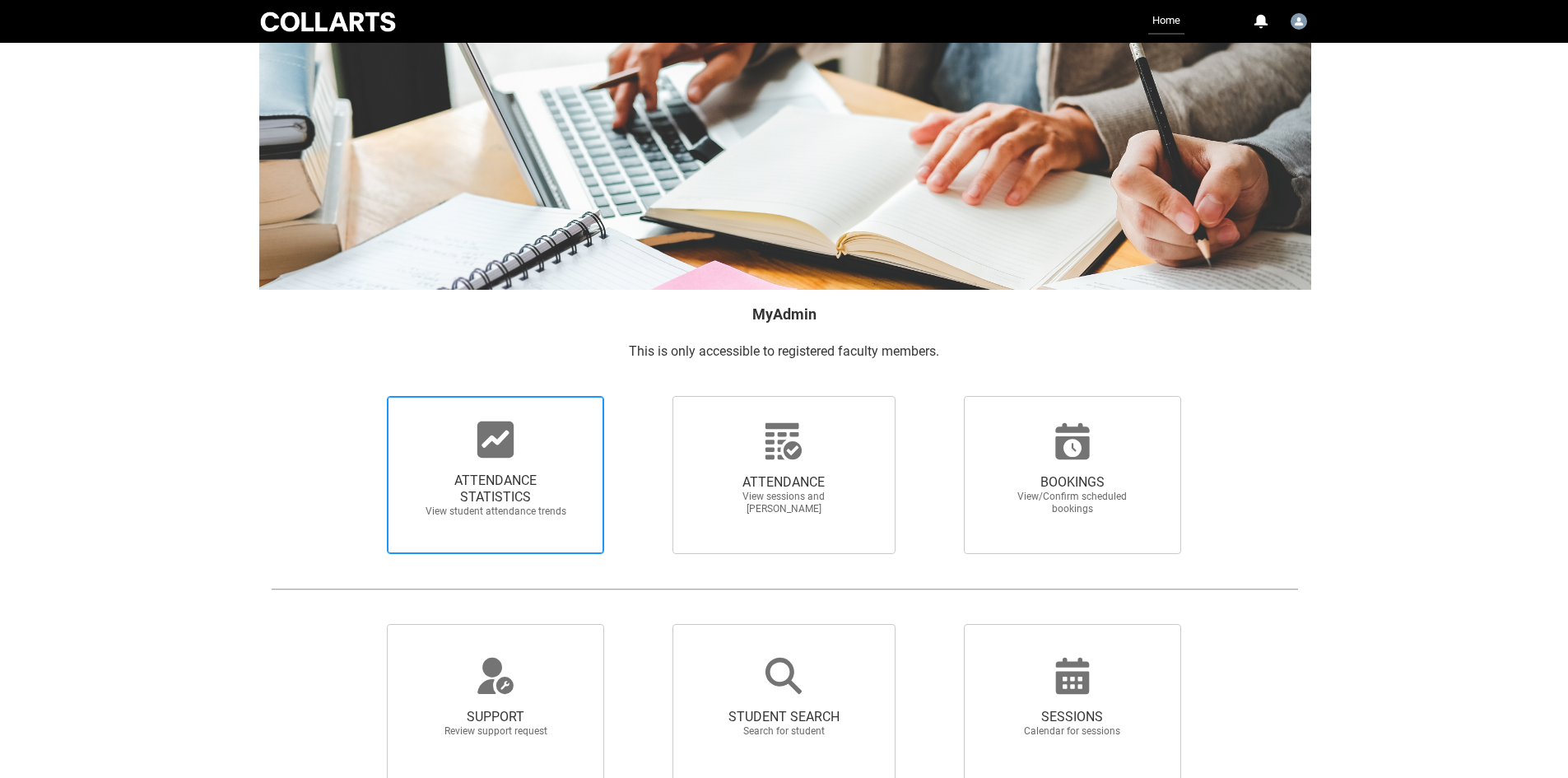
click at [530, 455] on div at bounding box center [495, 440] width 158 height 40
click at [360, 396] on input "ATTENDANCE STATISTICS View student attendance trends" at bounding box center [359, 396] width 1 height 1
radio input "true"
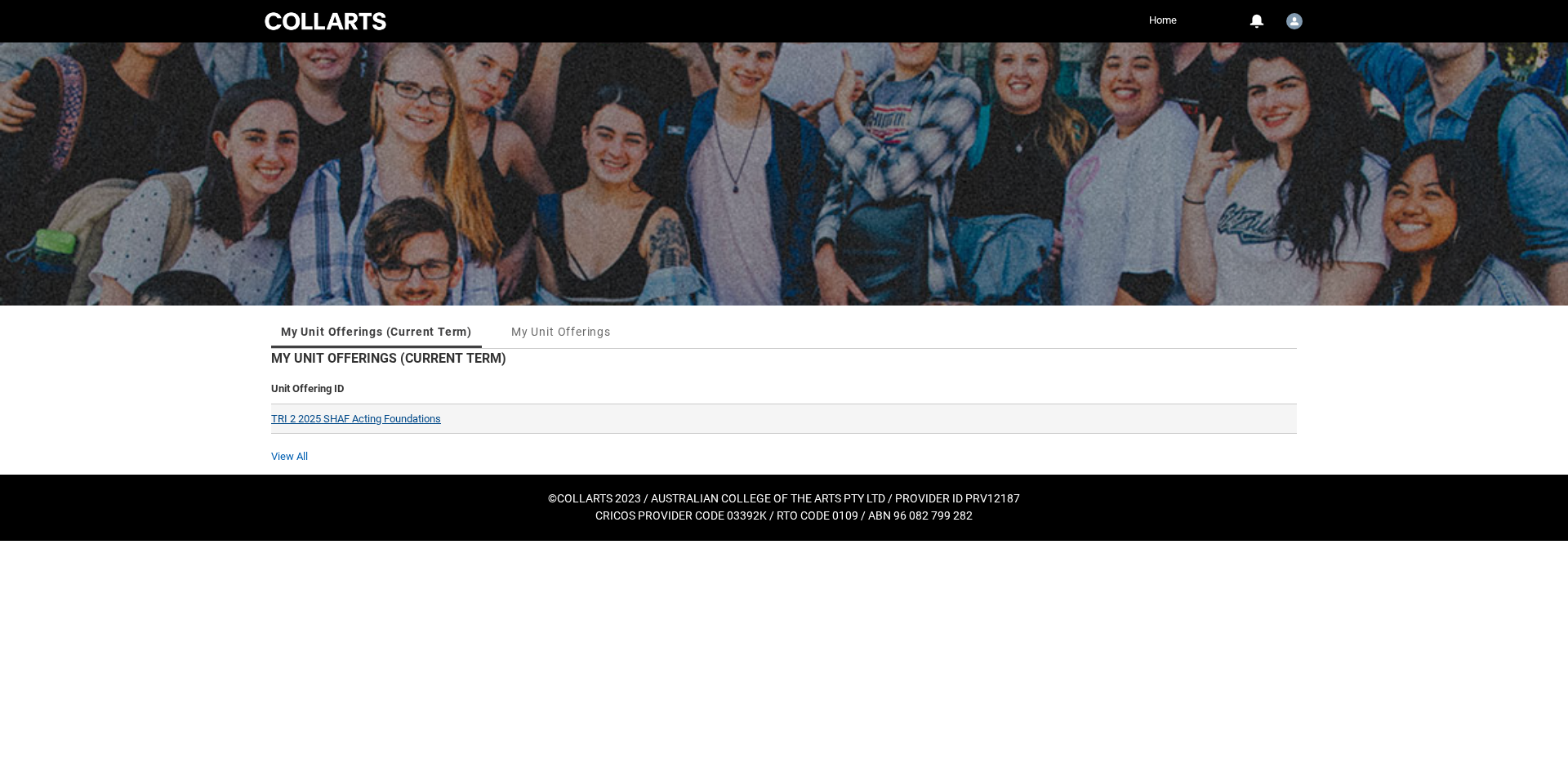
click at [385, 416] on link "TRI 2 2025 SHAF Acting Foundations" at bounding box center [356, 418] width 170 height 12
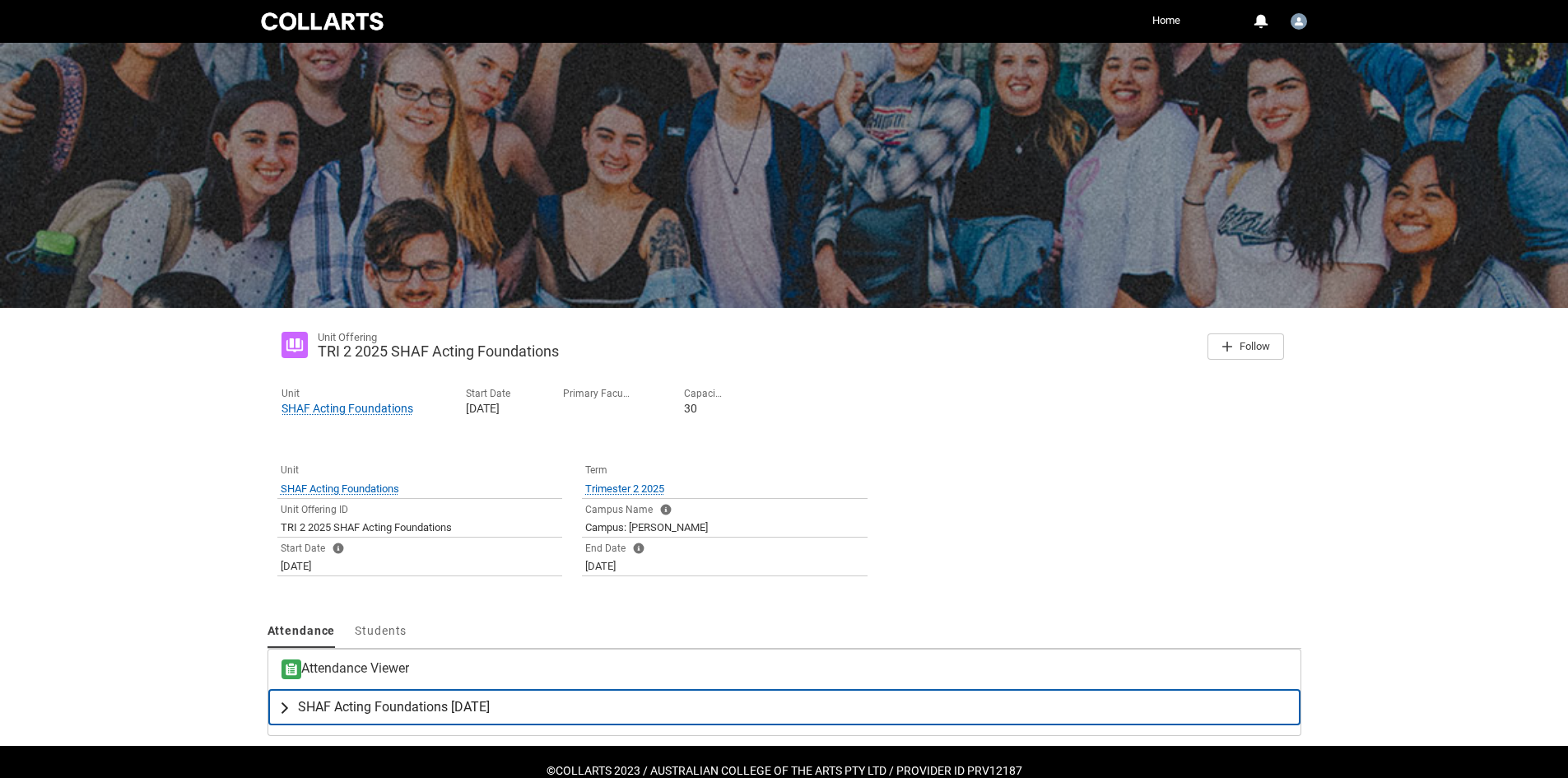
click at [347, 715] on span "SHAF Acting Foundations [DATE]" at bounding box center [394, 707] width 192 height 16
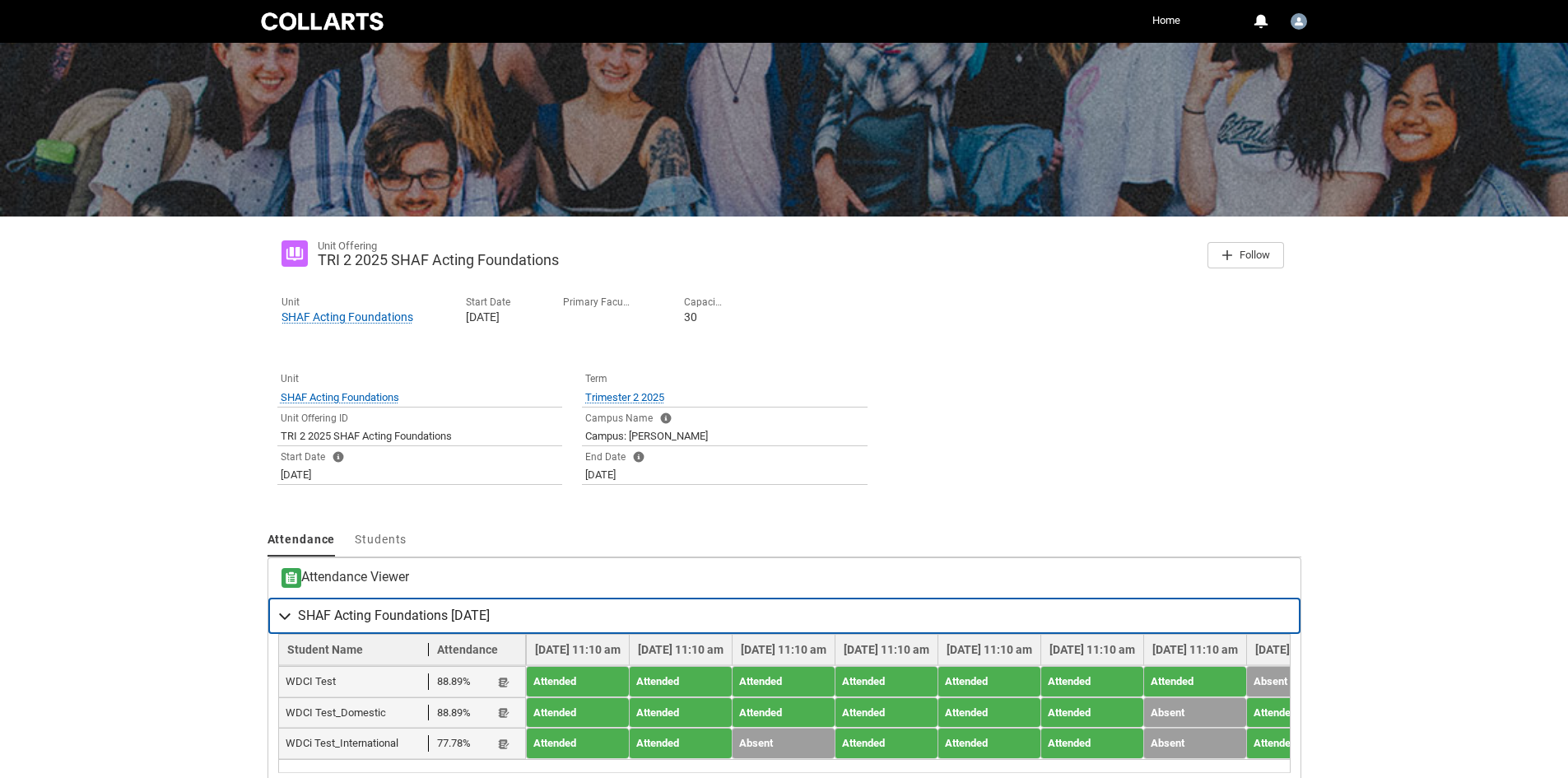
scroll to position [197, 0]
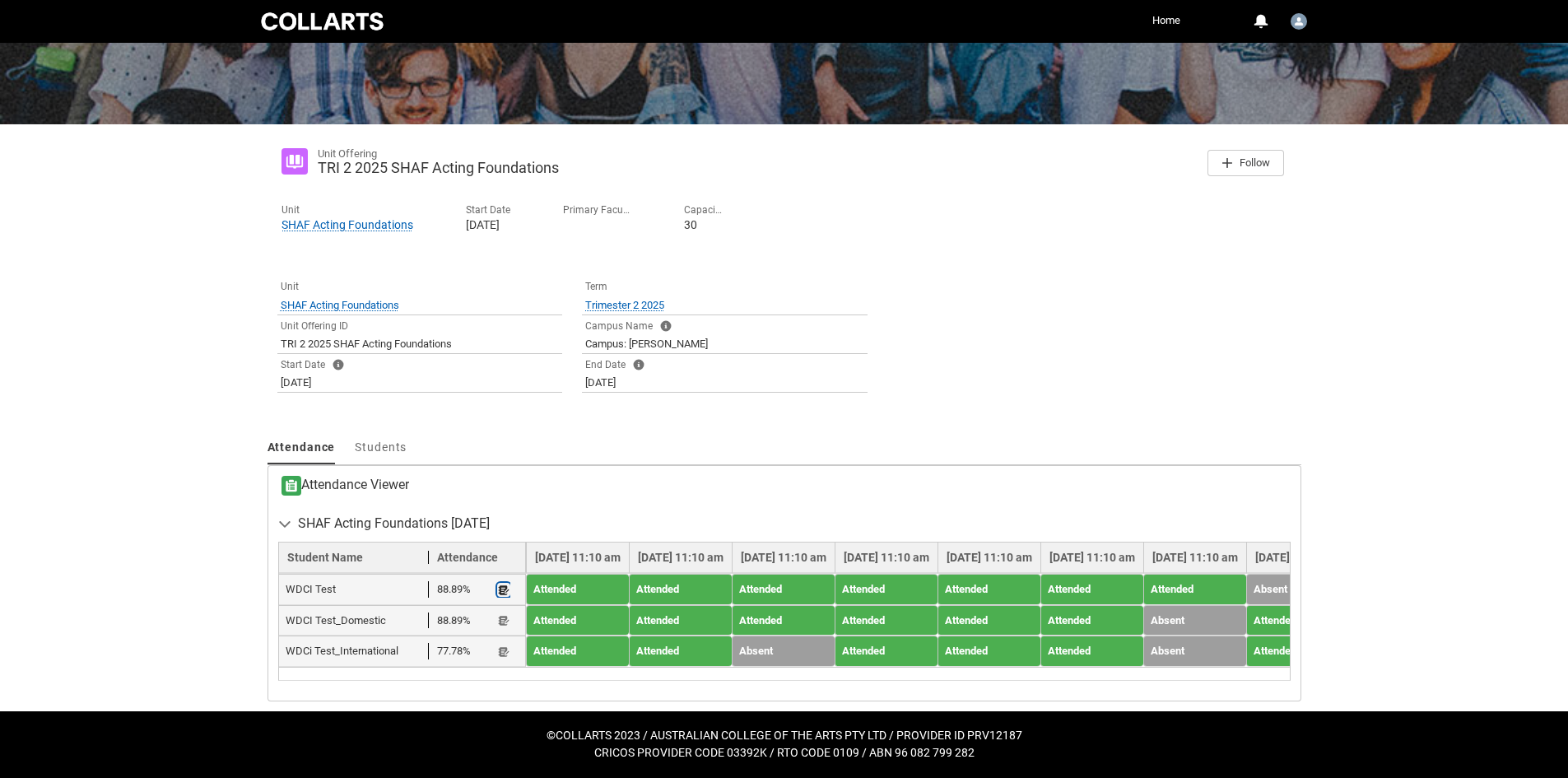
click at [505, 584] on lightning-primitive-icon "button" at bounding box center [503, 590] width 11 height 12
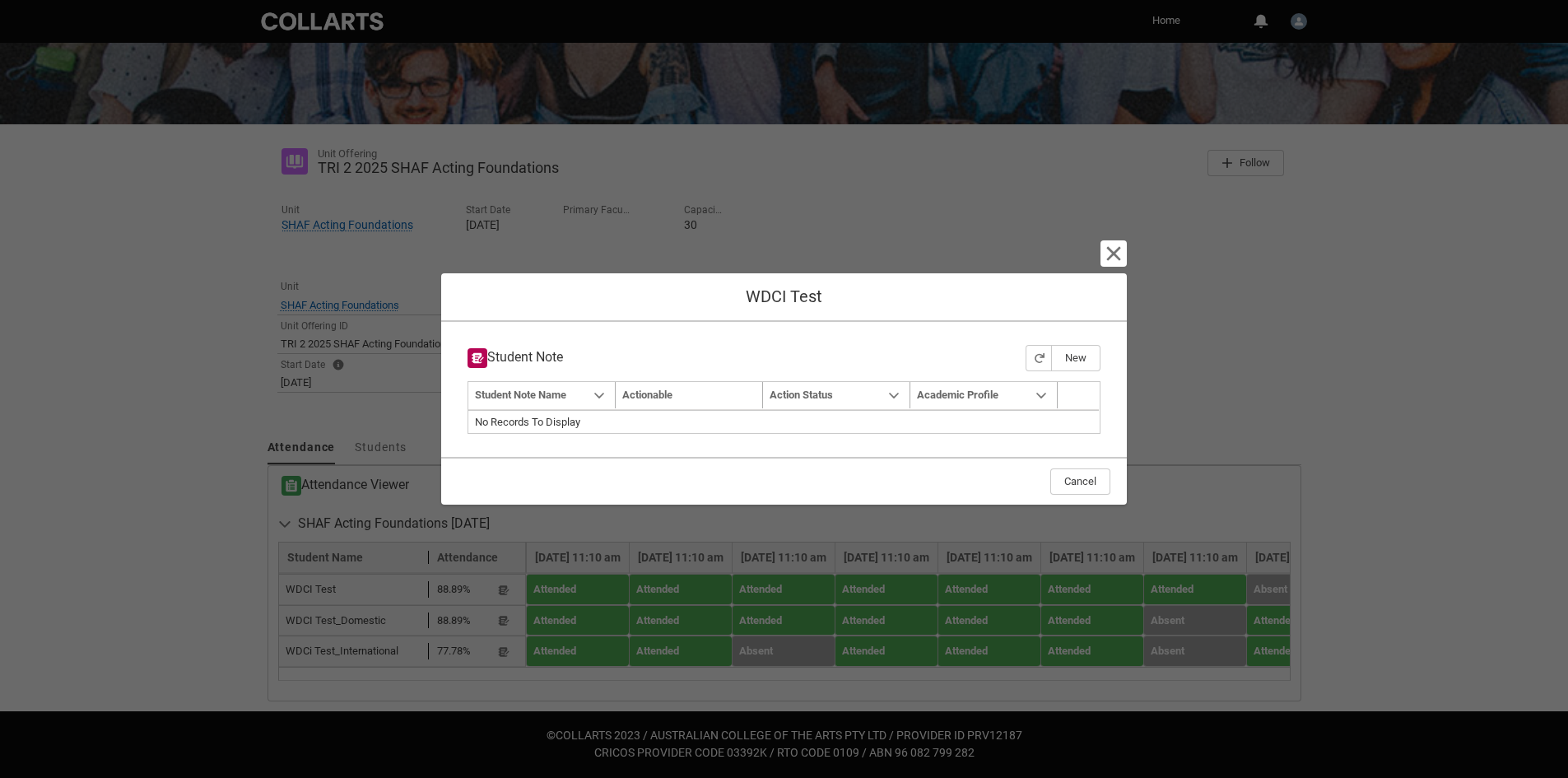
click at [611, 431] on div "Navigation Mode Action Mode Sort by: Student Note Name Sorted: None Show Studen…" at bounding box center [784, 408] width 633 height 54
click at [1070, 363] on button "New" at bounding box center [1076, 359] width 49 height 27
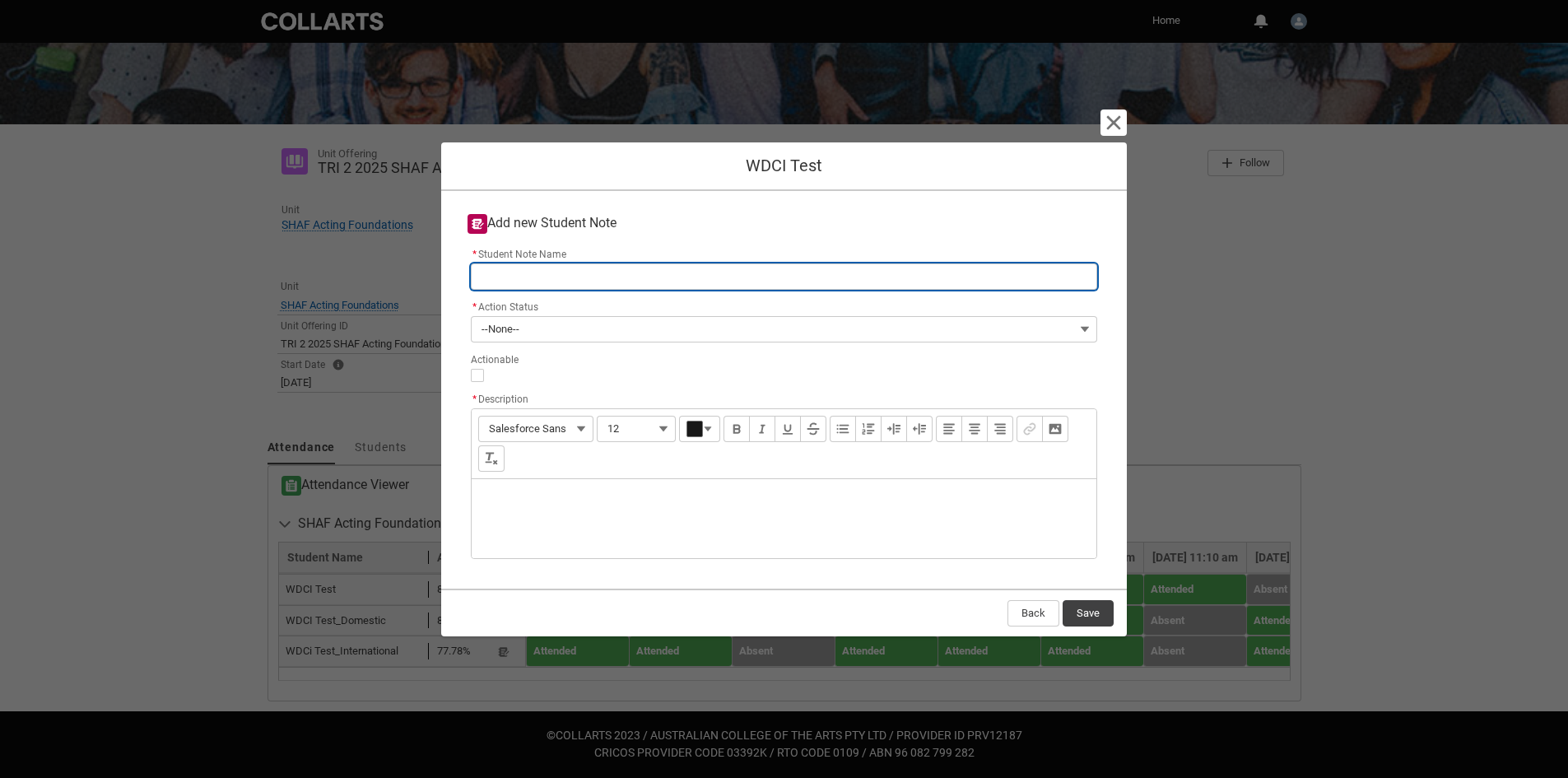
click at [541, 282] on input "* Student Note Name" at bounding box center [784, 276] width 626 height 27
type lightning-primitive-input-simple "T"
type input "T"
type lightning-primitive-input-simple "Te"
type input "Te"
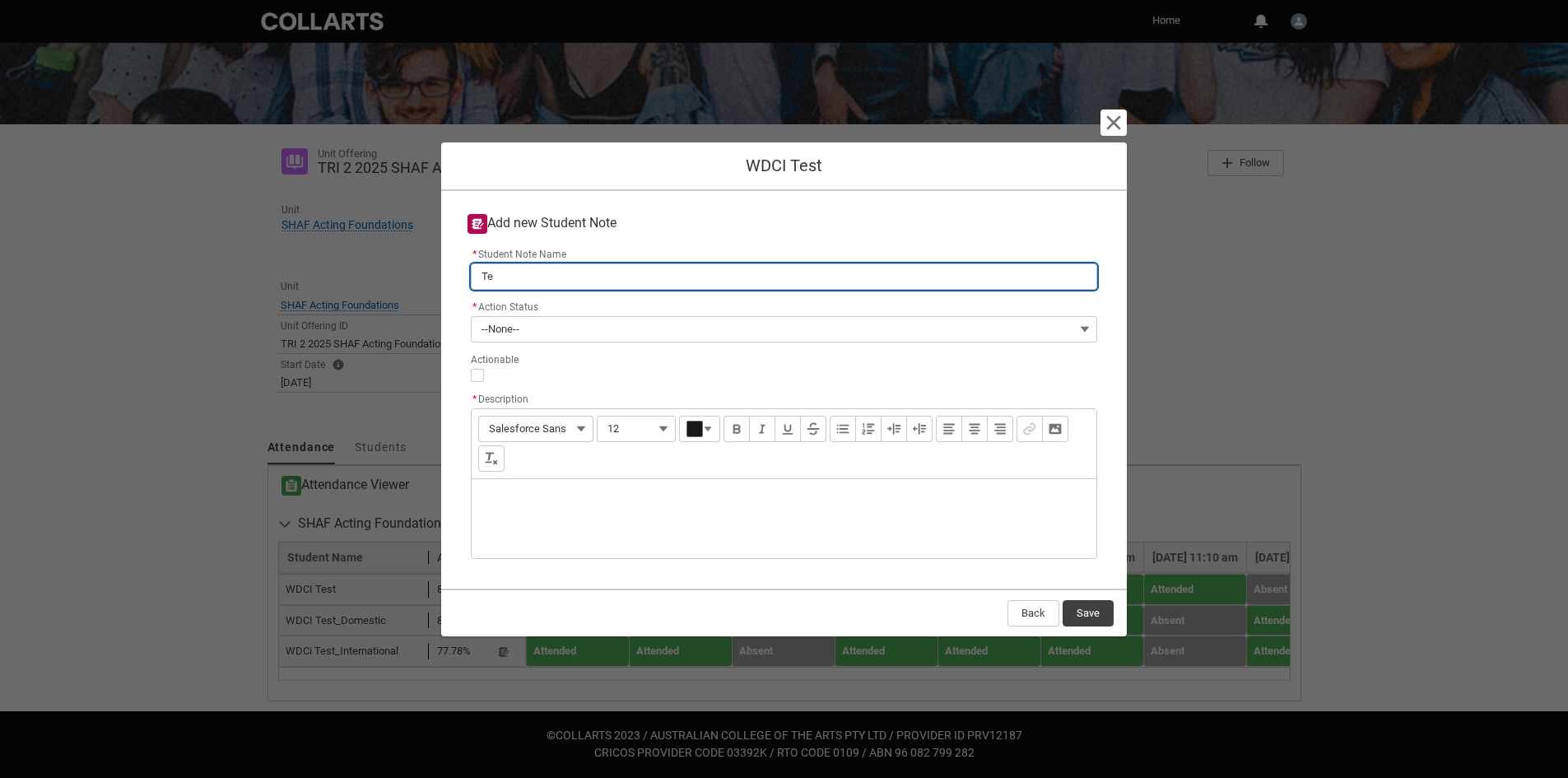
type lightning-primitive-input-simple "Tes"
type input "Tes"
type lightning-primitive-input-simple "Test"
type input "Test"
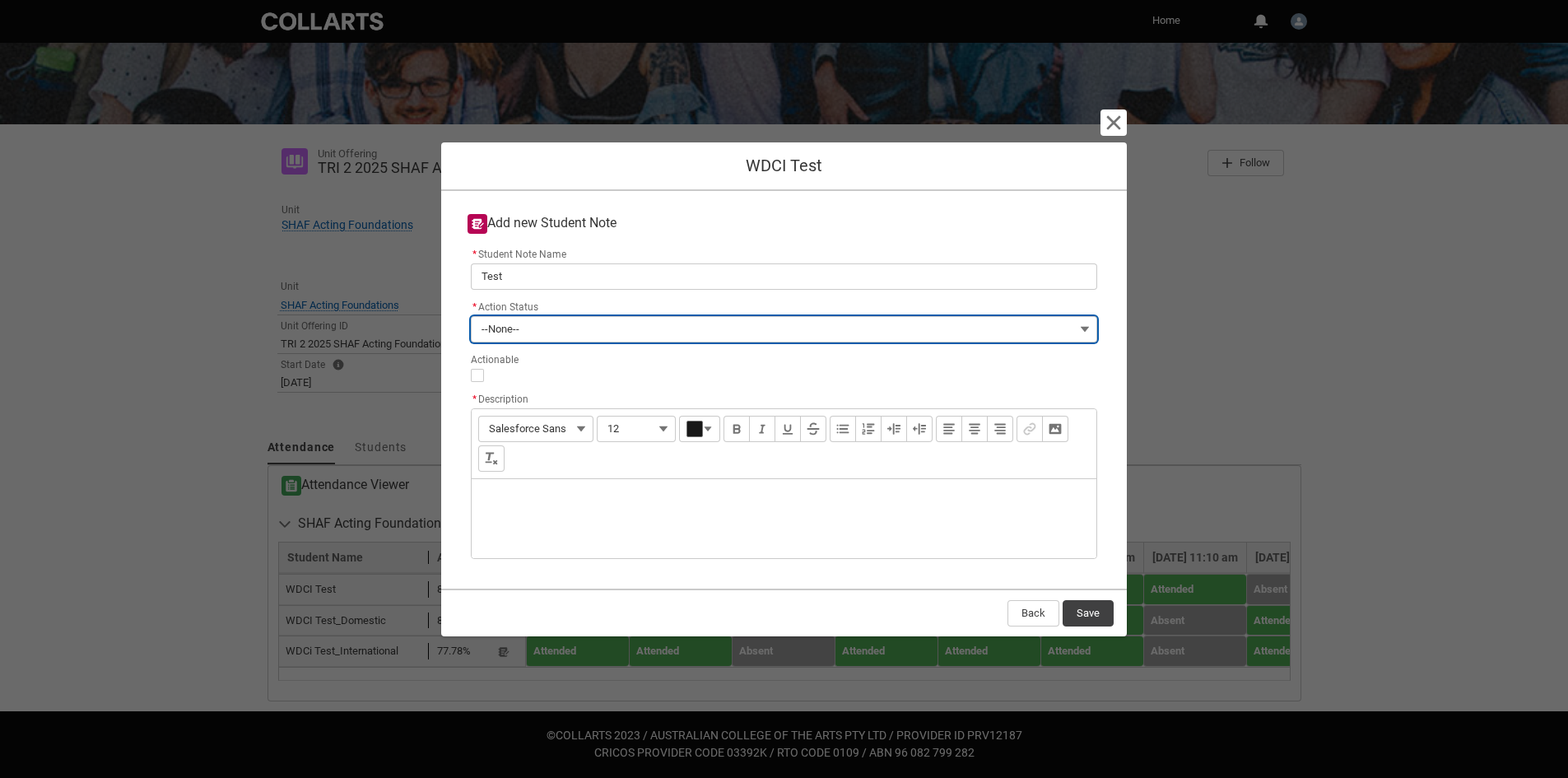
click at [518, 317] on span "--None--" at bounding box center [501, 329] width 38 height 25
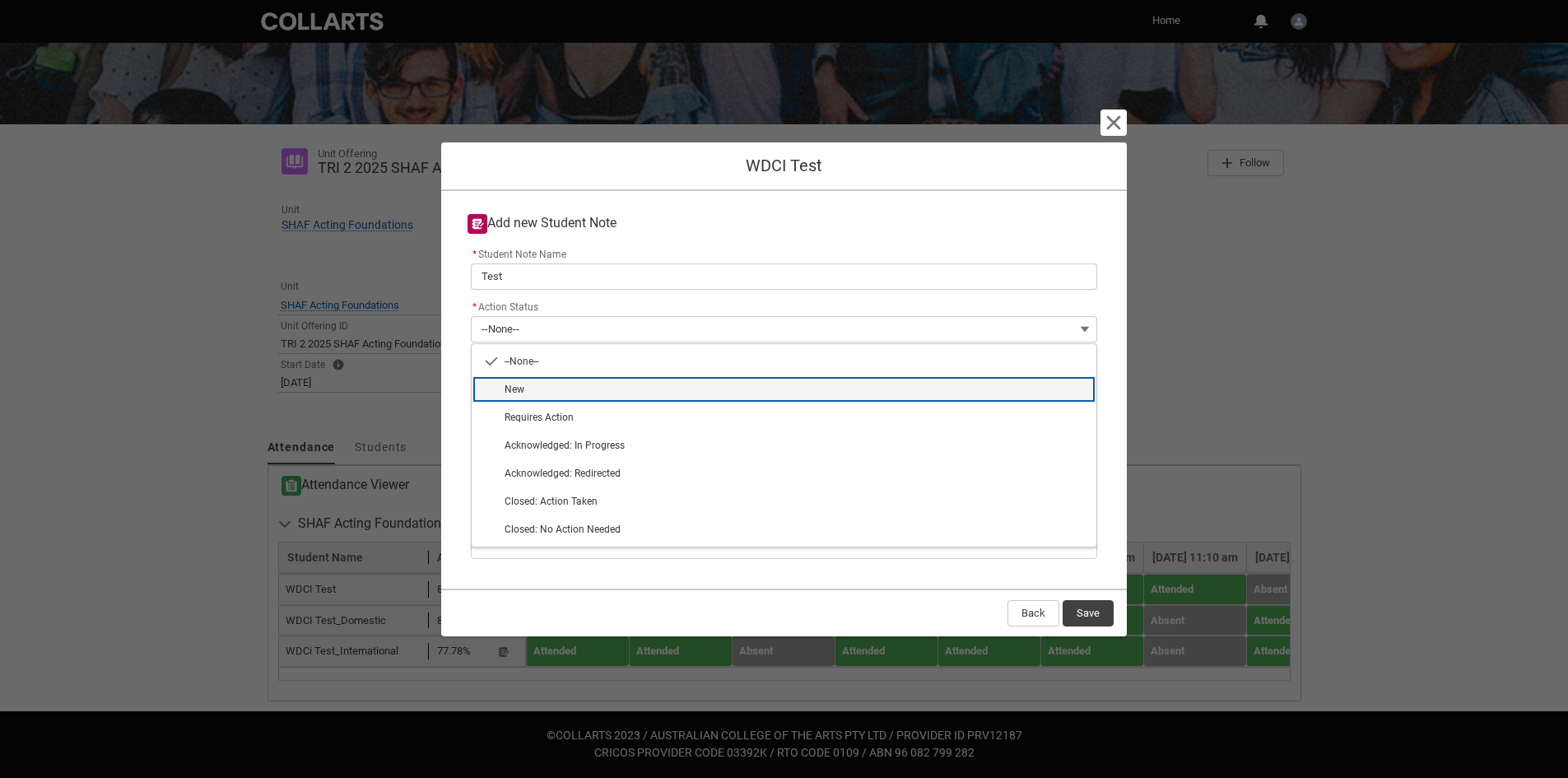
click at [533, 391] on span "New" at bounding box center [795, 390] width 582 height 15
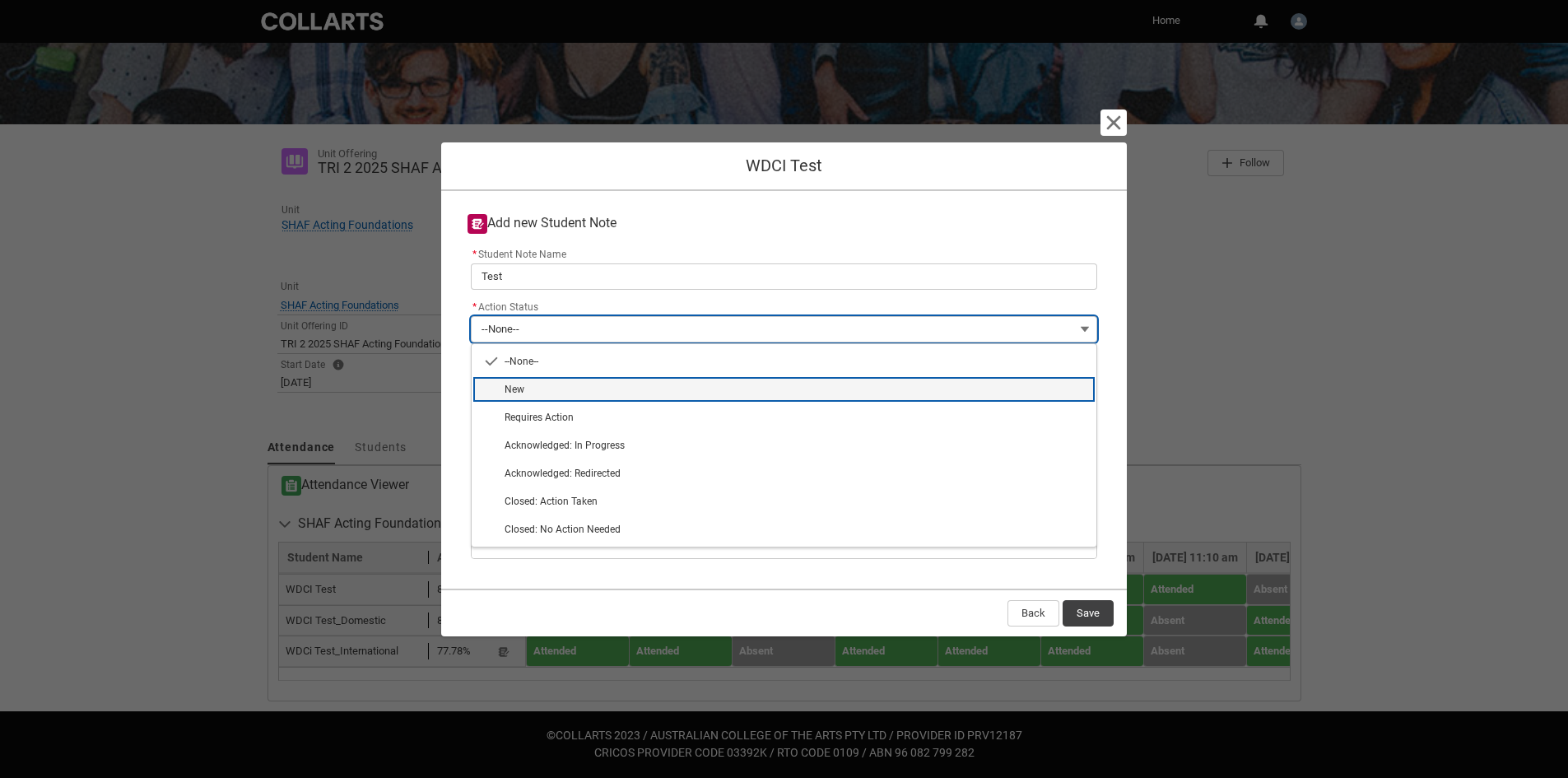
type lightning-combobox "New"
type lightning-picklist "New"
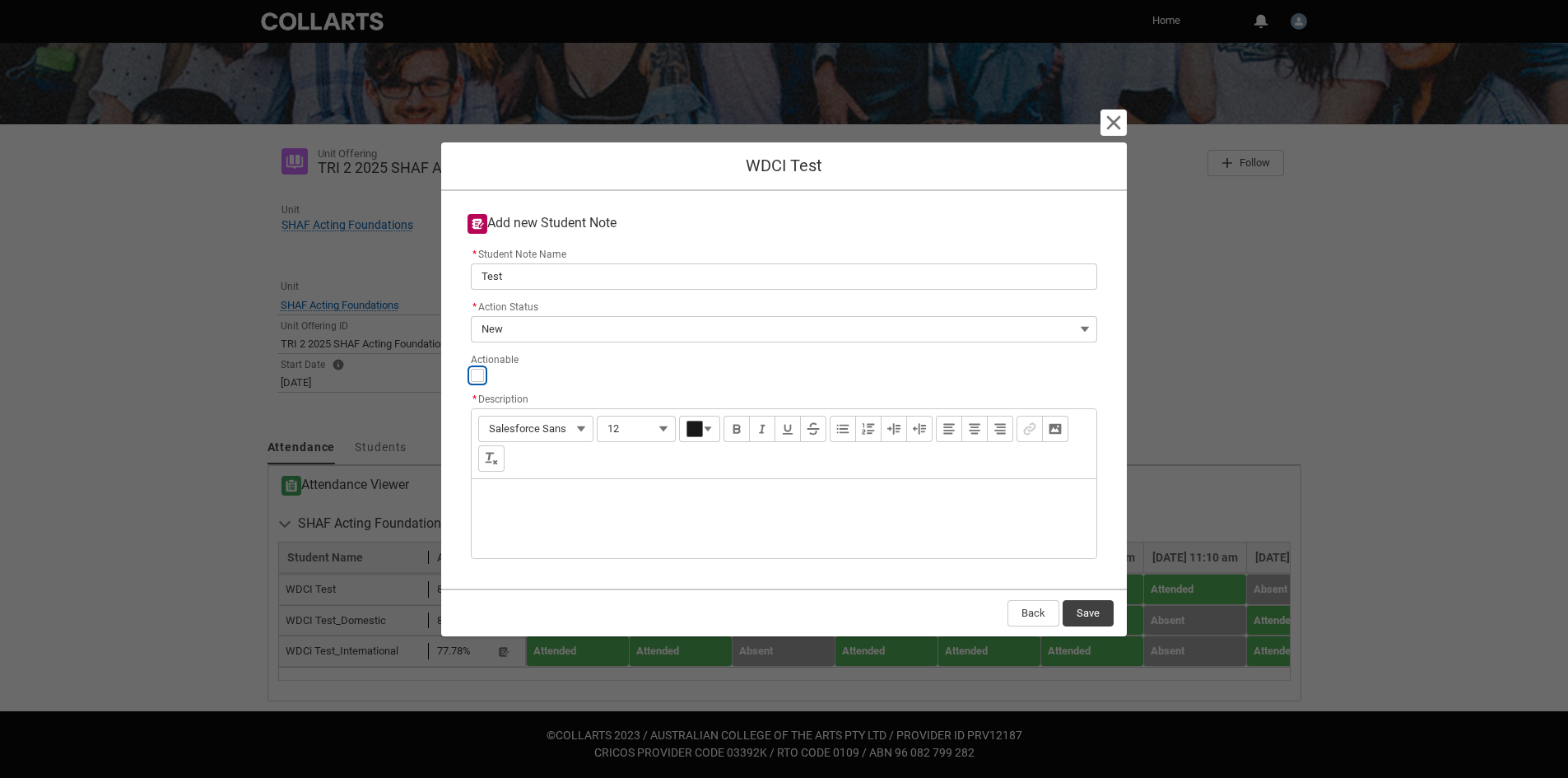
click at [483, 375] on input "Actionable" at bounding box center [478, 376] width 13 height 13
type lightning-input "true"
checkbox input "true"
click at [581, 504] on div "Description" at bounding box center [784, 519] width 625 height 80
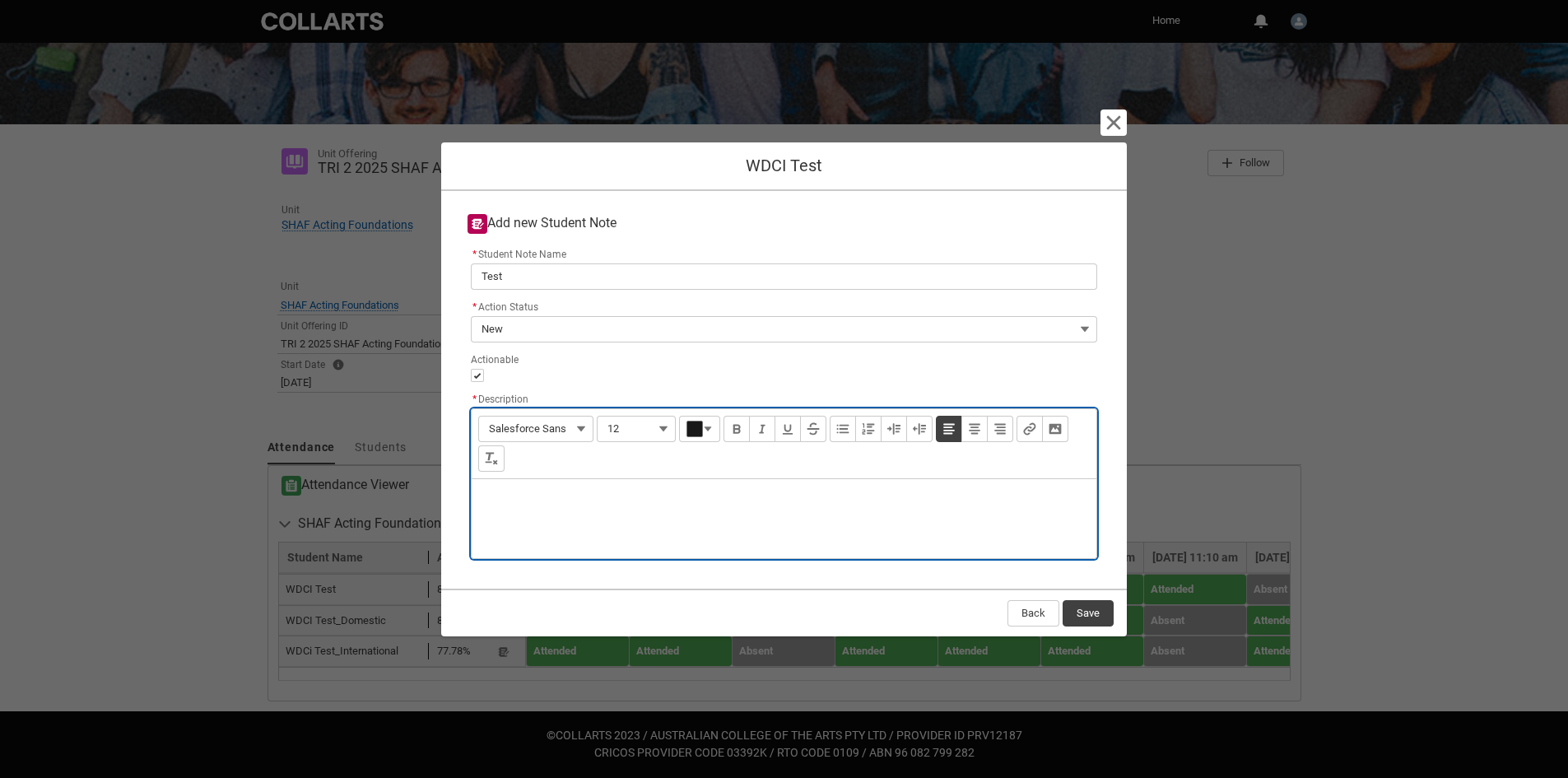
type lightning-input-rich-text "<p>a</p>"
type lightning-input-rich-text "<p>asdasd</p>"
click at [1101, 608] on button "Save" at bounding box center [1088, 613] width 51 height 27
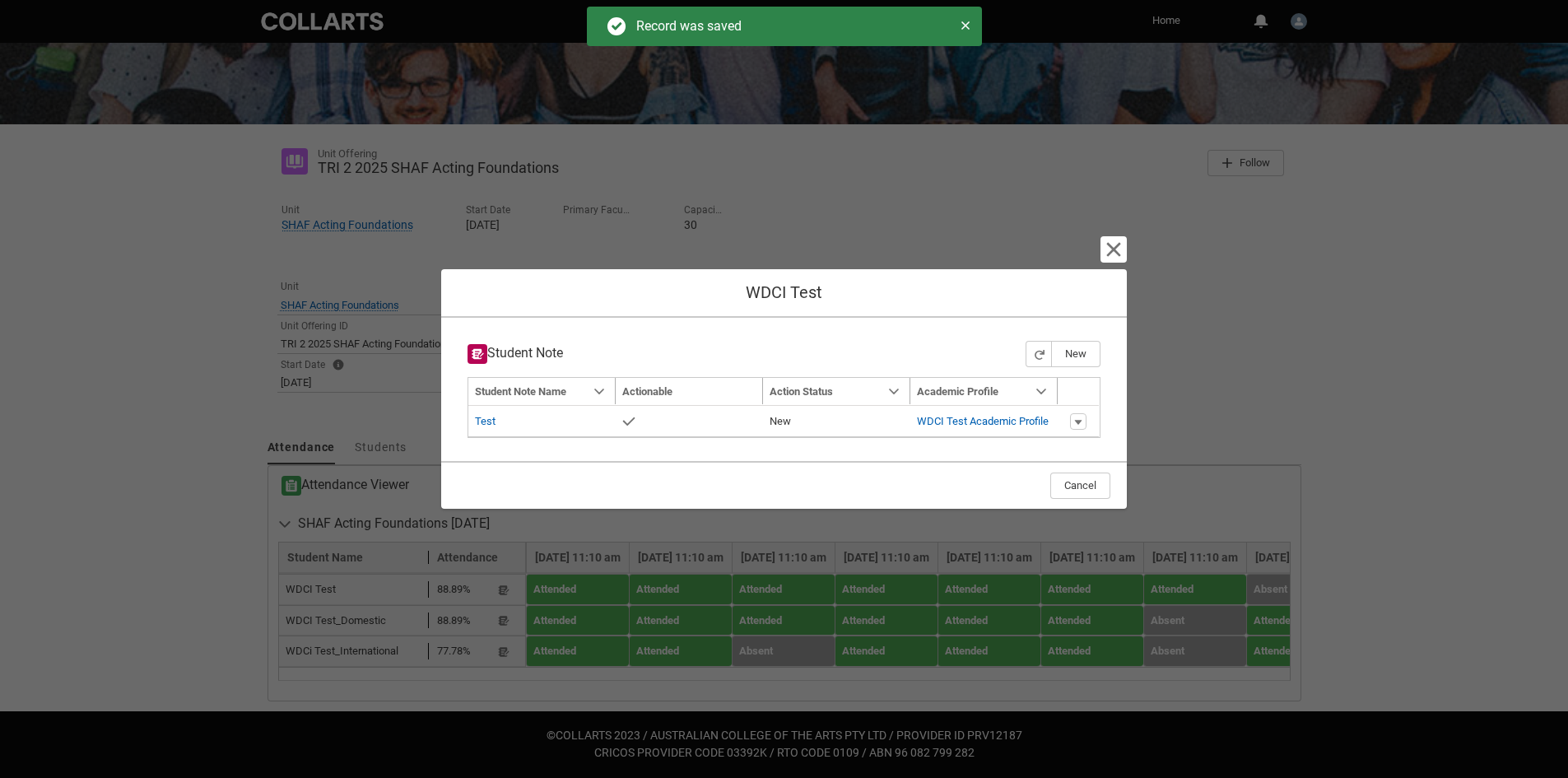
type input "179"
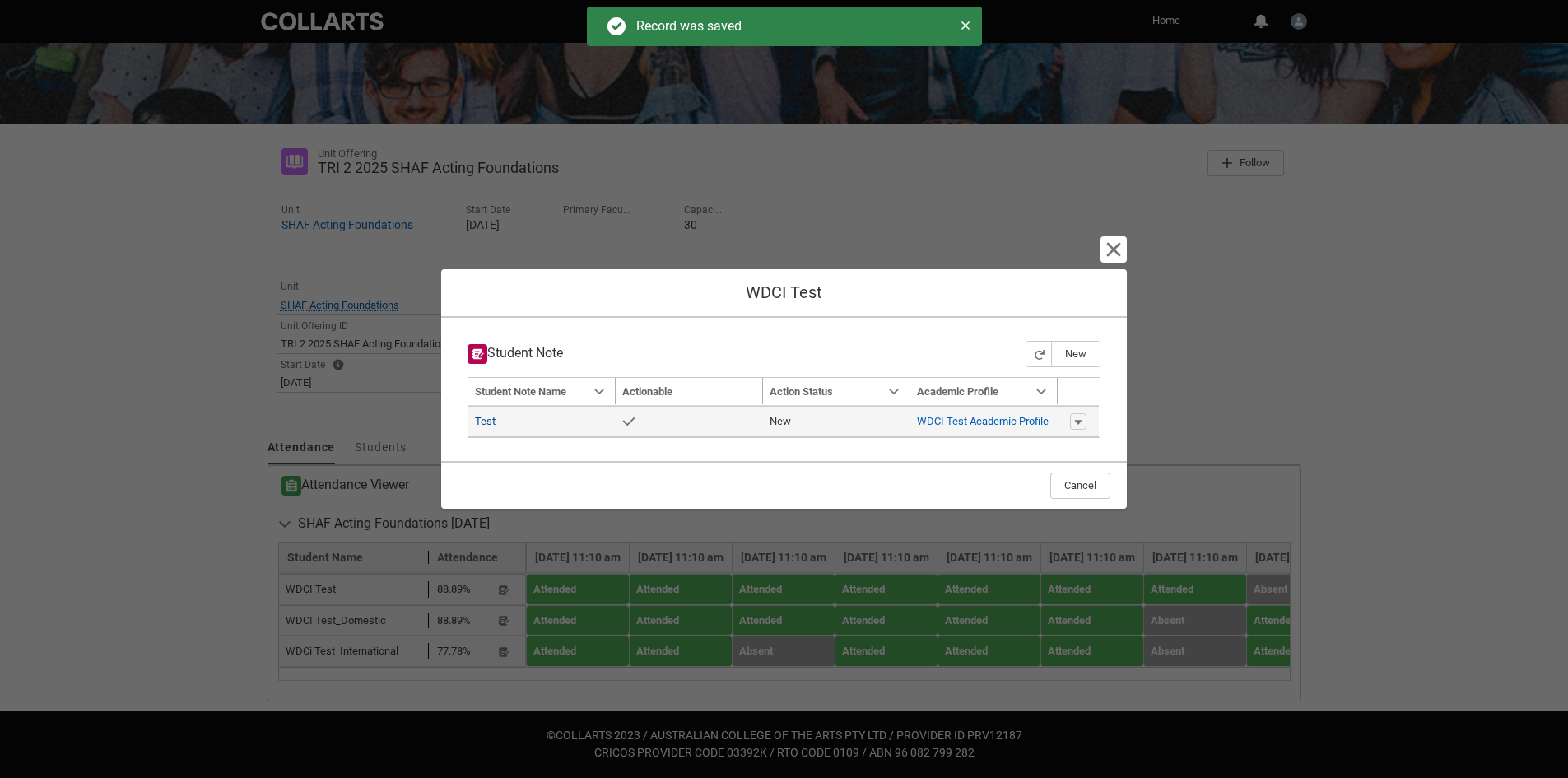
click at [489, 418] on link "Test" at bounding box center [485, 420] width 21 height 12
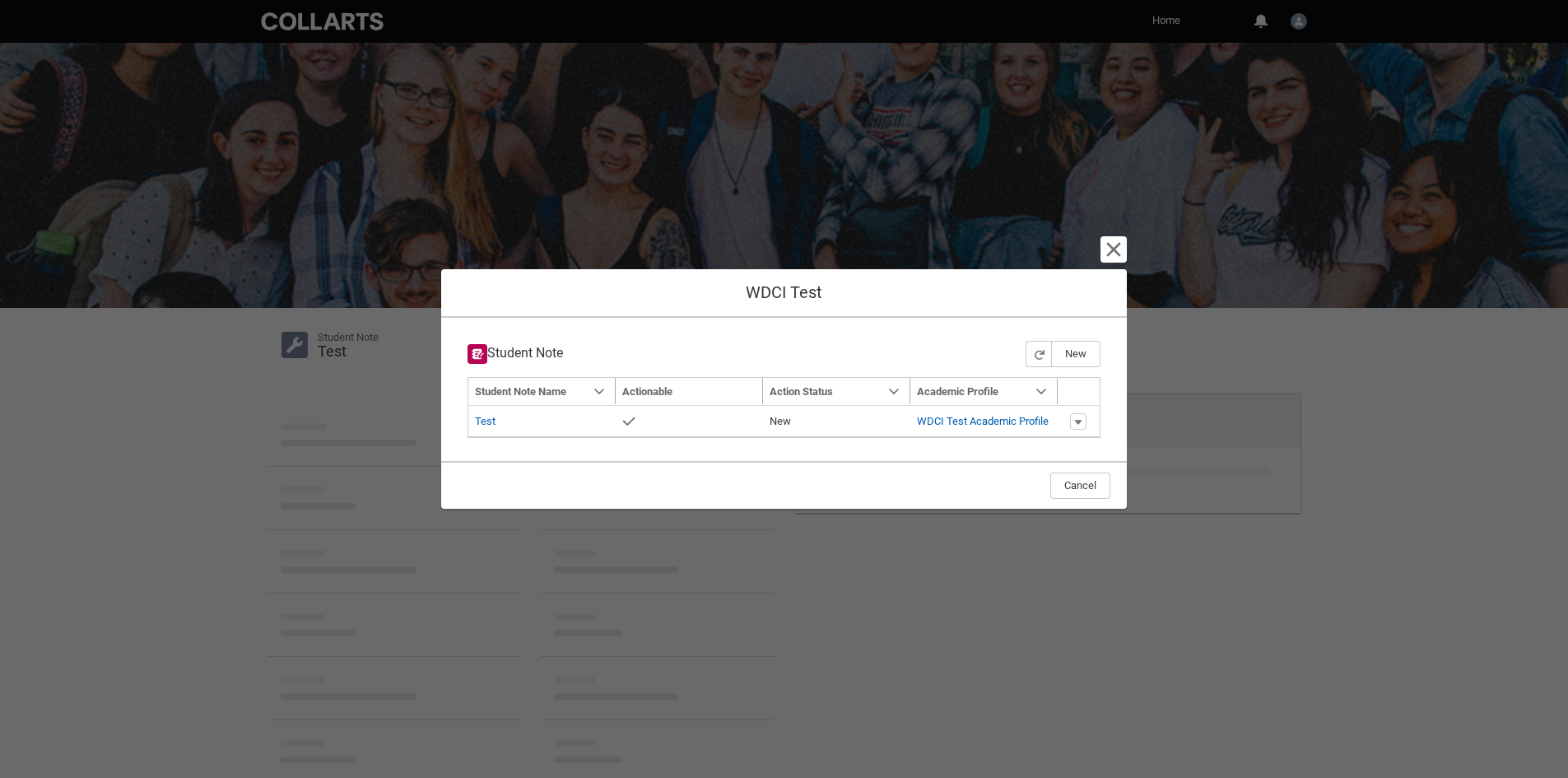
click at [1124, 244] on lightning-button-icon "Cancel and close" at bounding box center [1114, 250] width 26 height 27
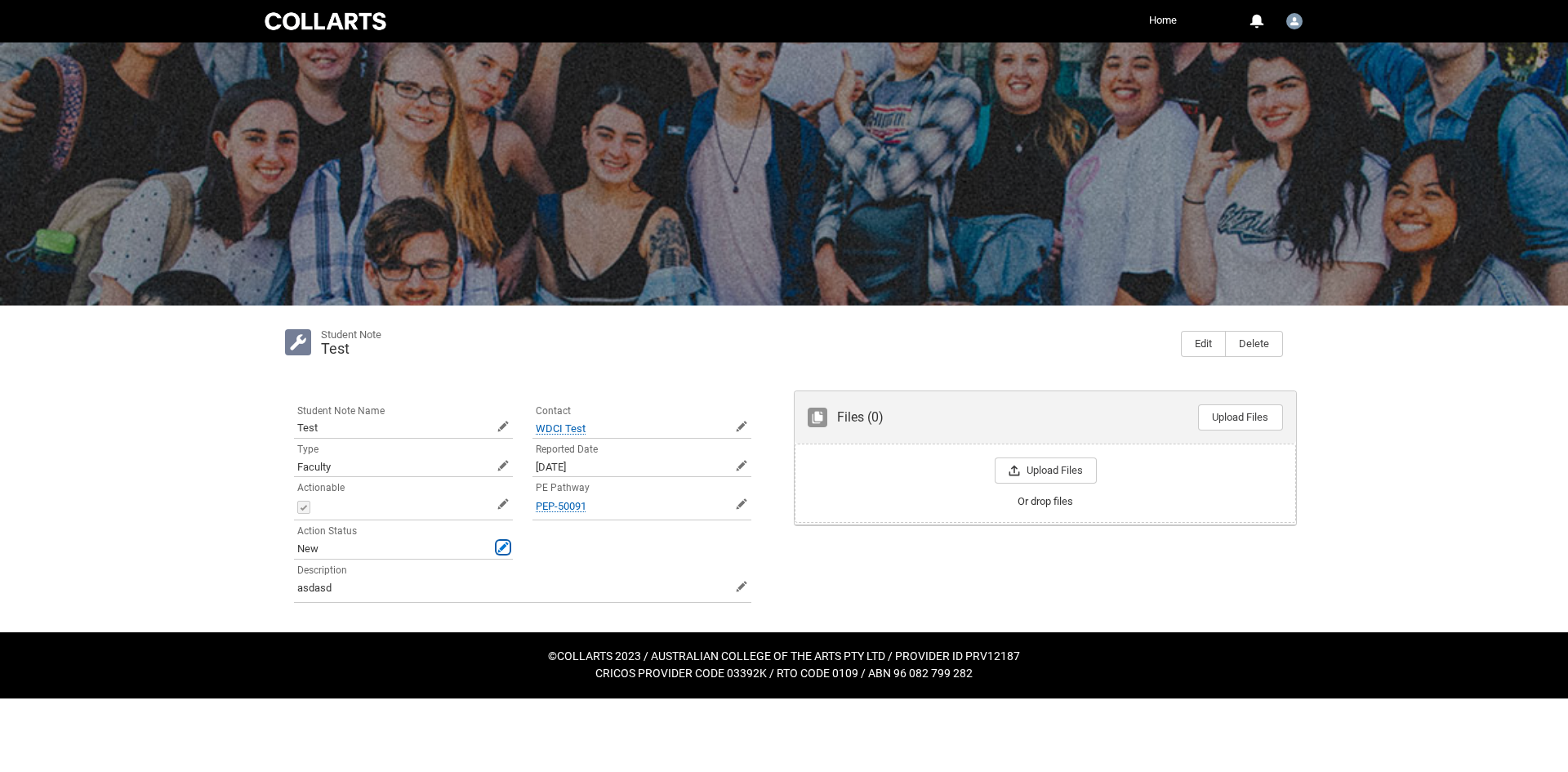
click at [500, 548] on span at bounding box center [503, 548] width 11 height 11
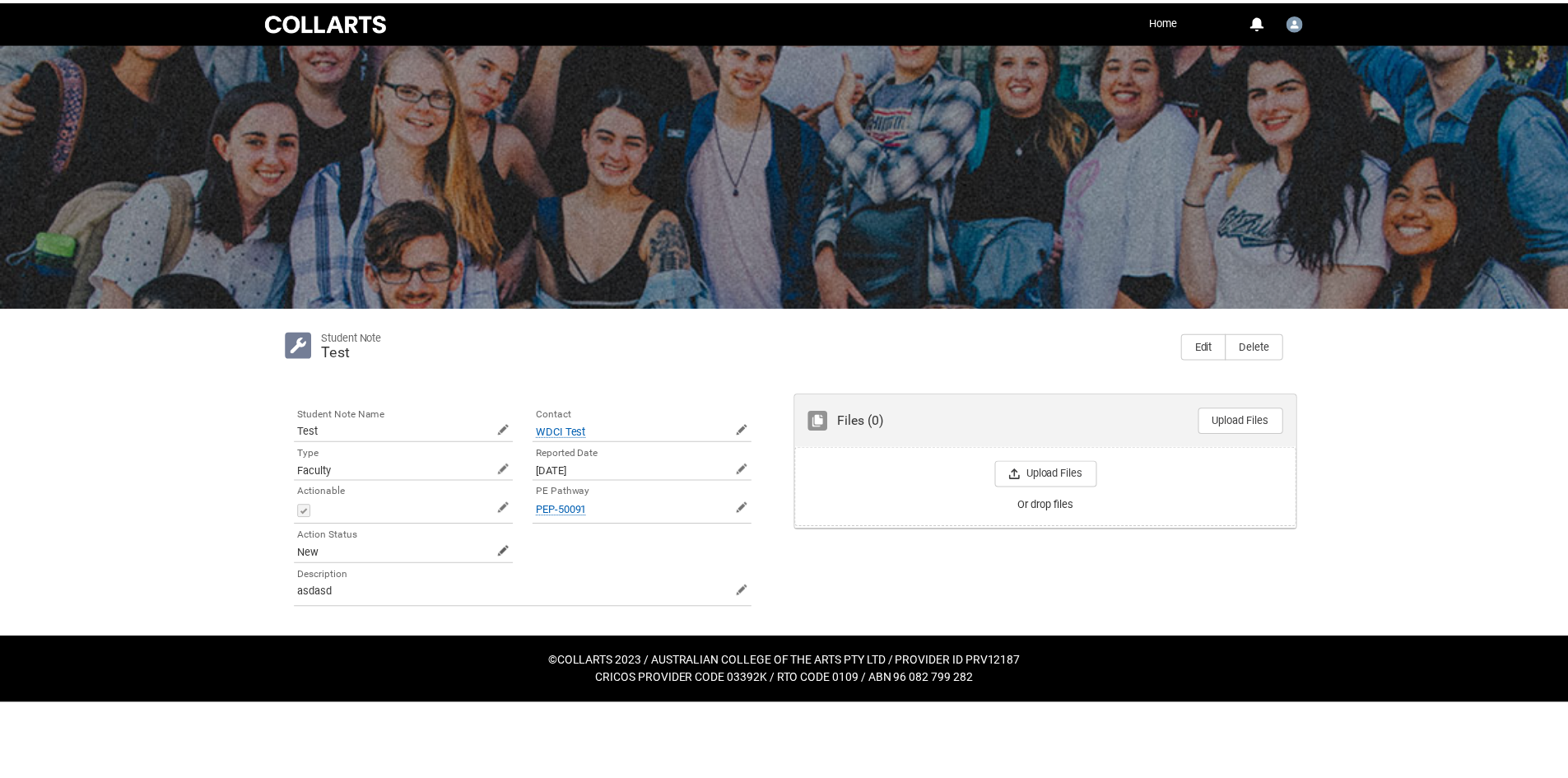
scroll to position [62, 0]
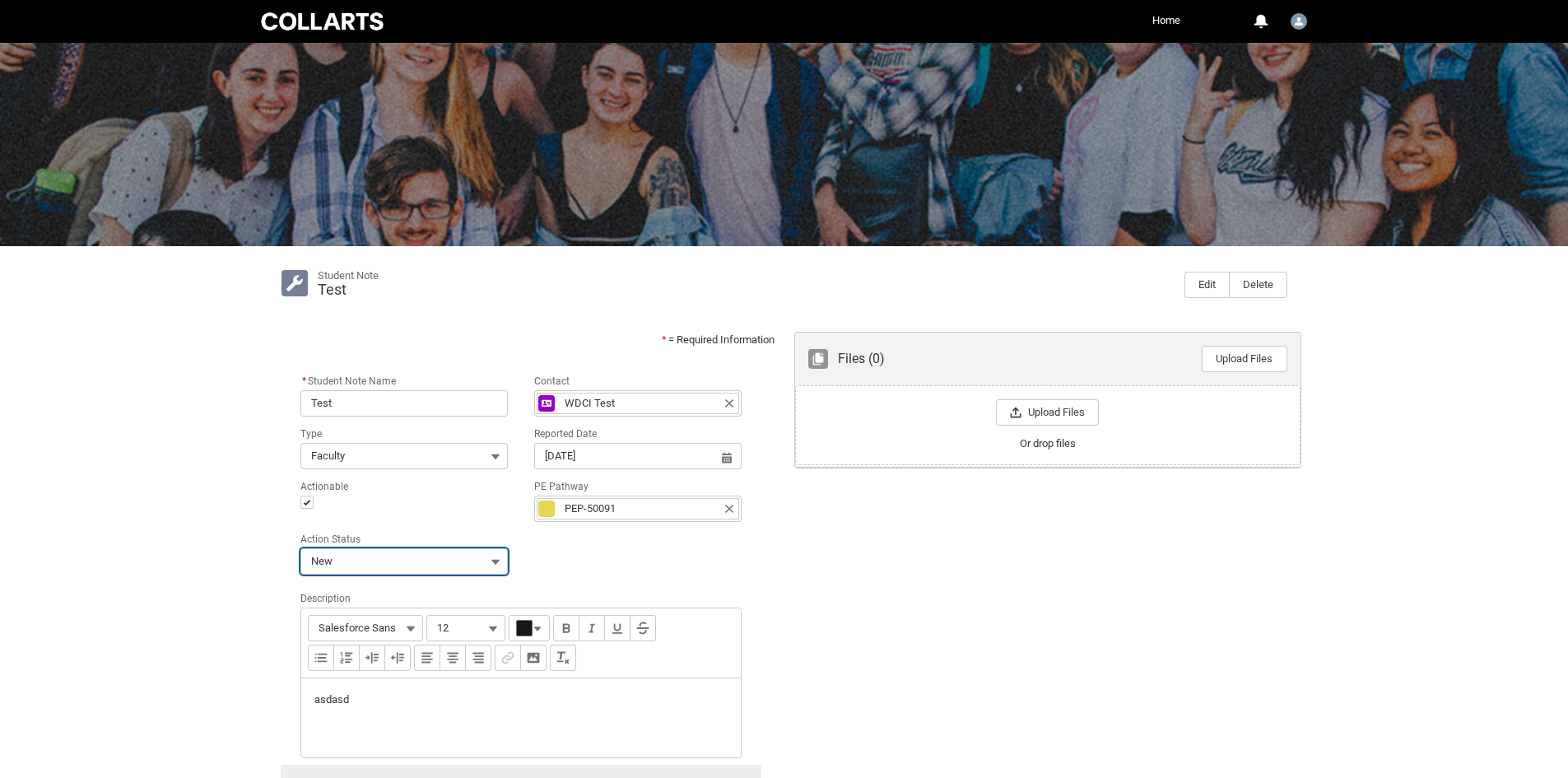
click at [409, 567] on button "New" at bounding box center [404, 561] width 207 height 27
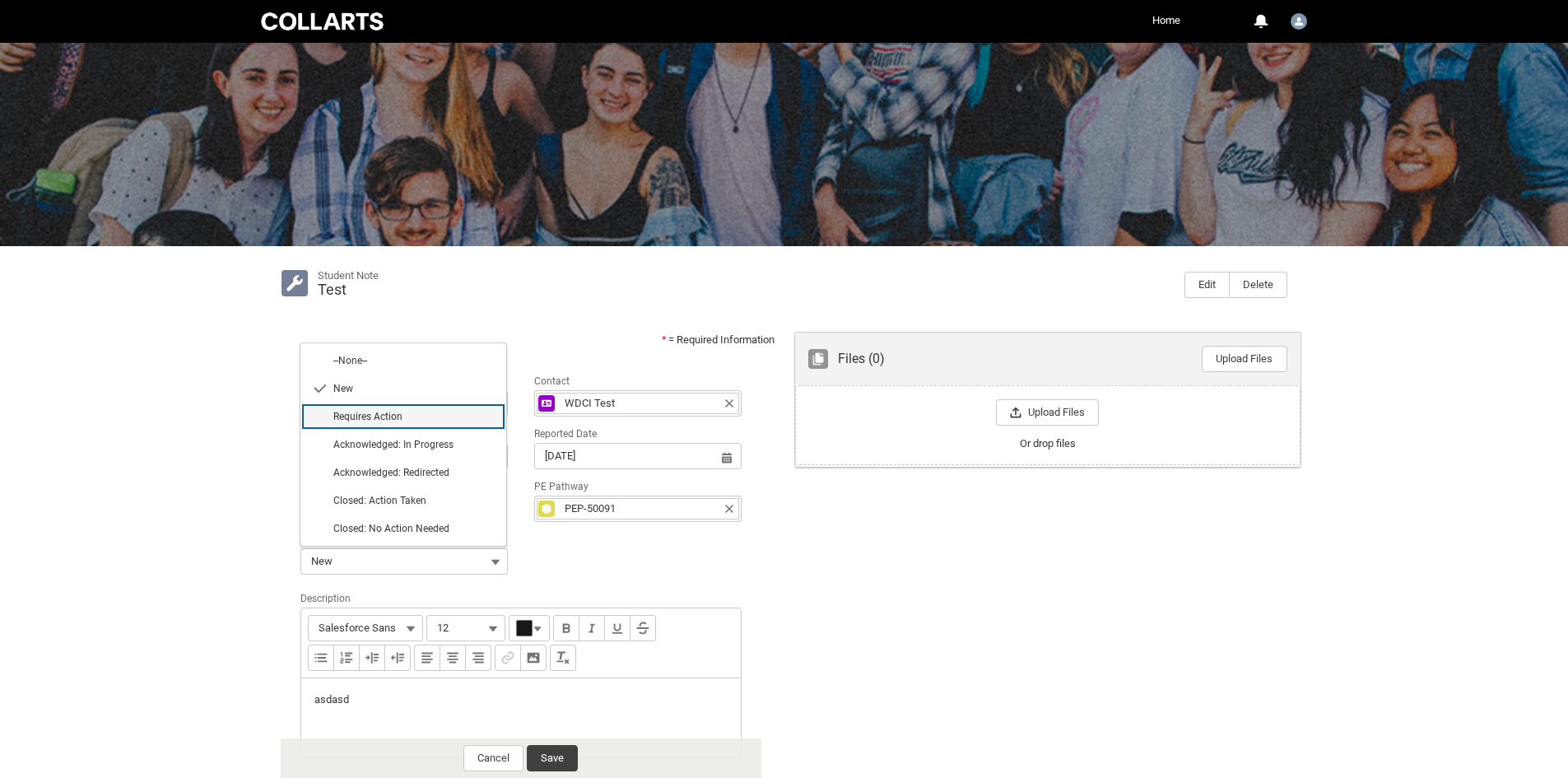
click at [364, 422] on span "Requires Action" at bounding box center [367, 416] width 69 height 11
type lightning-combobox "Requires Action"
type lightning-picklist "Requires Action"
type records-record-picklist "Requires Action"
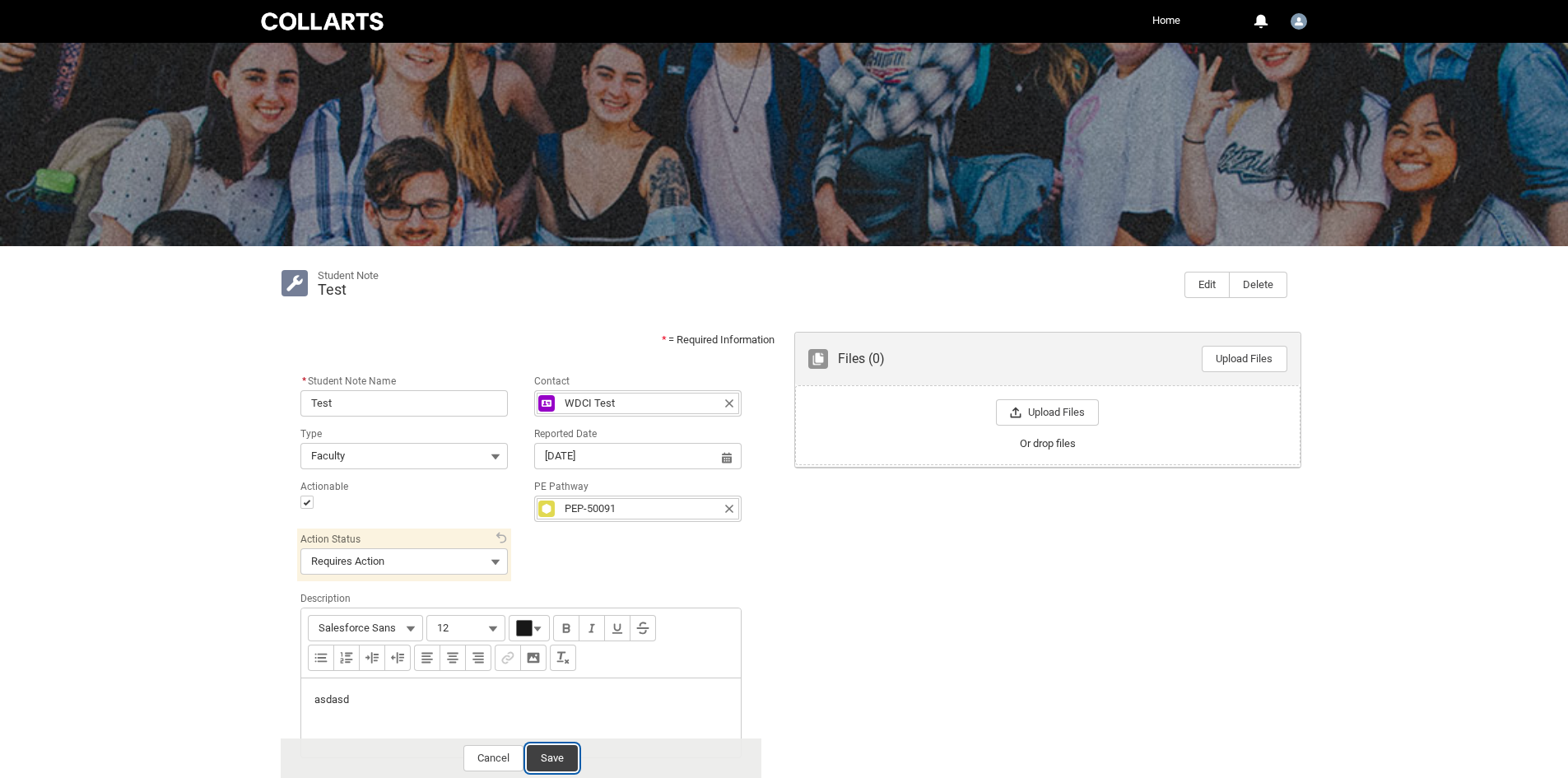
click at [571, 754] on button "Save" at bounding box center [553, 758] width 51 height 27
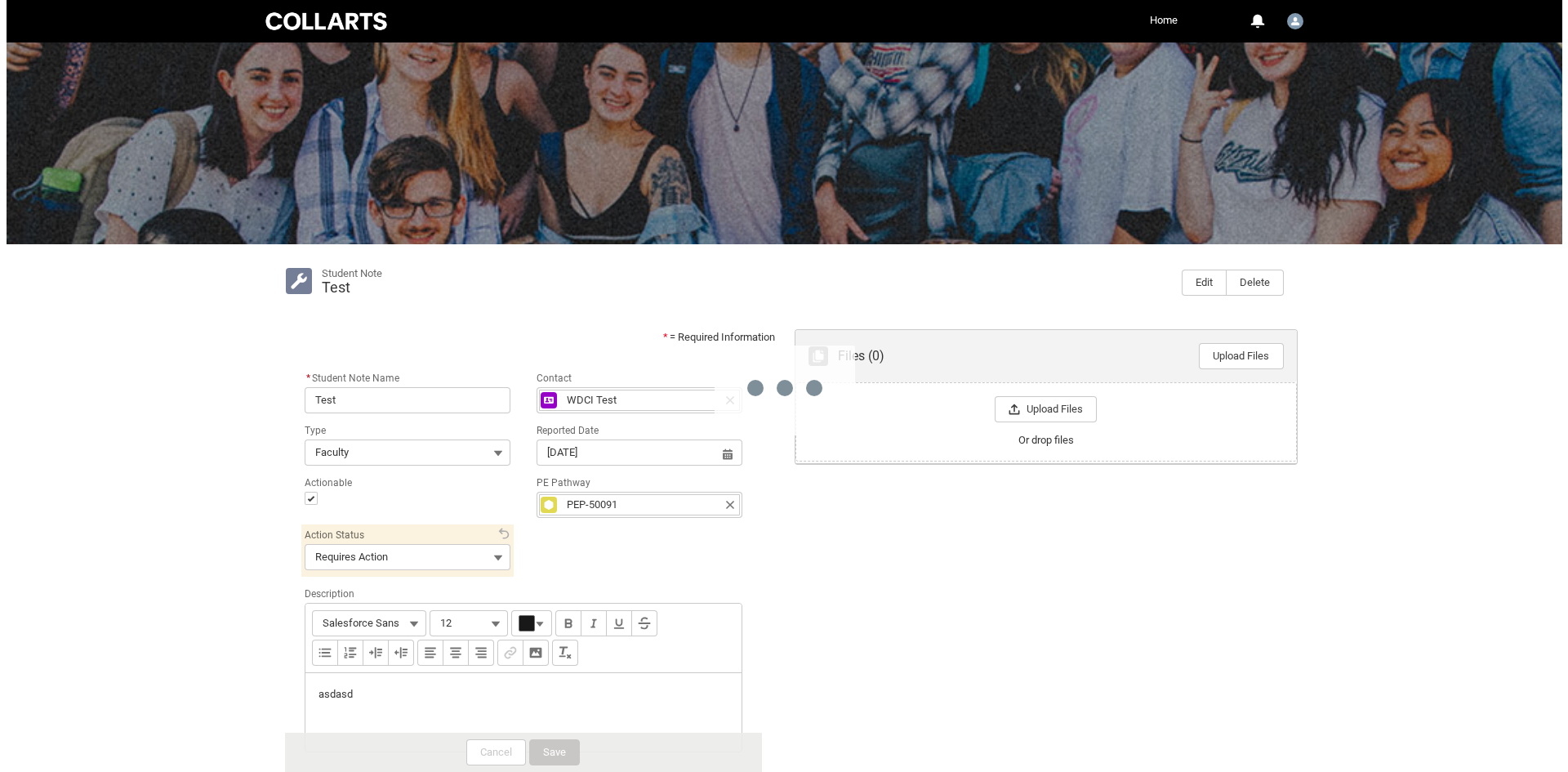
scroll to position [0, 0]
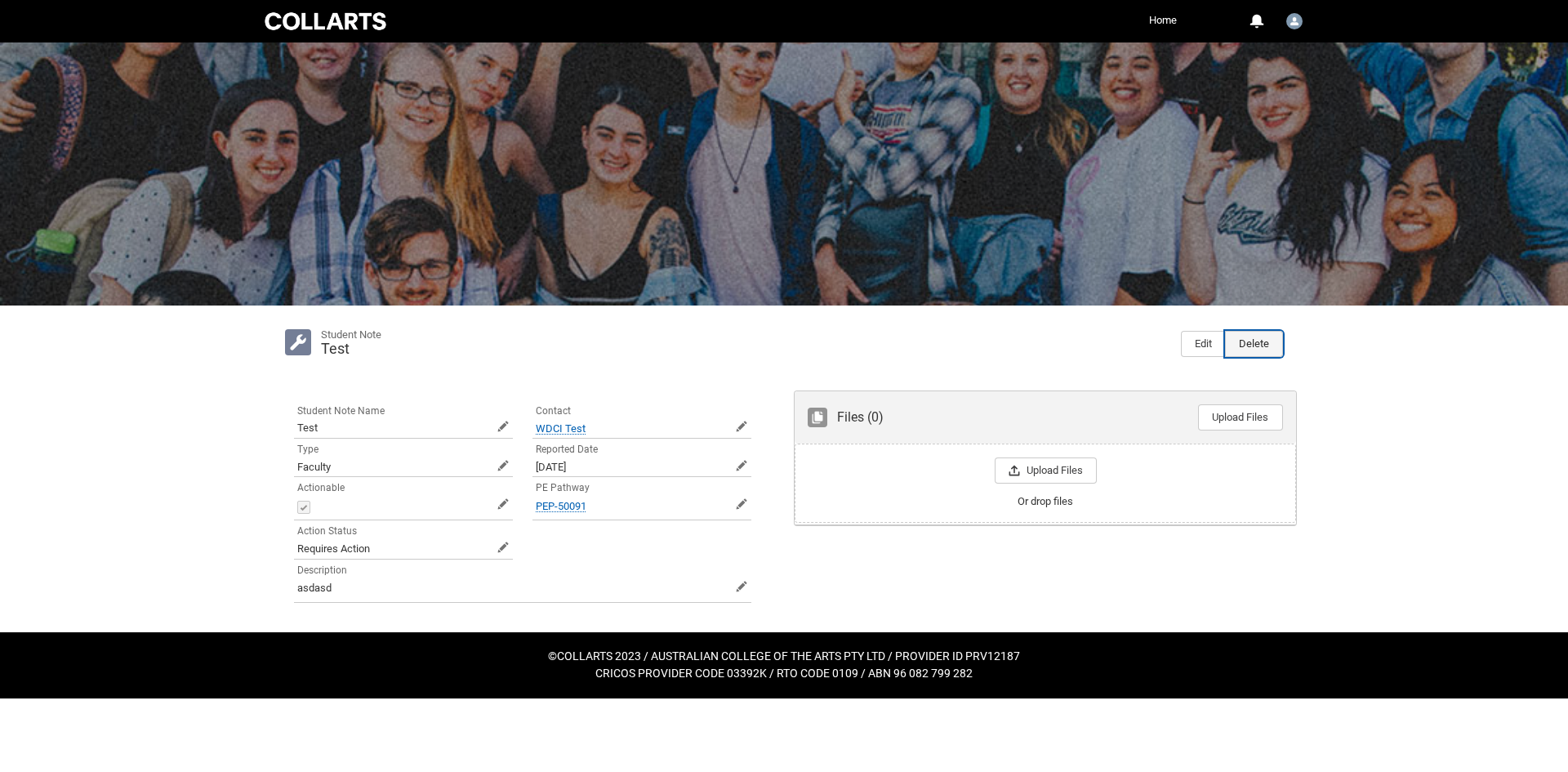
click at [1267, 336] on button "Delete" at bounding box center [1254, 344] width 58 height 26
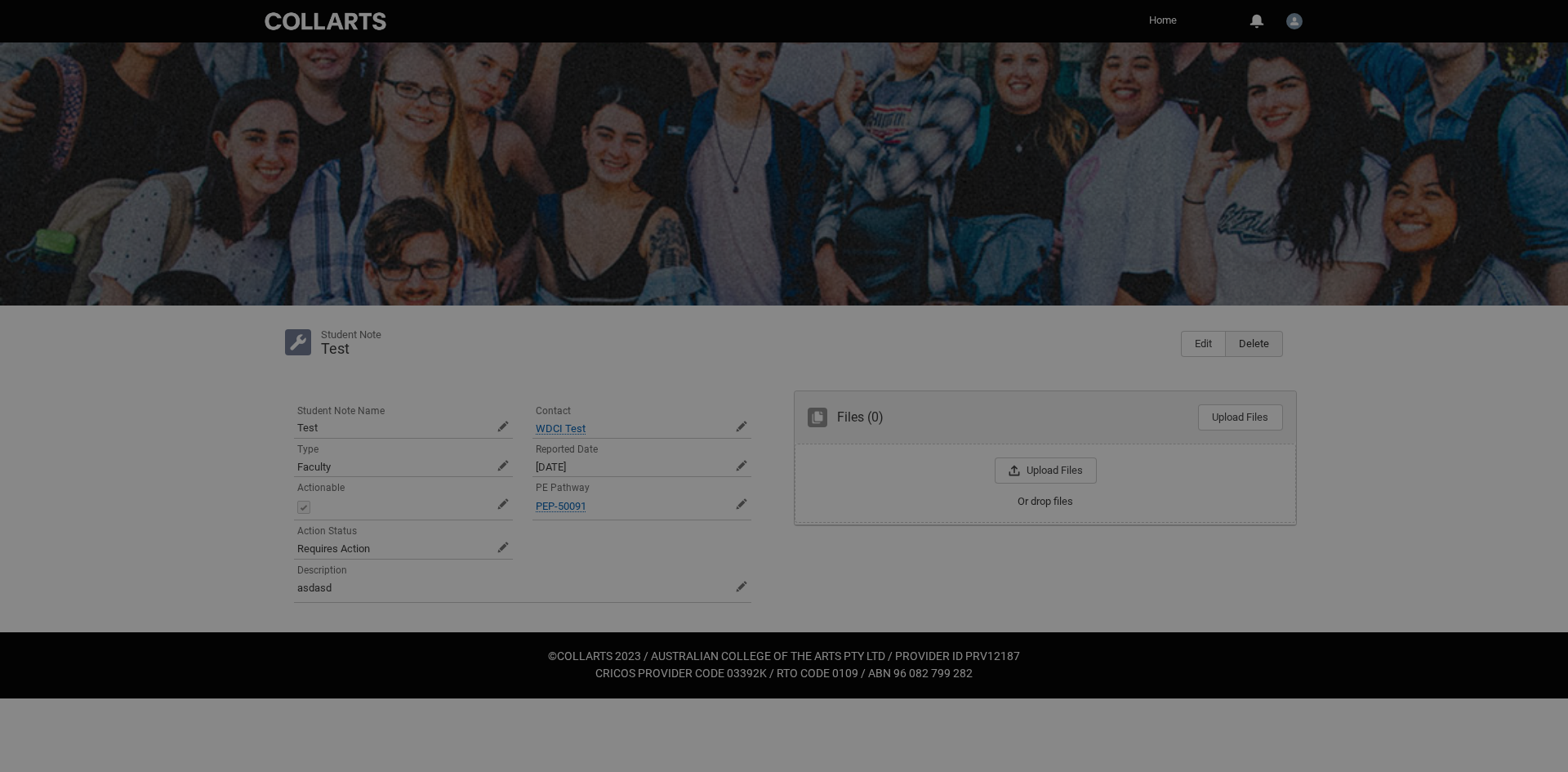
click at [1241, 351] on div "Delete Student Note Cancel and close Are you sure you want to delete this Stude…" at bounding box center [784, 386] width 1568 height 772
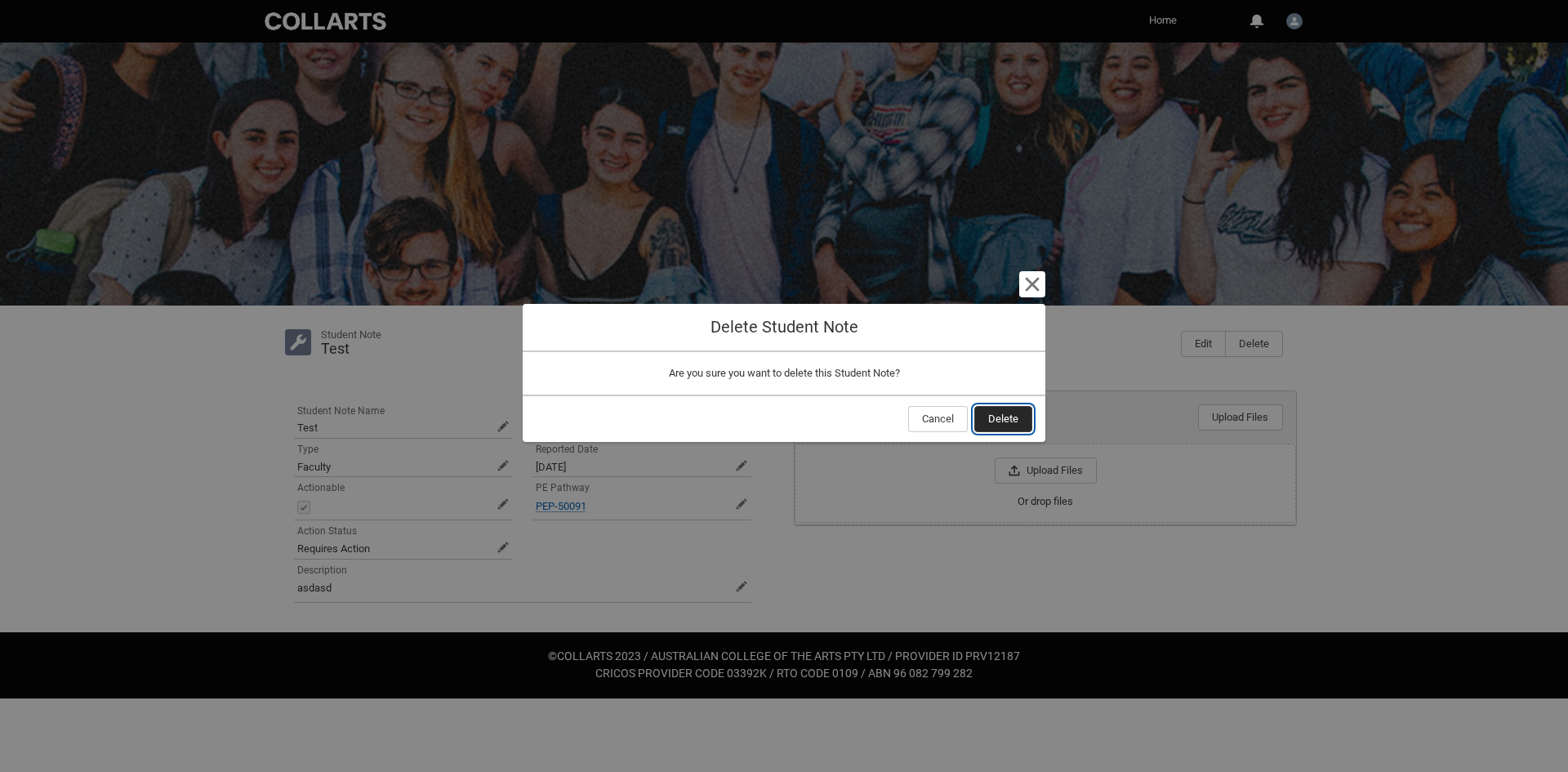
click at [1011, 414] on span "Delete" at bounding box center [1004, 419] width 30 height 24
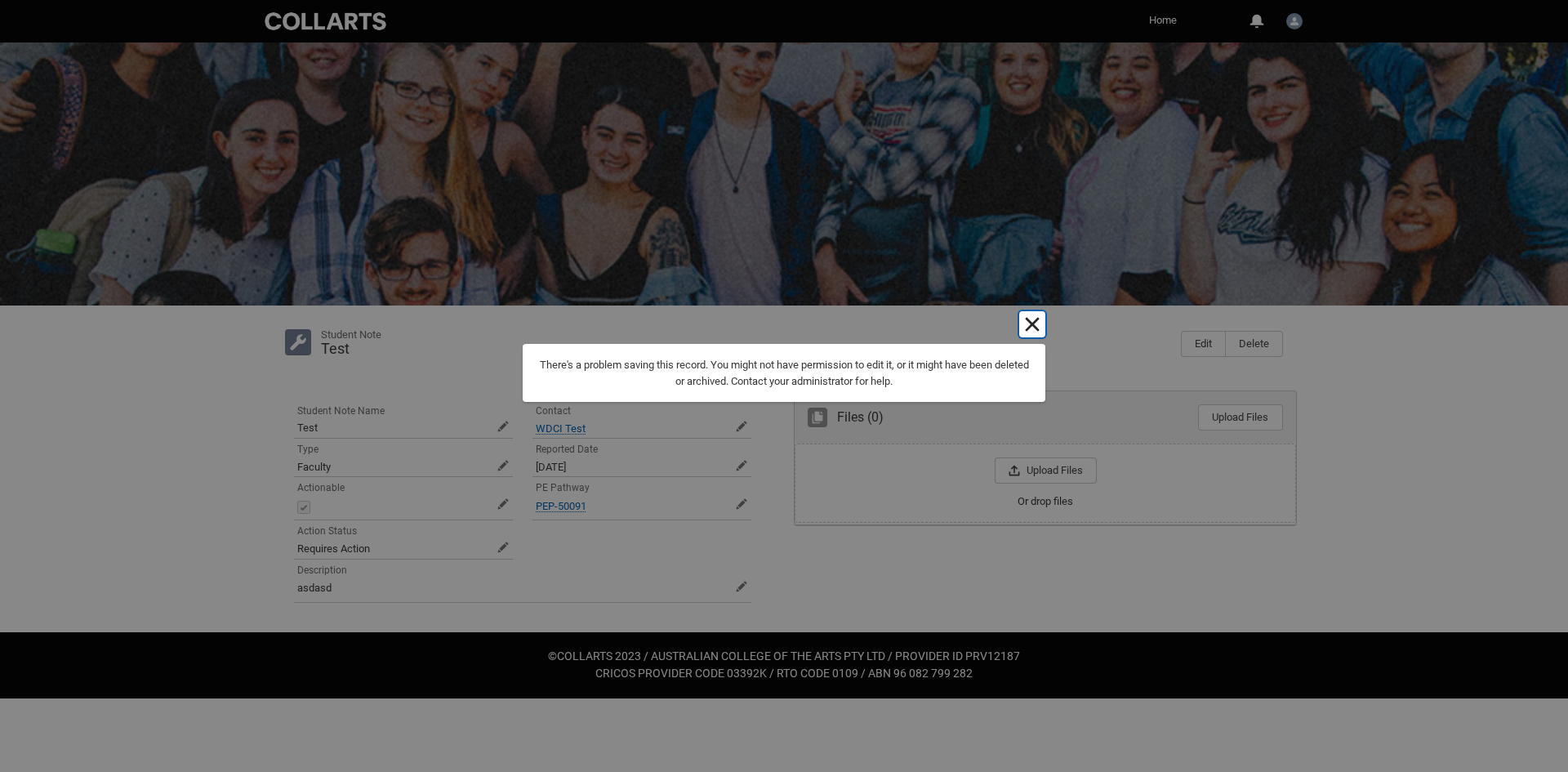
click at [1038, 325] on lightning-primitive-icon "button" at bounding box center [1032, 324] width 20 height 20
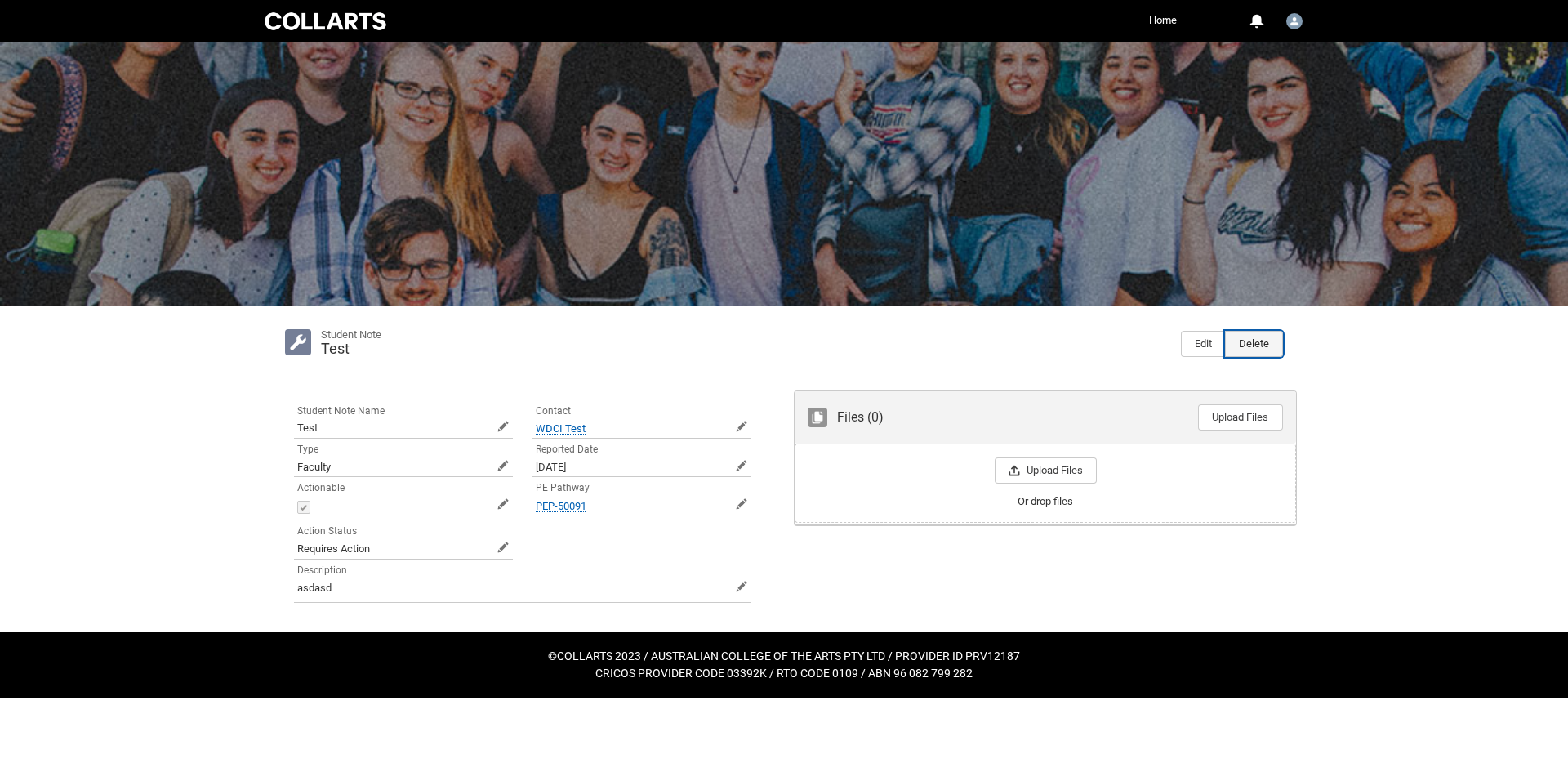
click at [1268, 343] on button "Delete" at bounding box center [1254, 344] width 58 height 26
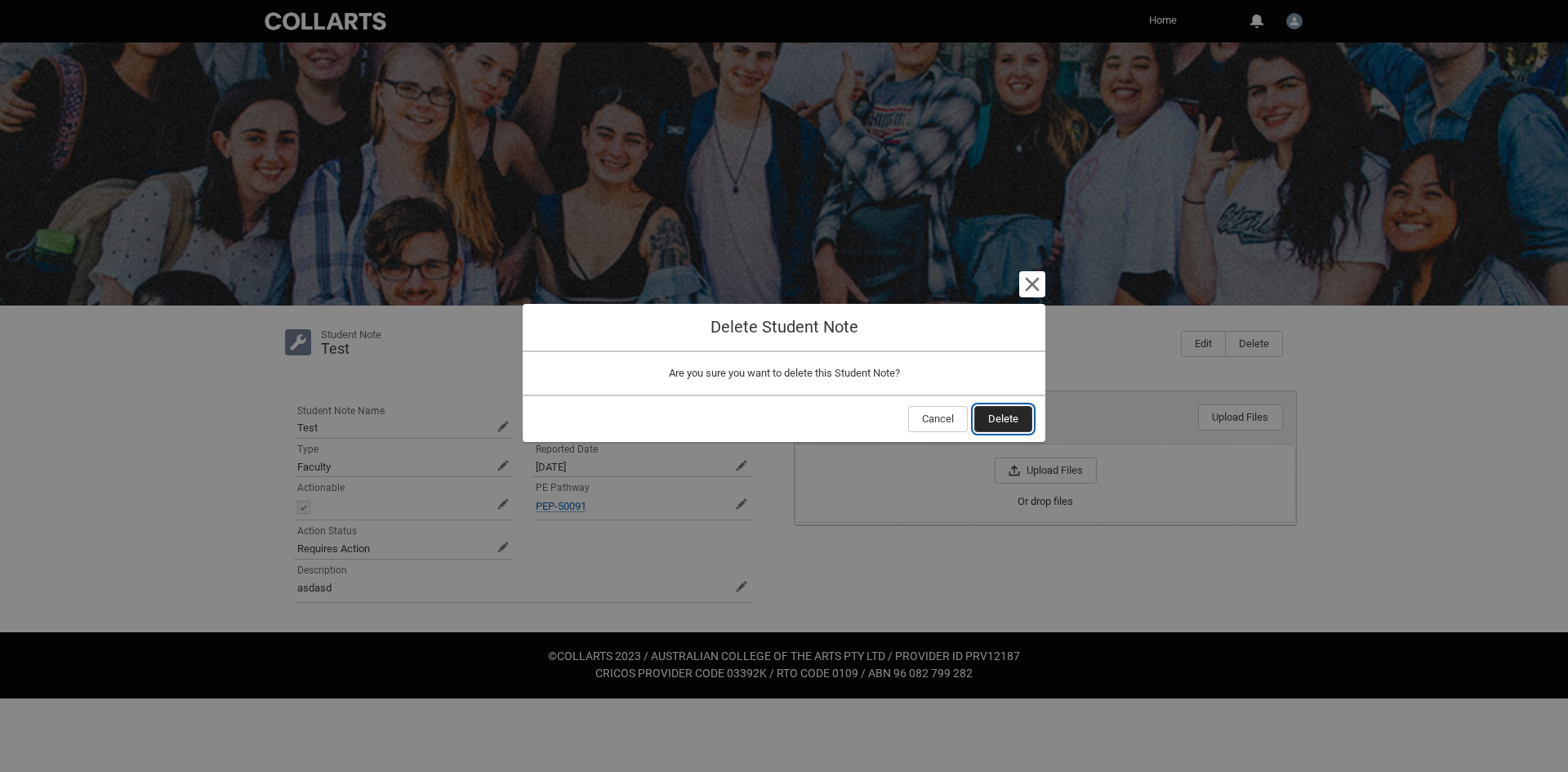
click at [997, 424] on span "Delete" at bounding box center [1004, 419] width 30 height 24
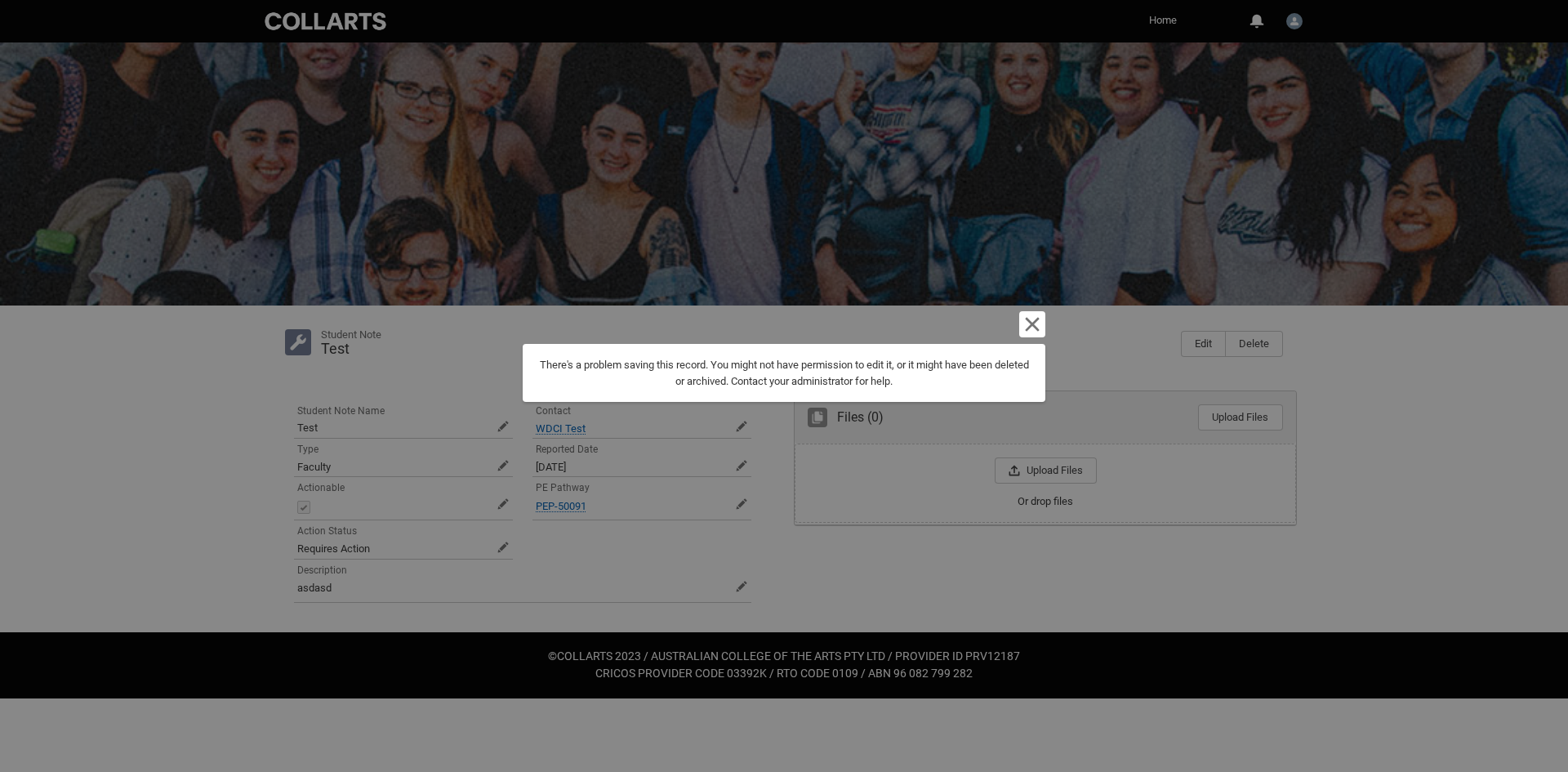
click at [1038, 311] on div "Cancel and close There's a problem saving this record. You might not have permi…" at bounding box center [784, 386] width 523 height 772
click at [1034, 317] on lightning-primitive-icon "button" at bounding box center [1032, 324] width 20 height 20
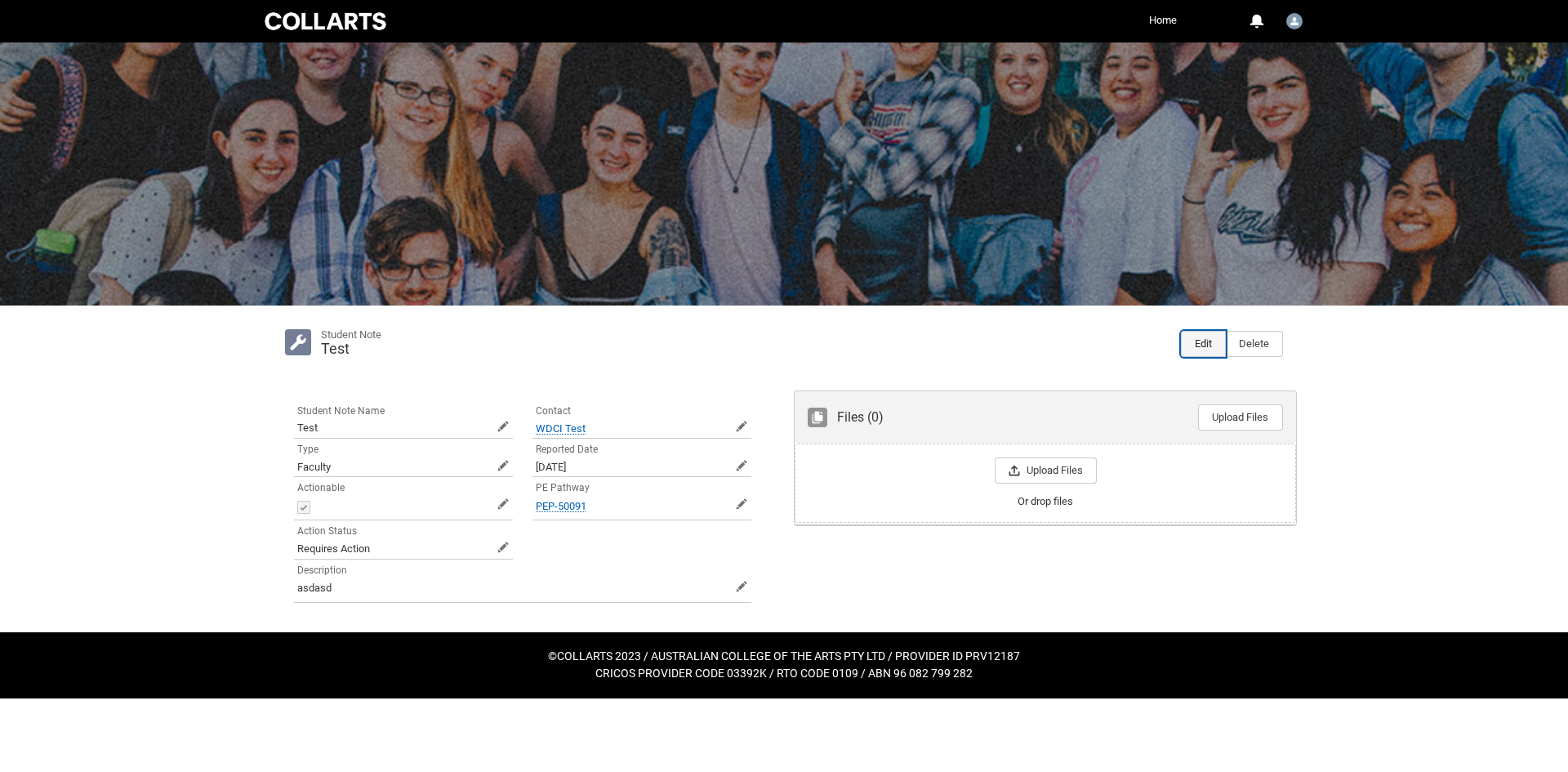
click at [1209, 341] on button "Edit" at bounding box center [1204, 344] width 45 height 26
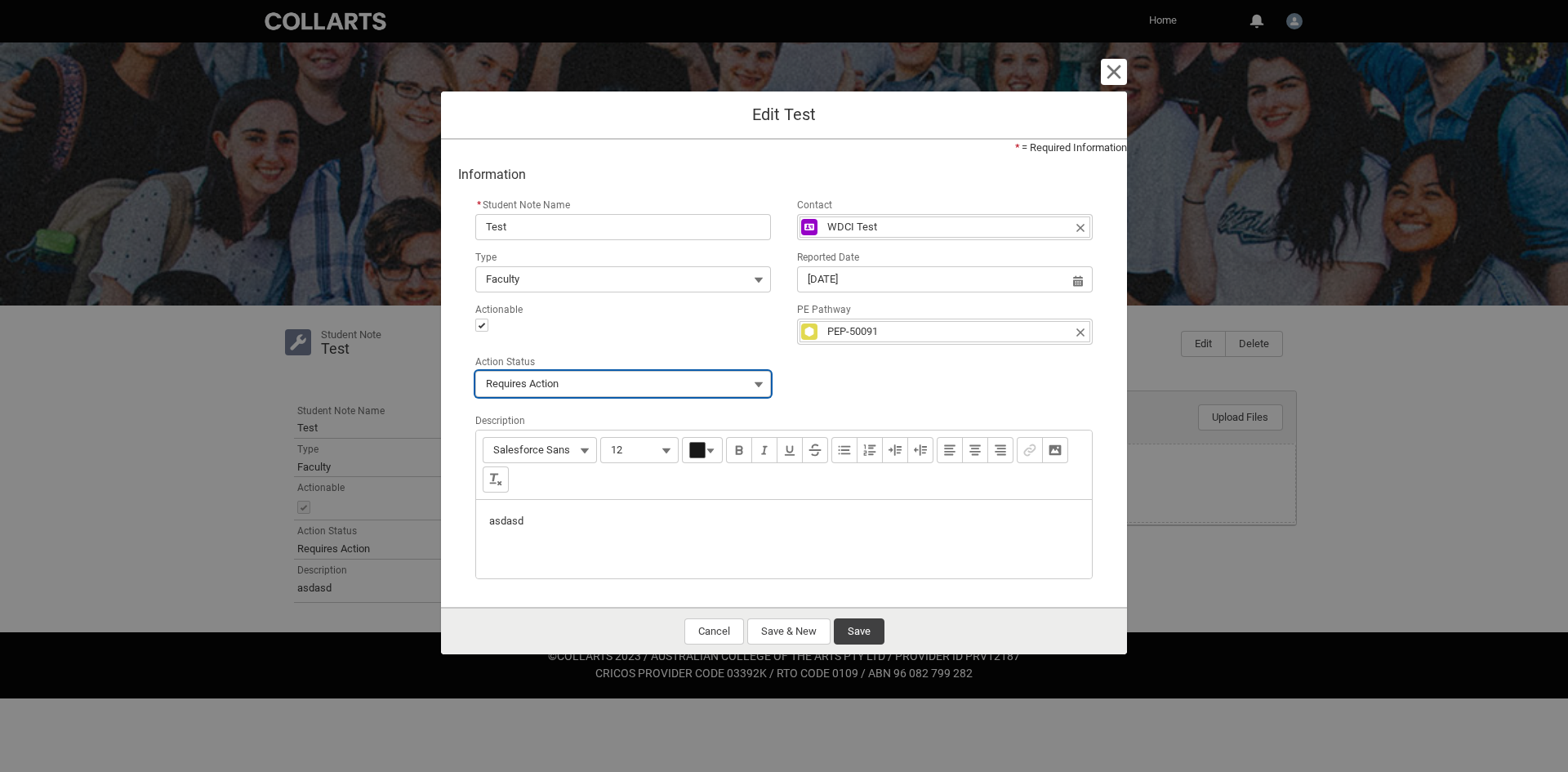
click at [731, 384] on button "Requires Action" at bounding box center [623, 384] width 296 height 26
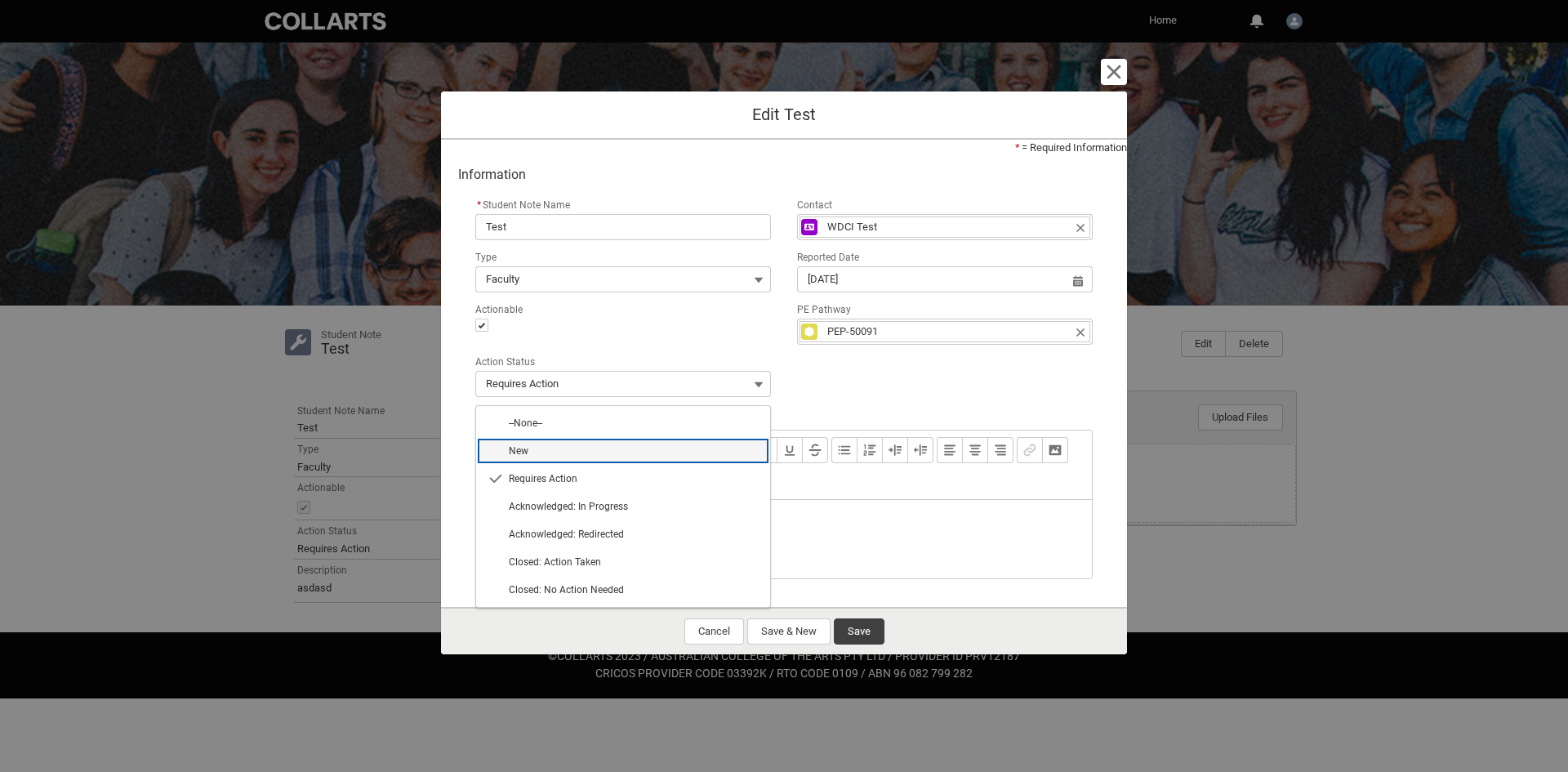
click at [646, 449] on span "New" at bounding box center [635, 451] width 252 height 15
type lightning-combobox "New"
type lightning-picklist "New"
type records-record-picklist "New"
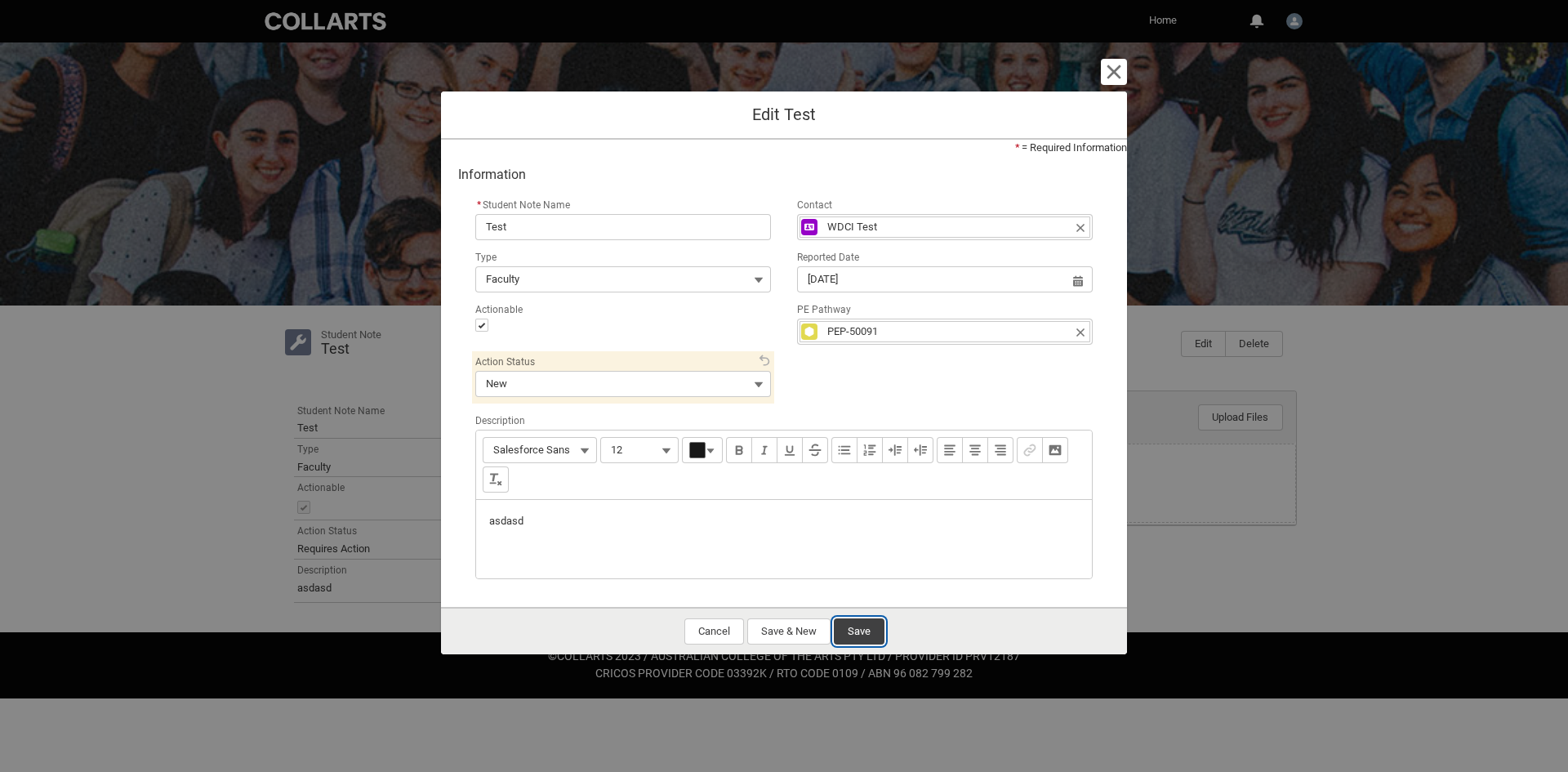
click at [844, 639] on button "Save" at bounding box center [859, 632] width 51 height 26
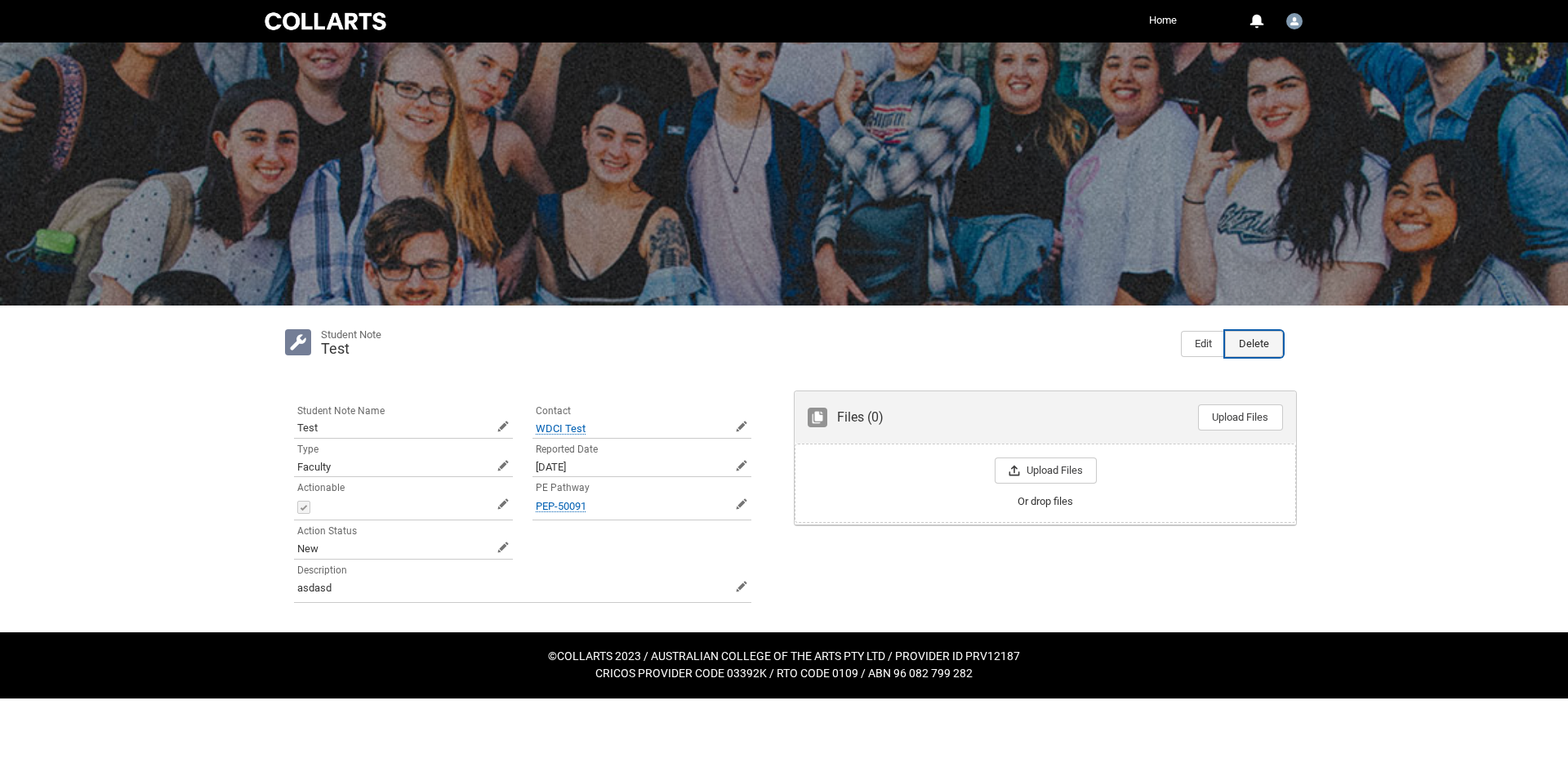
click at [1278, 355] on button "Delete" at bounding box center [1254, 344] width 58 height 26
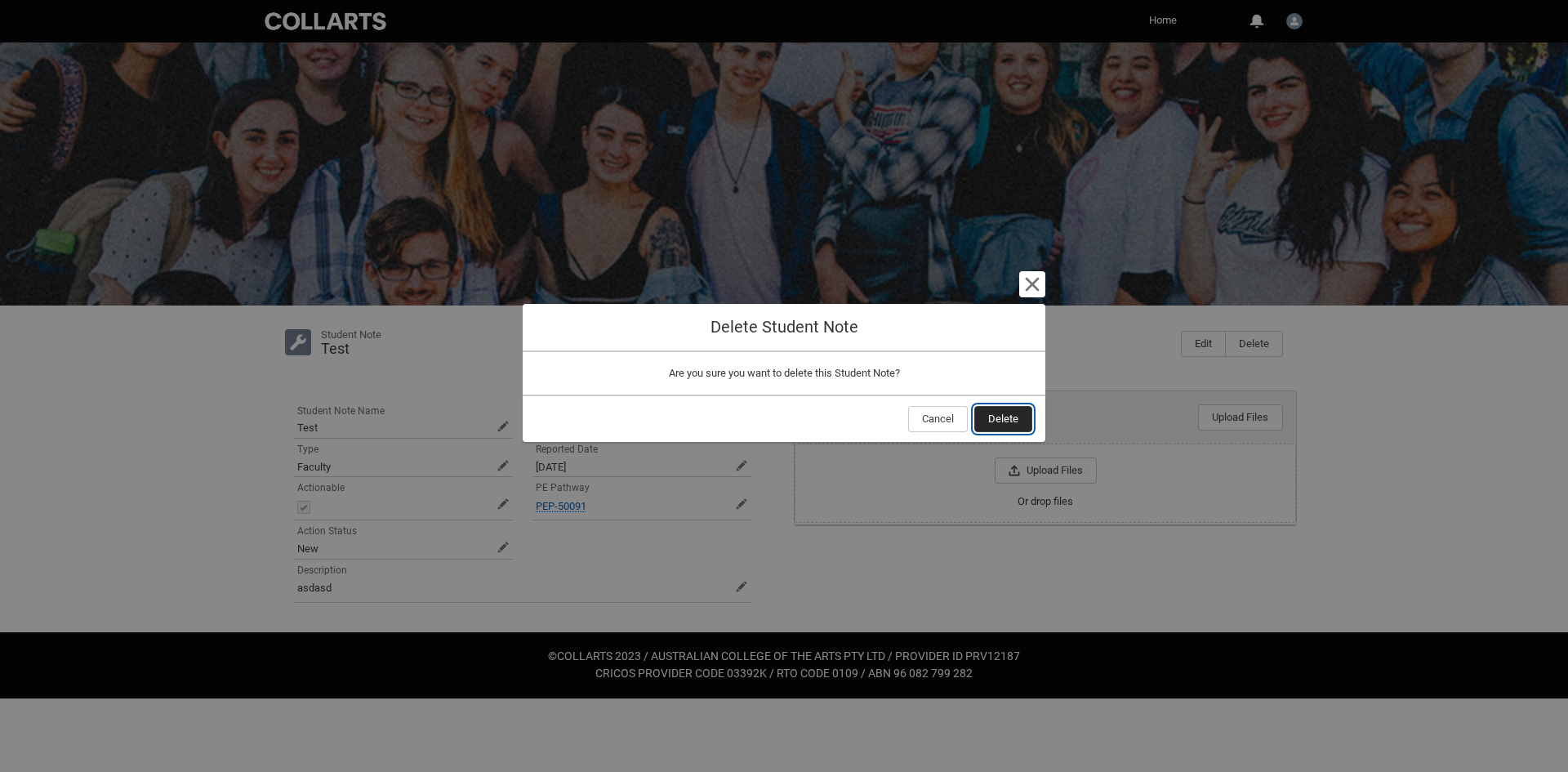
click at [1013, 411] on span "Delete" at bounding box center [1004, 419] width 30 height 24
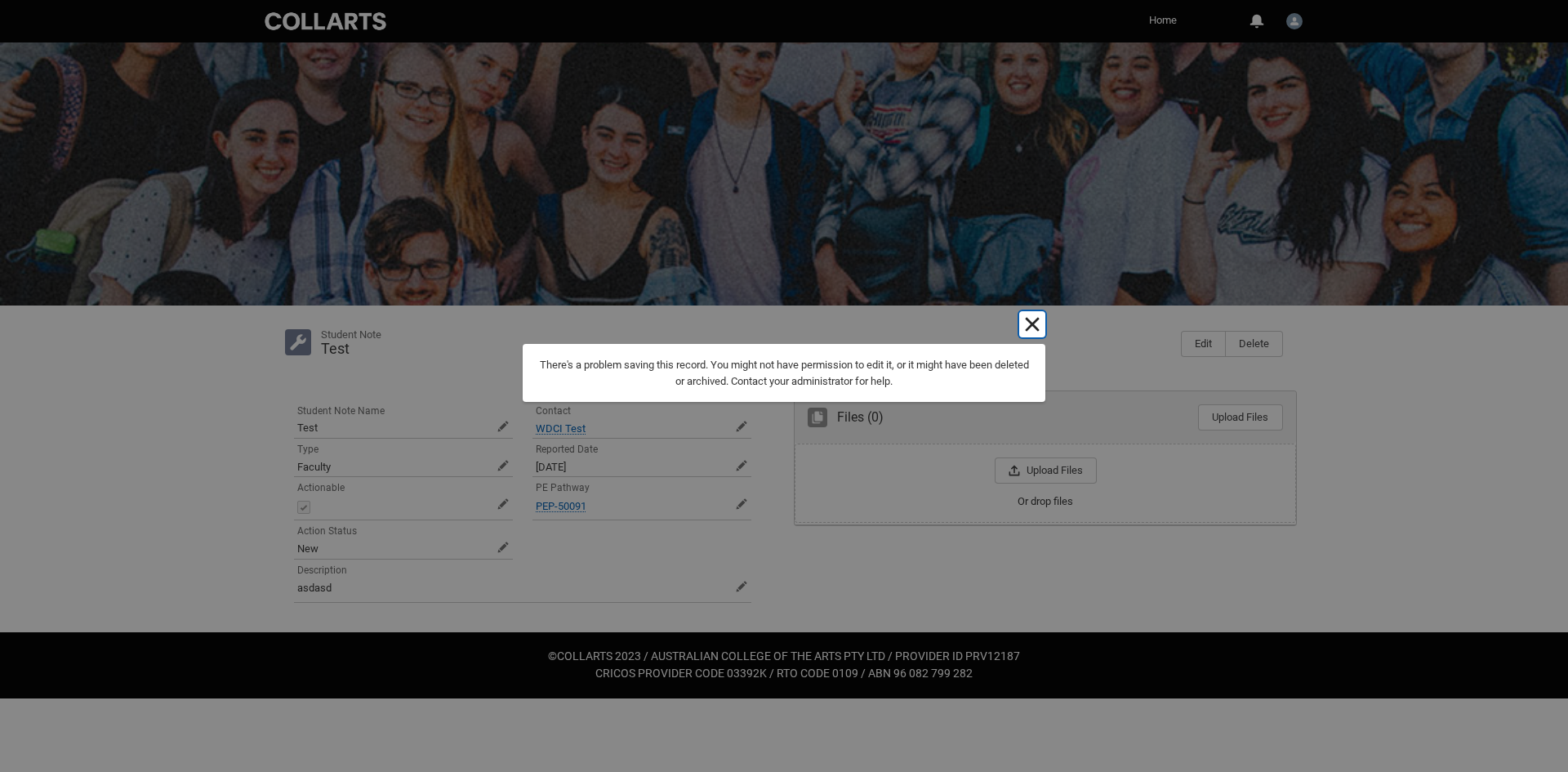
click at [1024, 315] on lightning-primitive-icon "button" at bounding box center [1032, 324] width 20 height 20
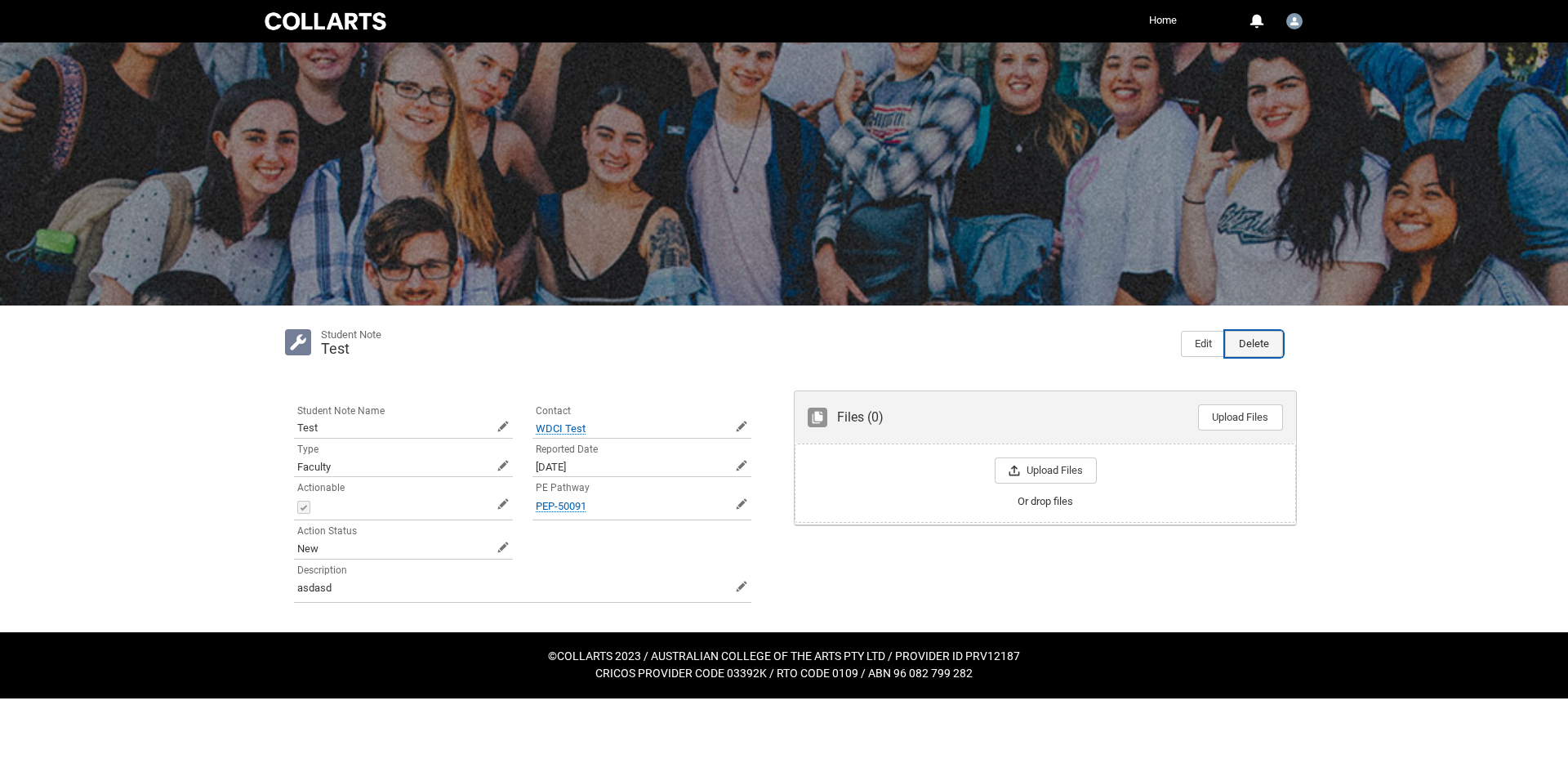
click at [1239, 347] on button "Delete" at bounding box center [1254, 344] width 58 height 26
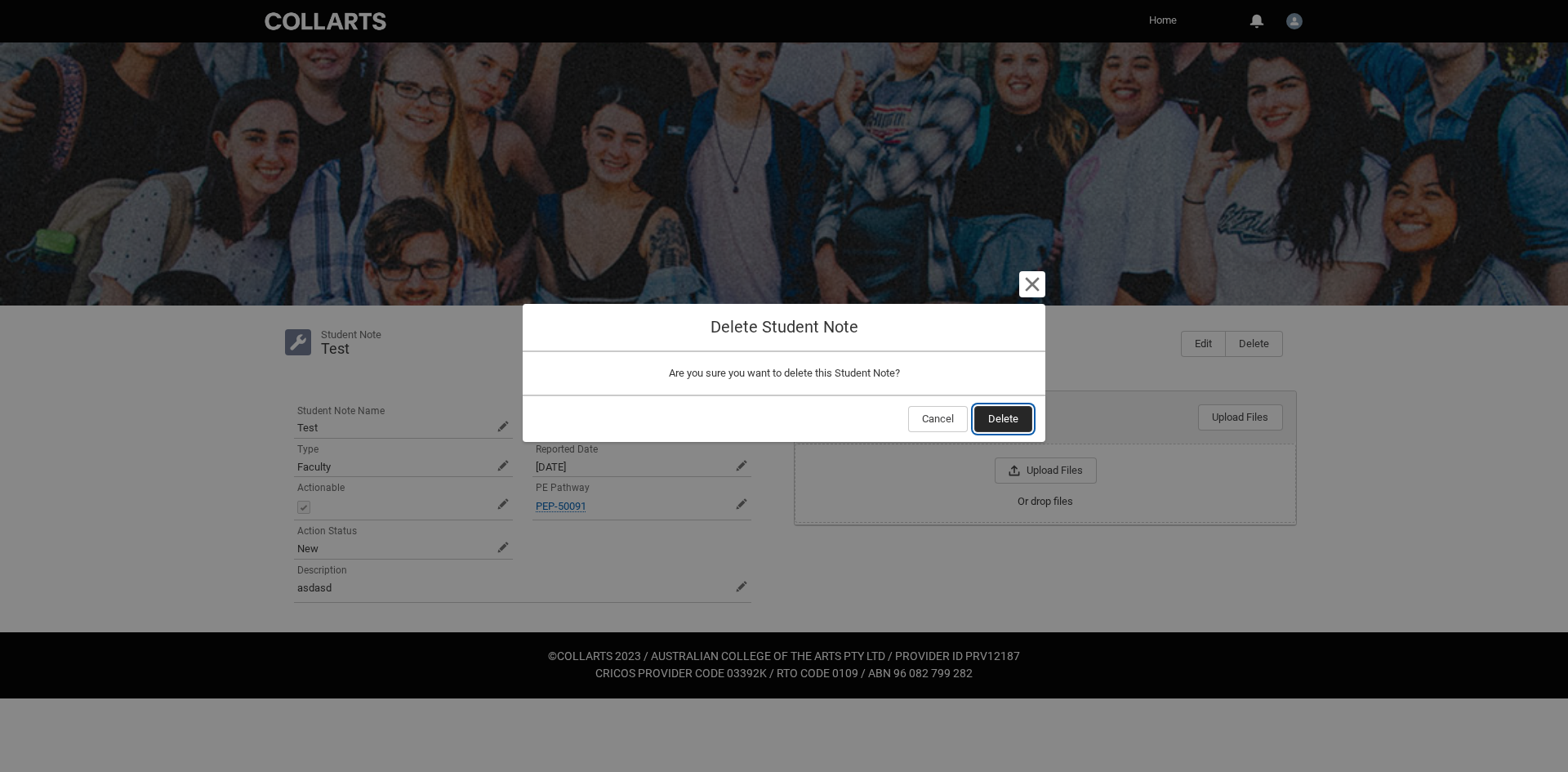
click at [996, 425] on span "Delete" at bounding box center [1004, 419] width 30 height 24
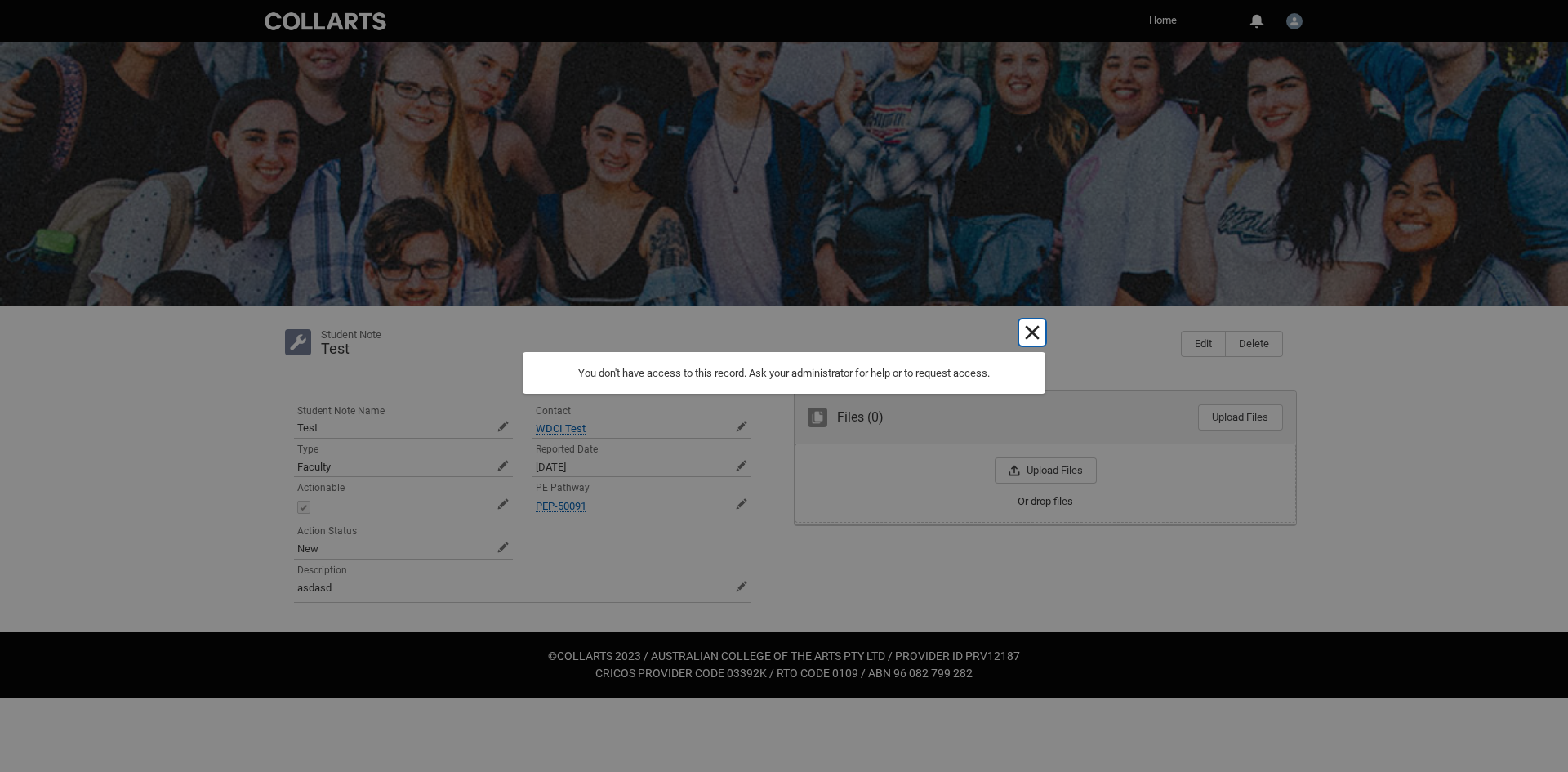
click at [1031, 324] on lightning-primitive-icon "button" at bounding box center [1032, 332] width 20 height 20
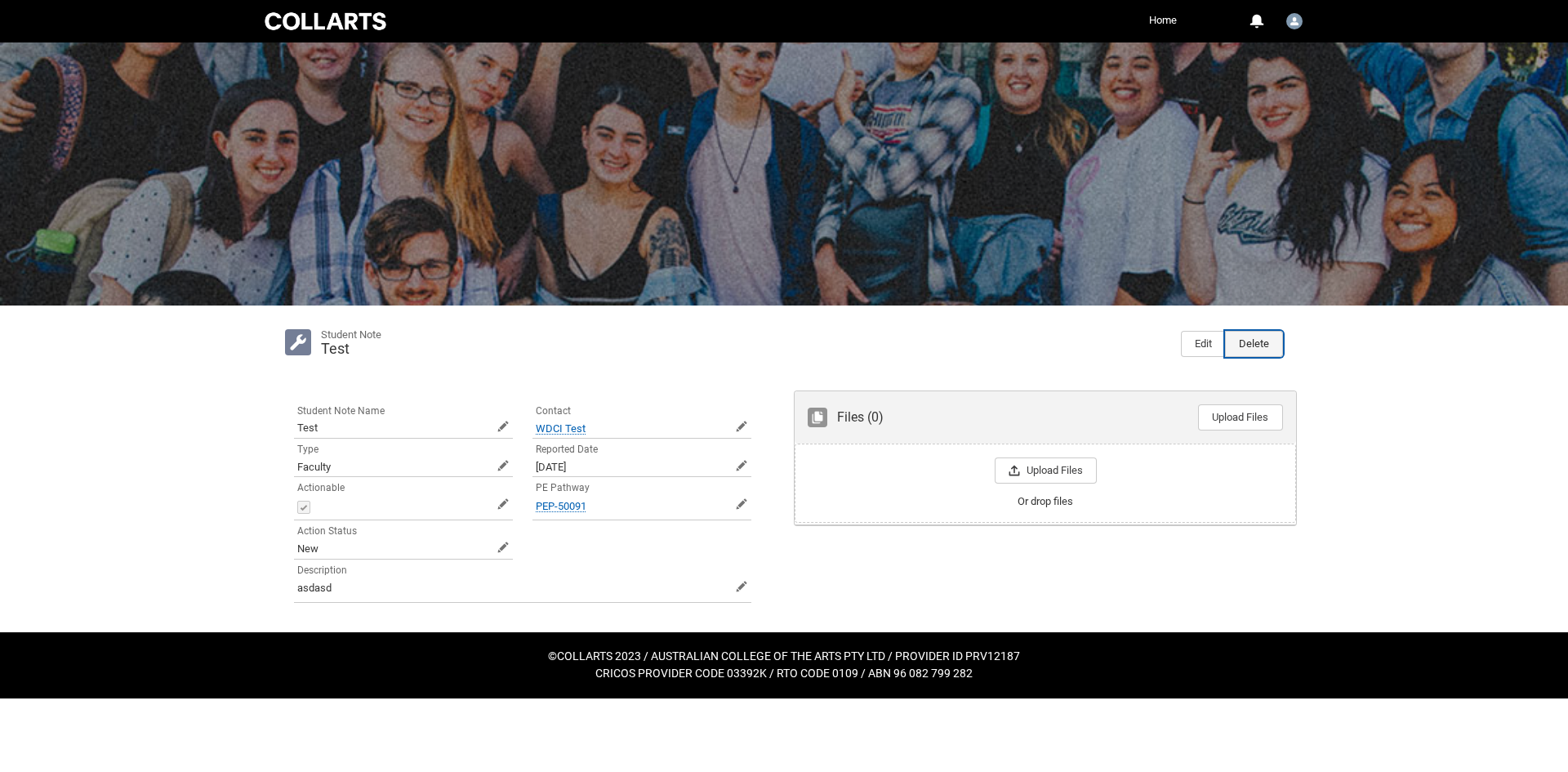
click at [1259, 337] on button "Delete" at bounding box center [1254, 344] width 58 height 26
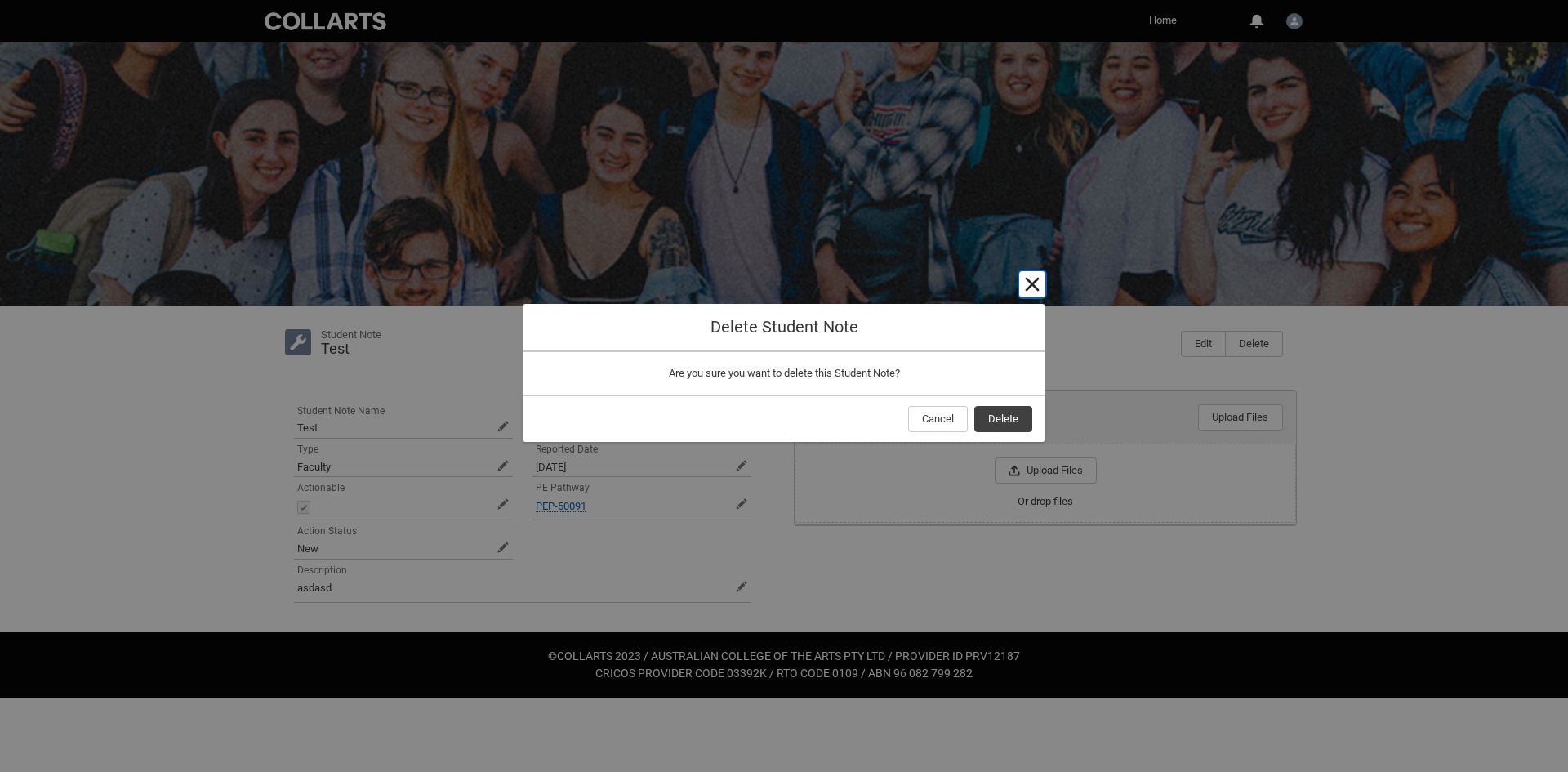
click at [1033, 278] on lightning-primitive-icon "button" at bounding box center [1032, 284] width 20 height 20
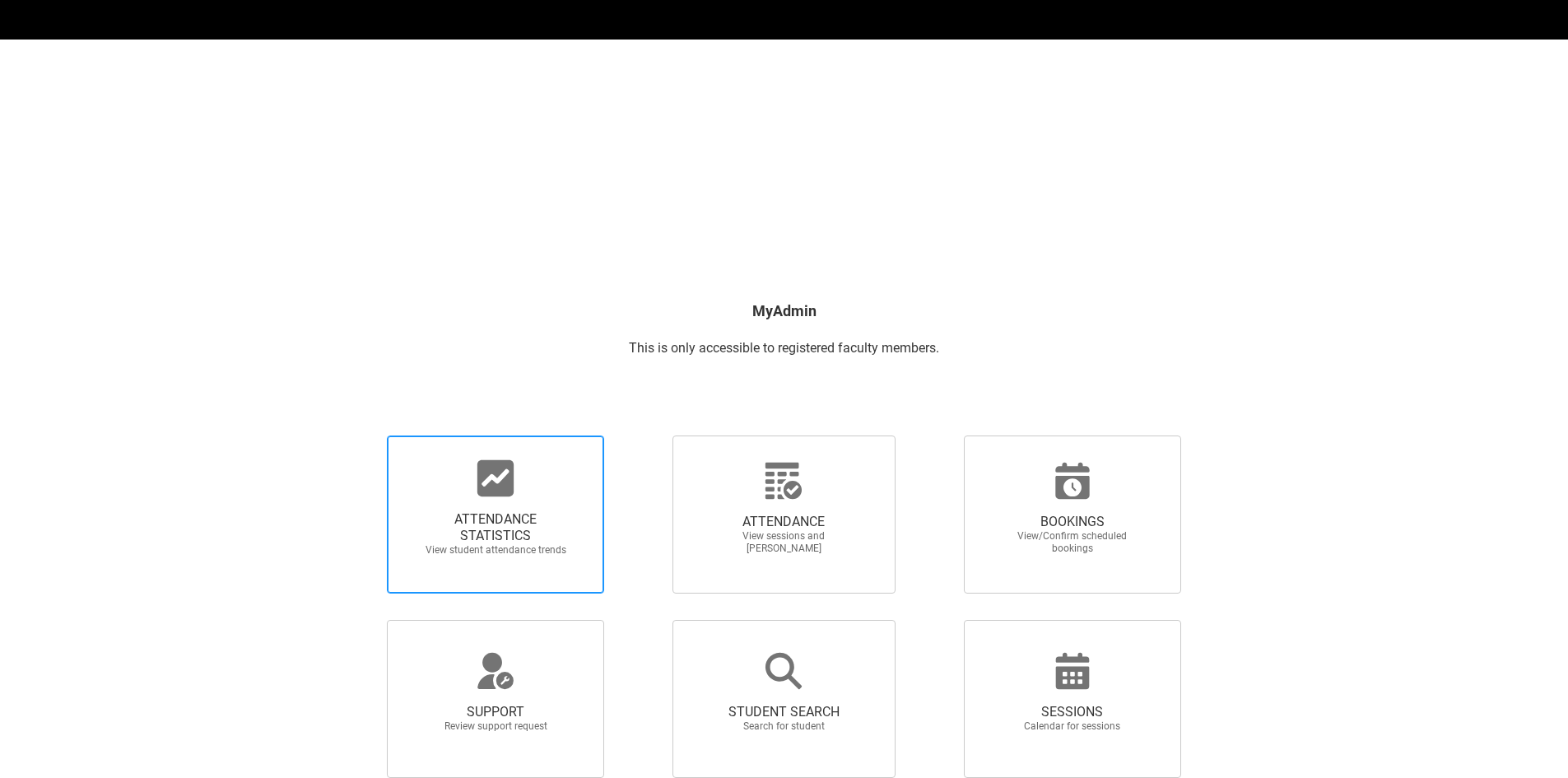
click at [439, 504] on span "ATTENDANCE STATISTICS View student attendance trends" at bounding box center [495, 534] width 158 height 72
click at [360, 435] on input "ATTENDANCE STATISTICS View student attendance trends" at bounding box center [359, 434] width 1 height 1
radio input "true"
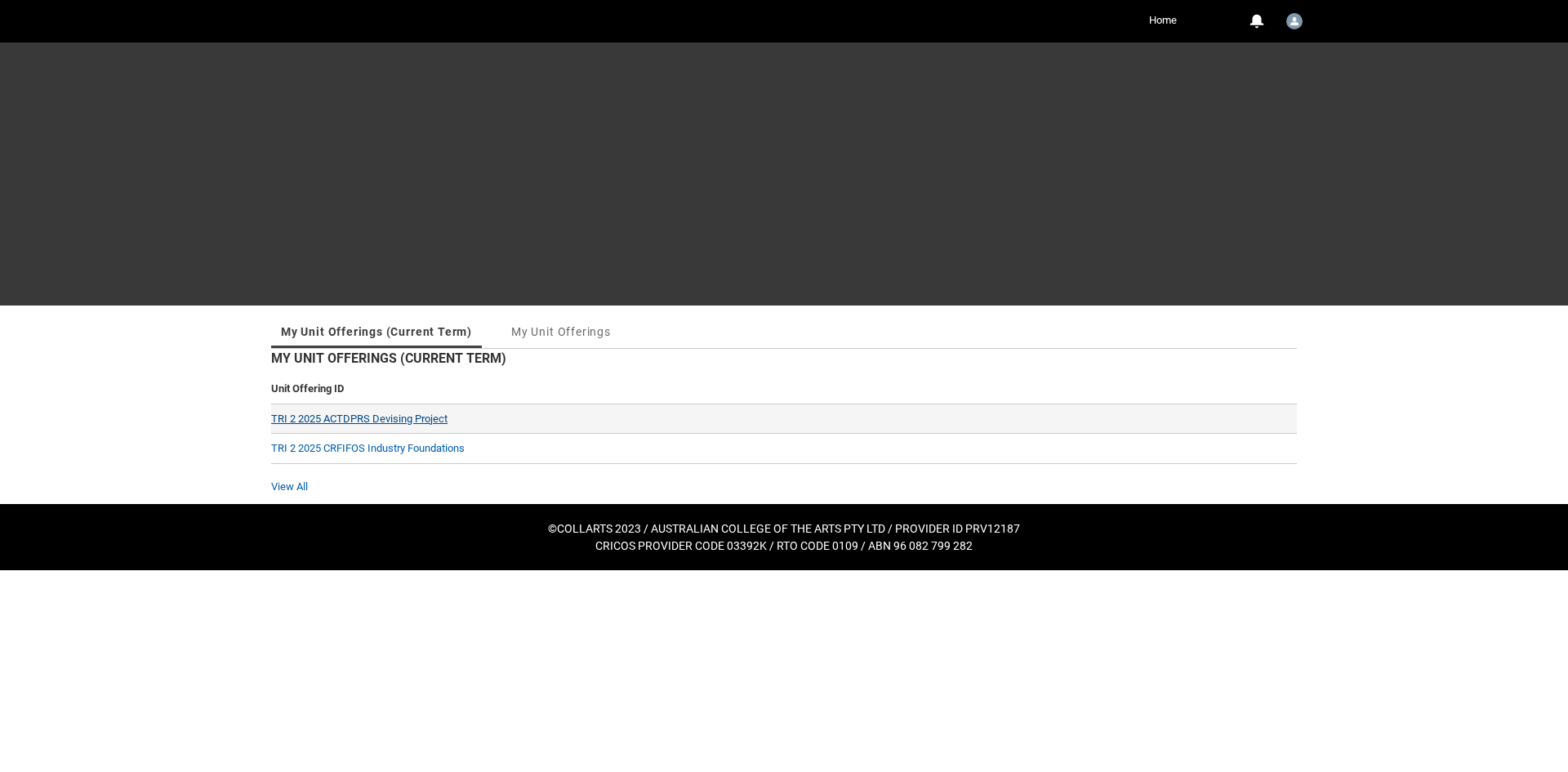
click at [400, 418] on link "TRI 2 2025 ACTDPRS Devising Project" at bounding box center [360, 418] width 177 height 12
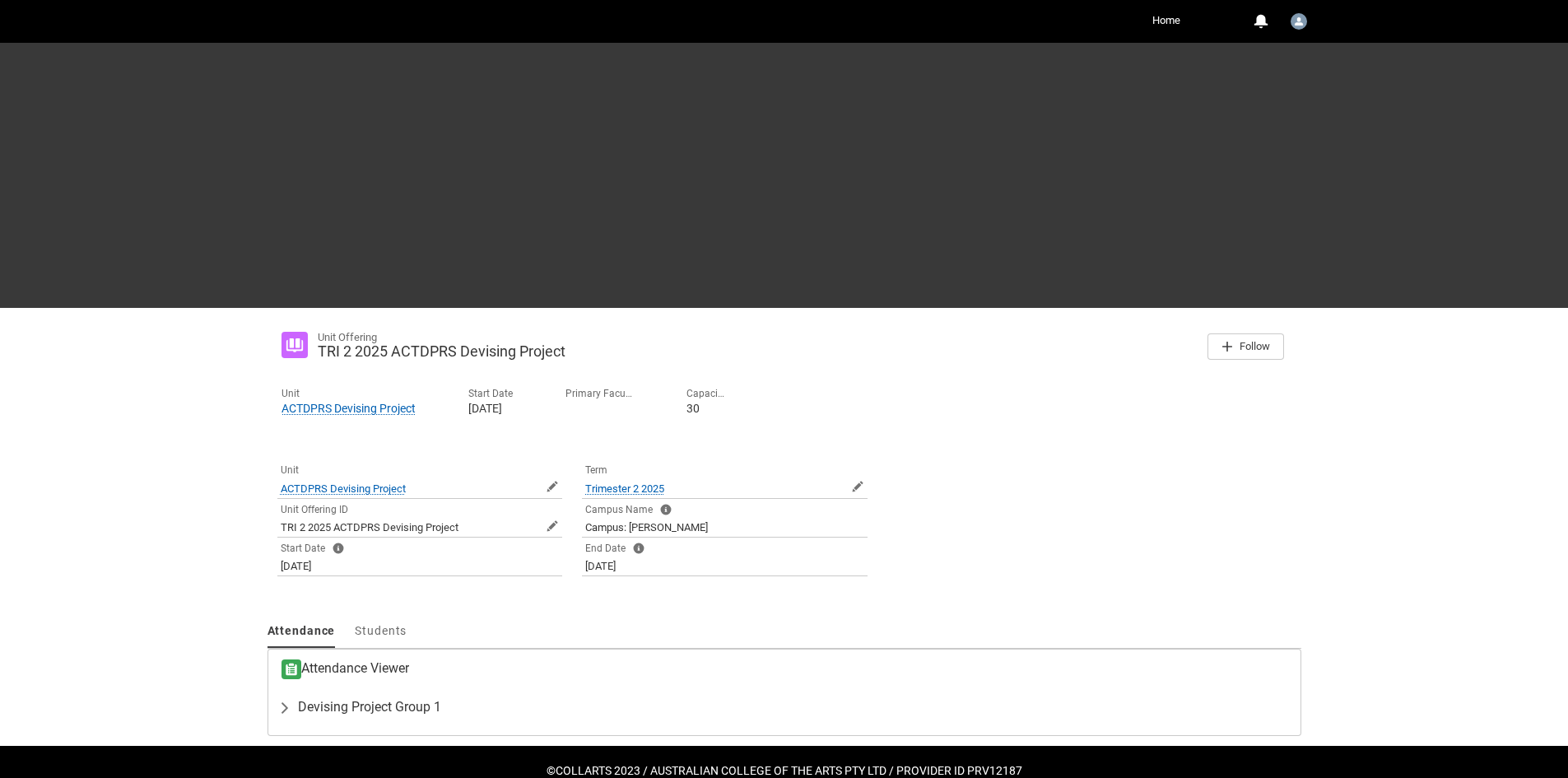
click at [318, 727] on article "Attendance Viewer Devising Project Group 1 Student Name Attendance 3/6/2025, 2:…" at bounding box center [784, 693] width 1034 height 87
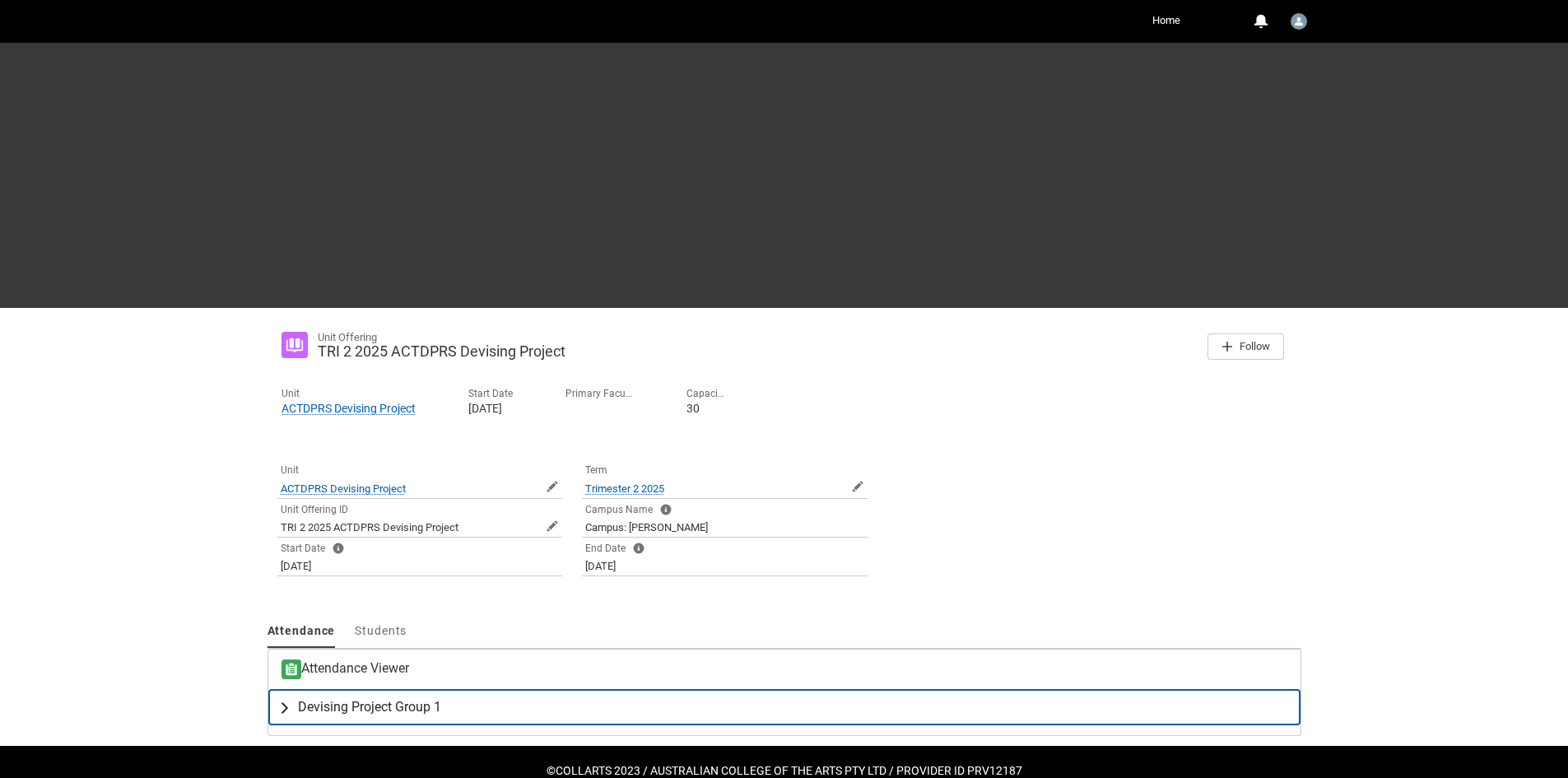
click at [325, 716] on span "Devising Project Group 1" at bounding box center [369, 707] width 143 height 16
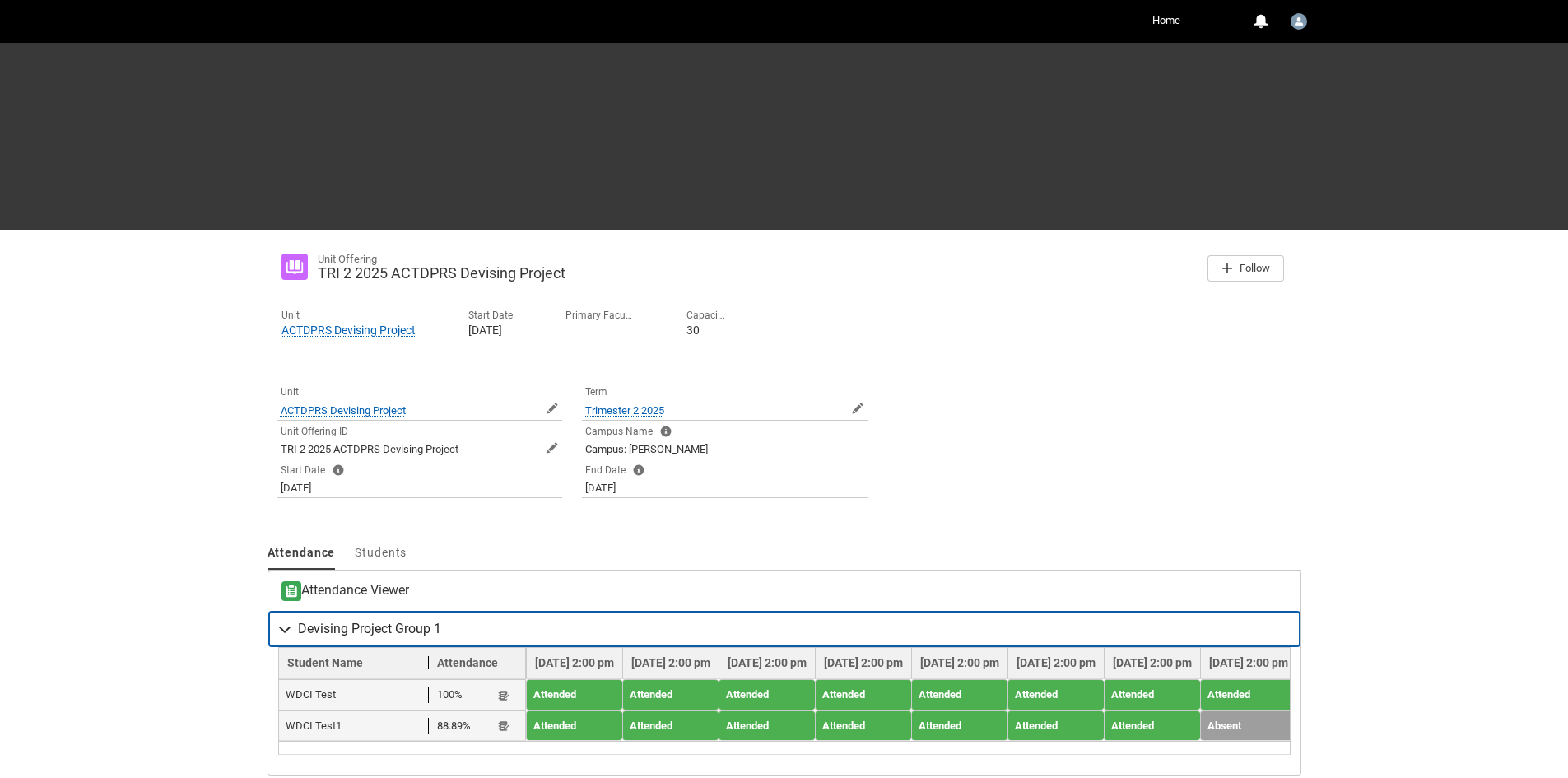
scroll to position [166, 0]
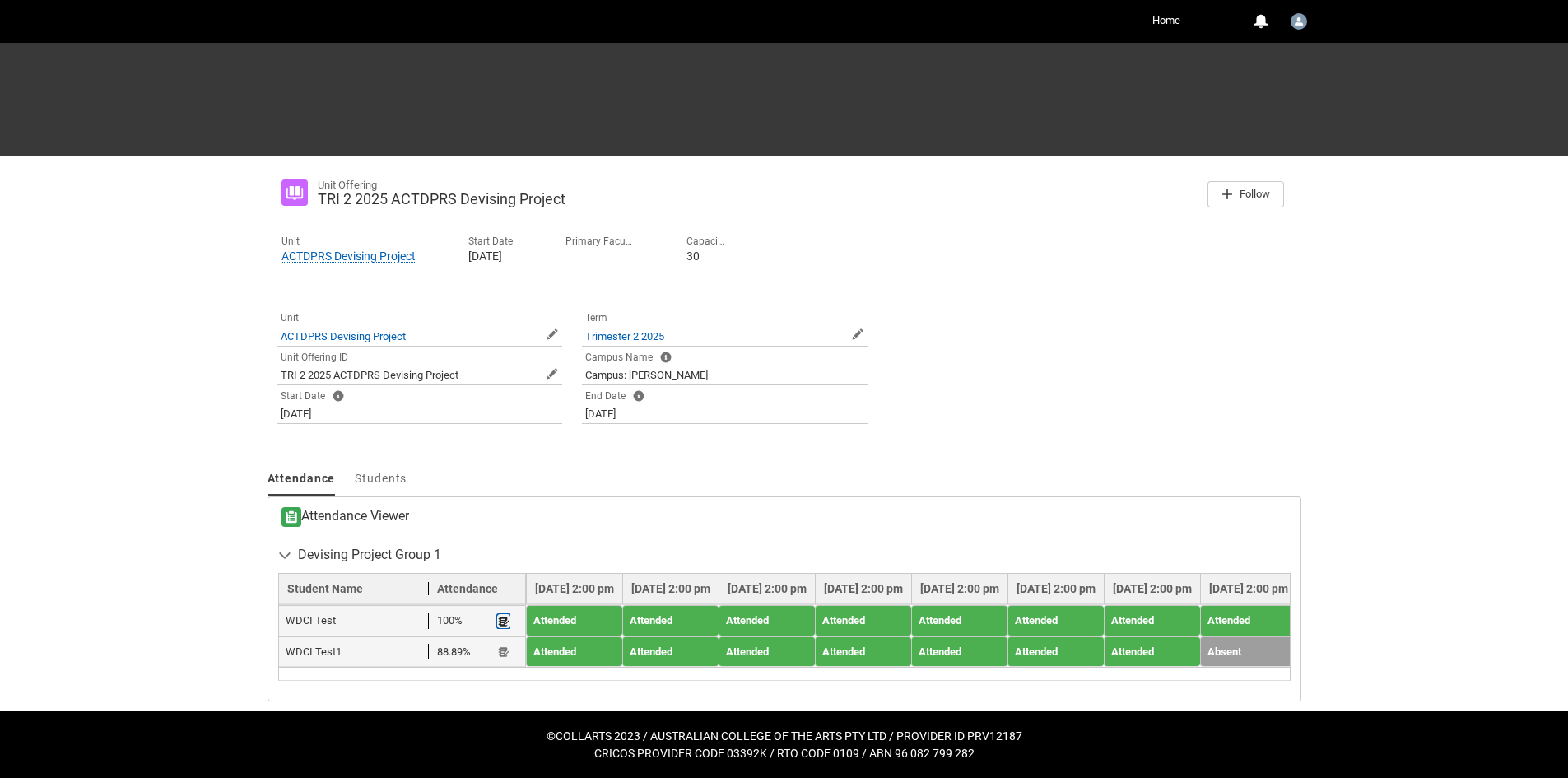
click at [510, 614] on button "Student Note" at bounding box center [503, 621] width 13 height 14
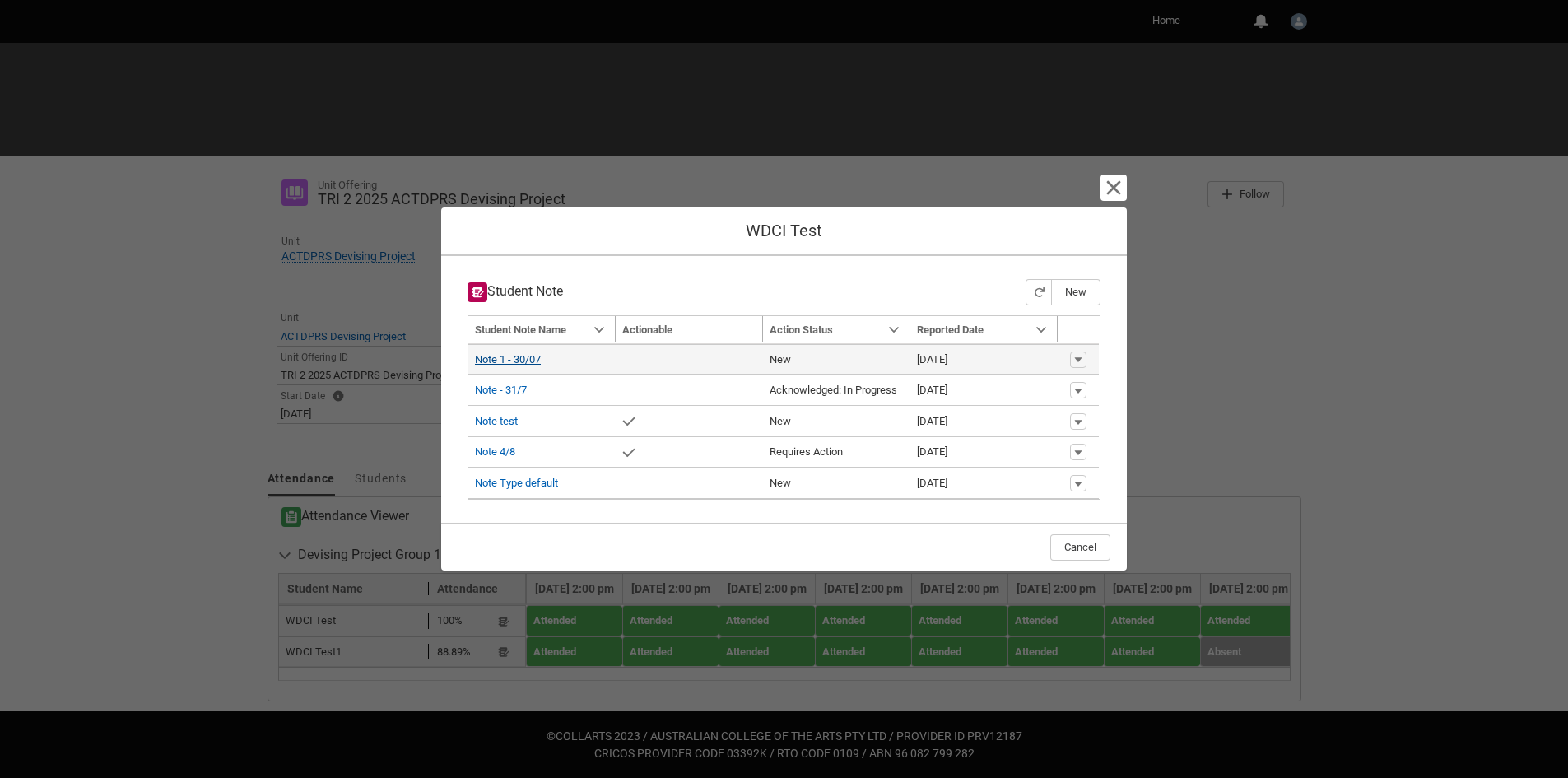
click at [500, 353] on link "Note 1 - 30/07" at bounding box center [508, 359] width 66 height 12
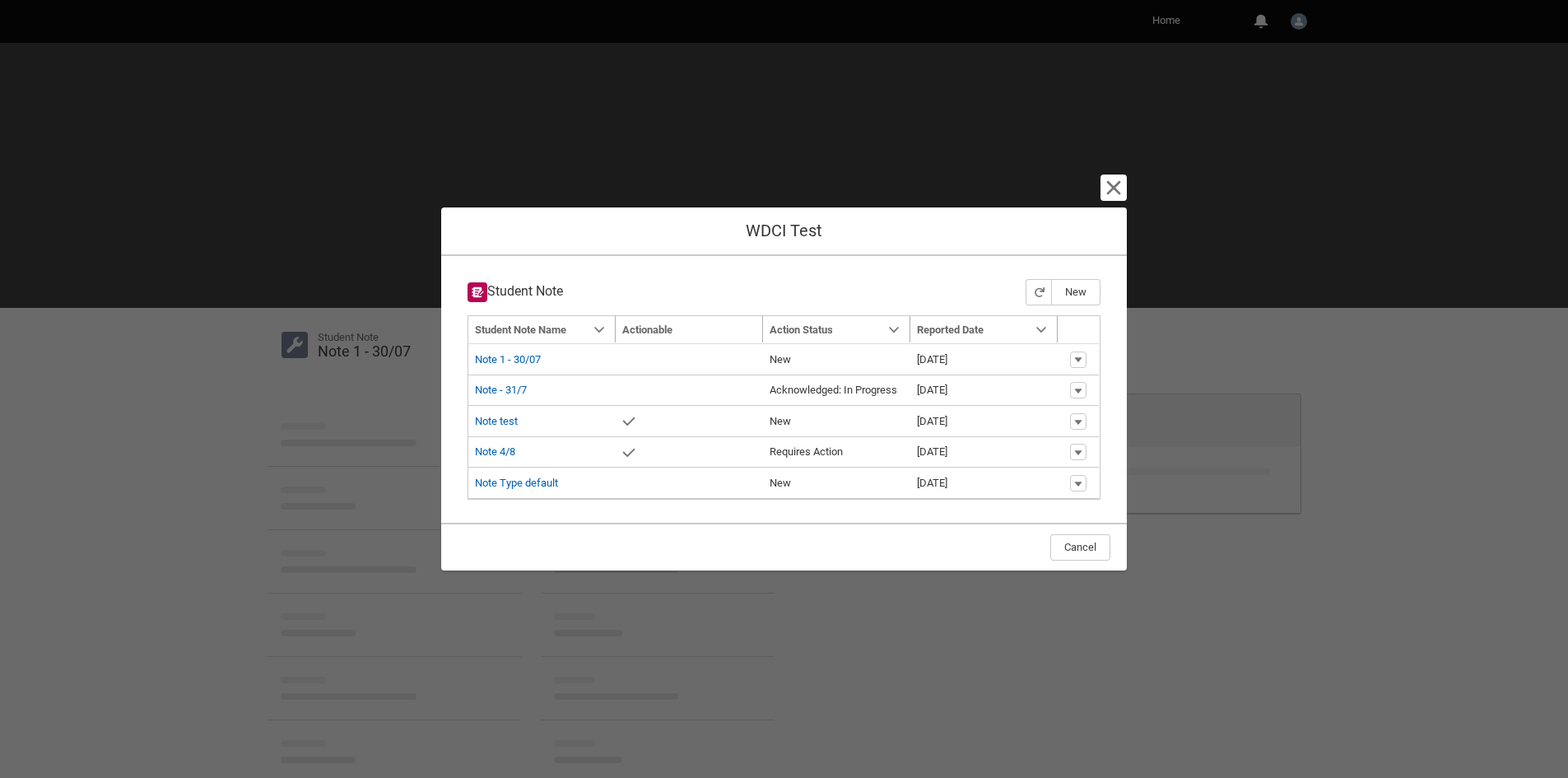
click at [1127, 186] on section "Cancel and close WDCI Test Student Note New Navigation Mode Action Mode Sort by…" at bounding box center [784, 389] width 1568 height 778
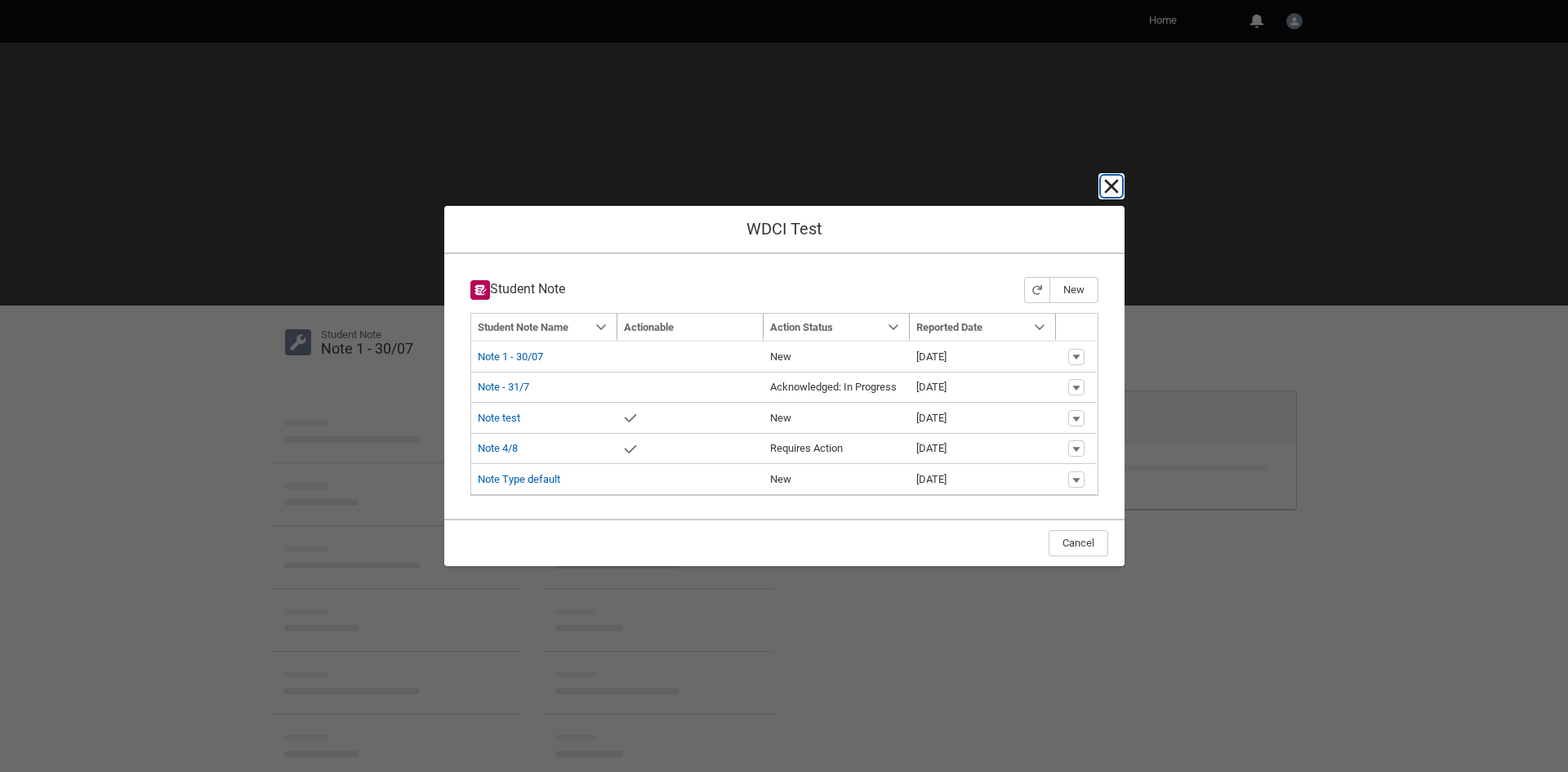
click at [1117, 185] on lightning-primitive-icon "button" at bounding box center [1112, 186] width 20 height 20
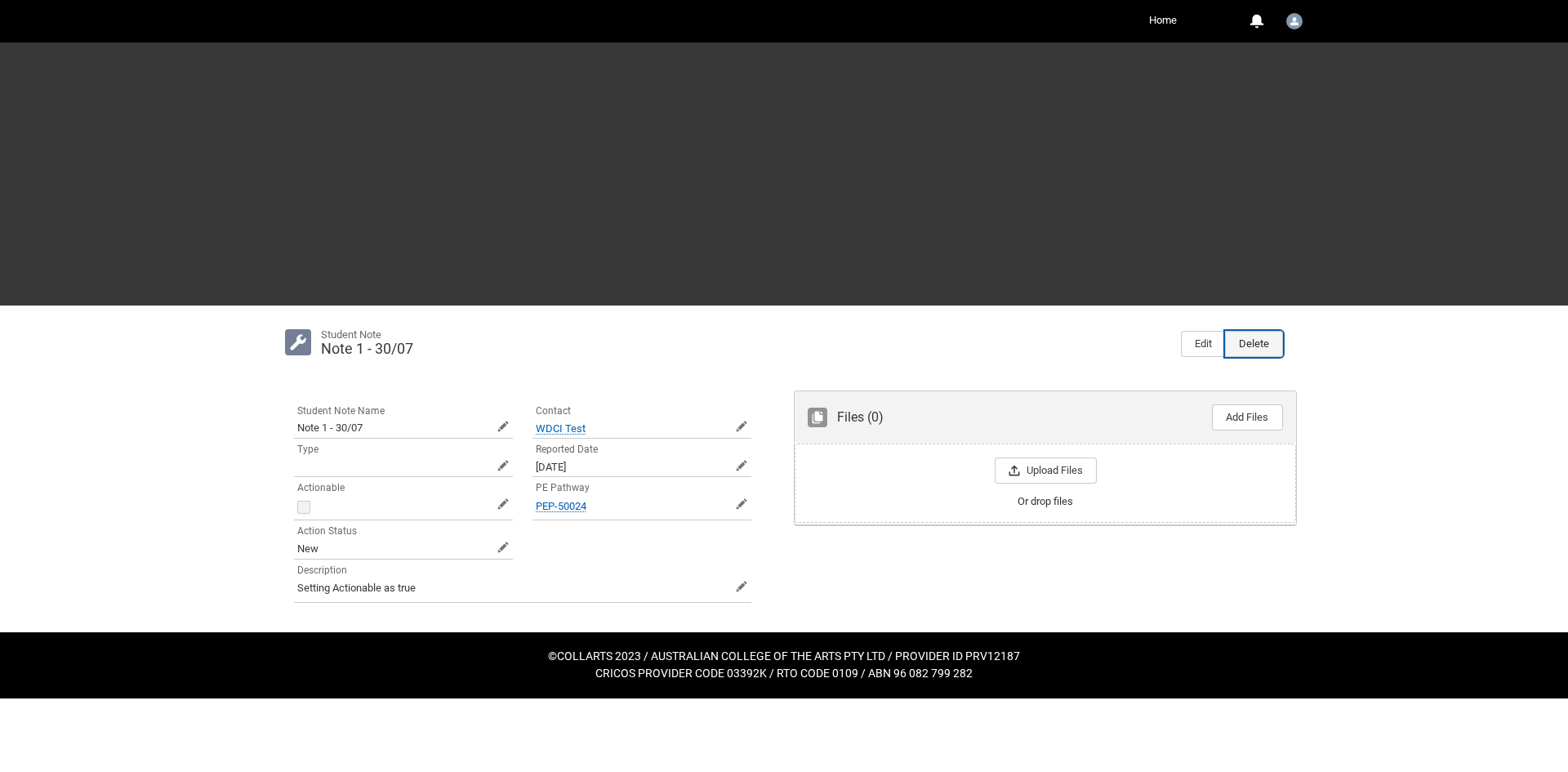
click at [1279, 351] on button "Delete" at bounding box center [1254, 344] width 58 height 26
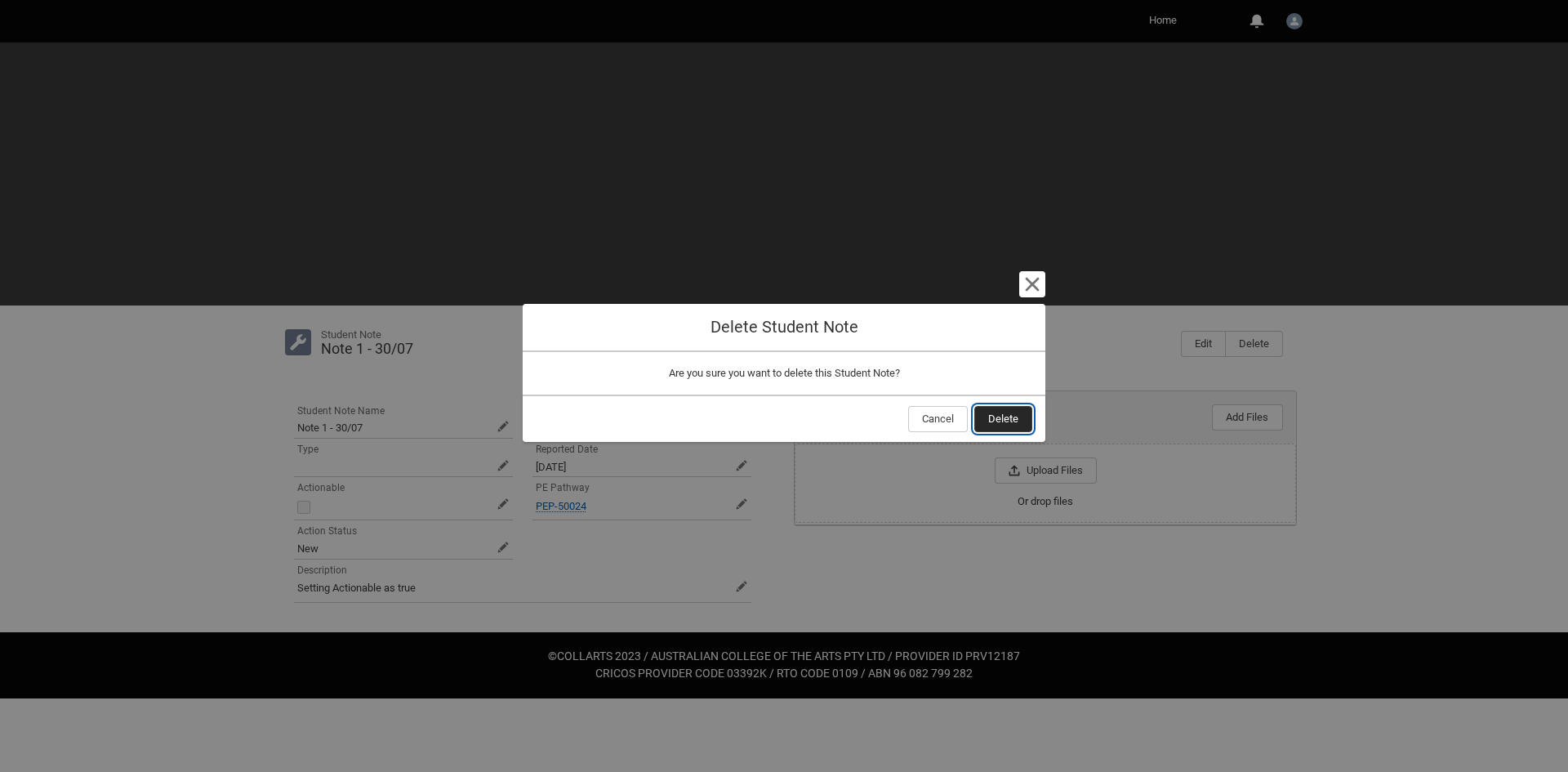
click at [990, 418] on span "Delete" at bounding box center [1004, 419] width 30 height 24
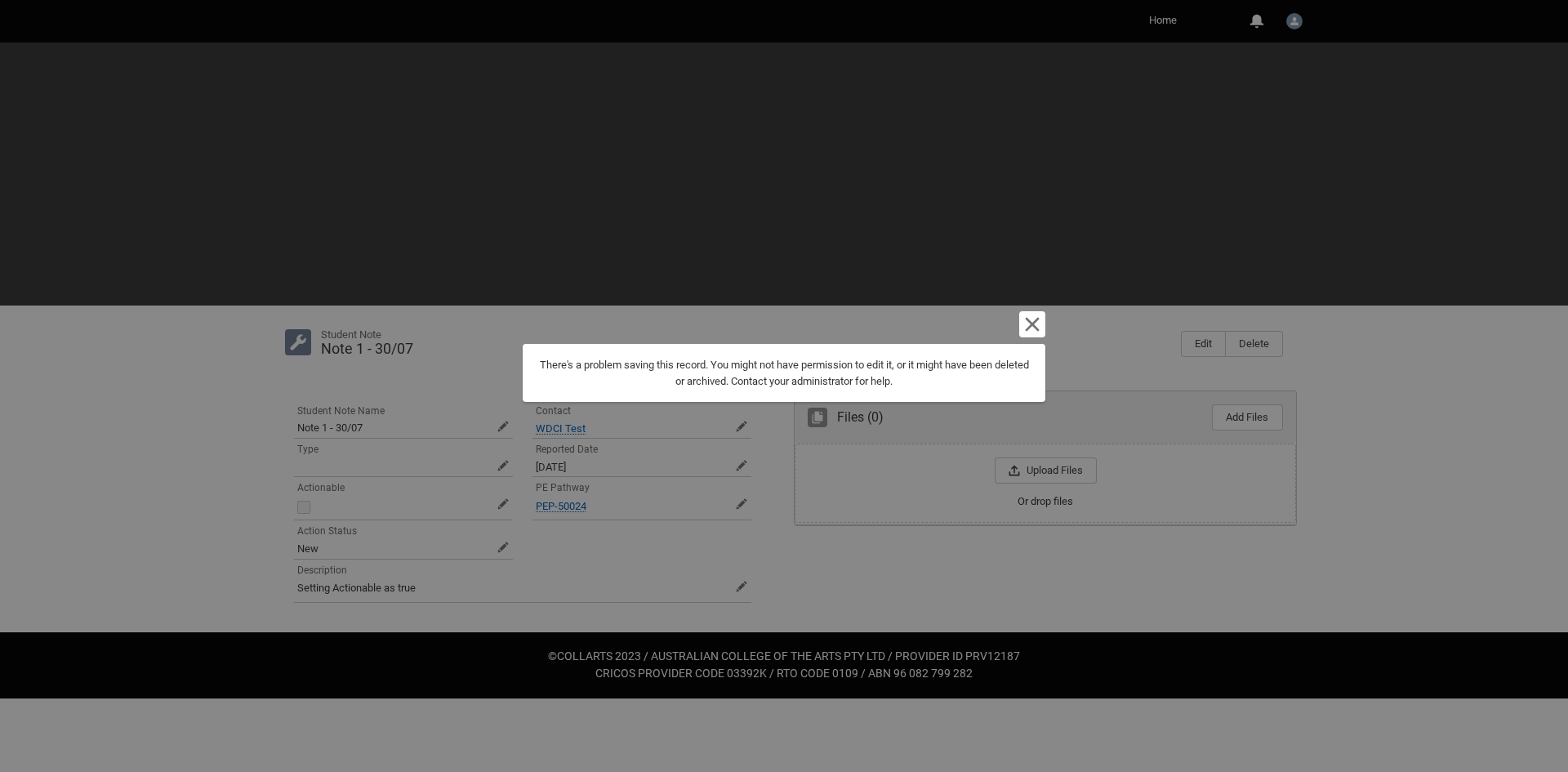
click at [818, 366] on div "There's a problem saving this record. You might not have permission to edit it,…" at bounding box center [784, 373] width 497 height 32
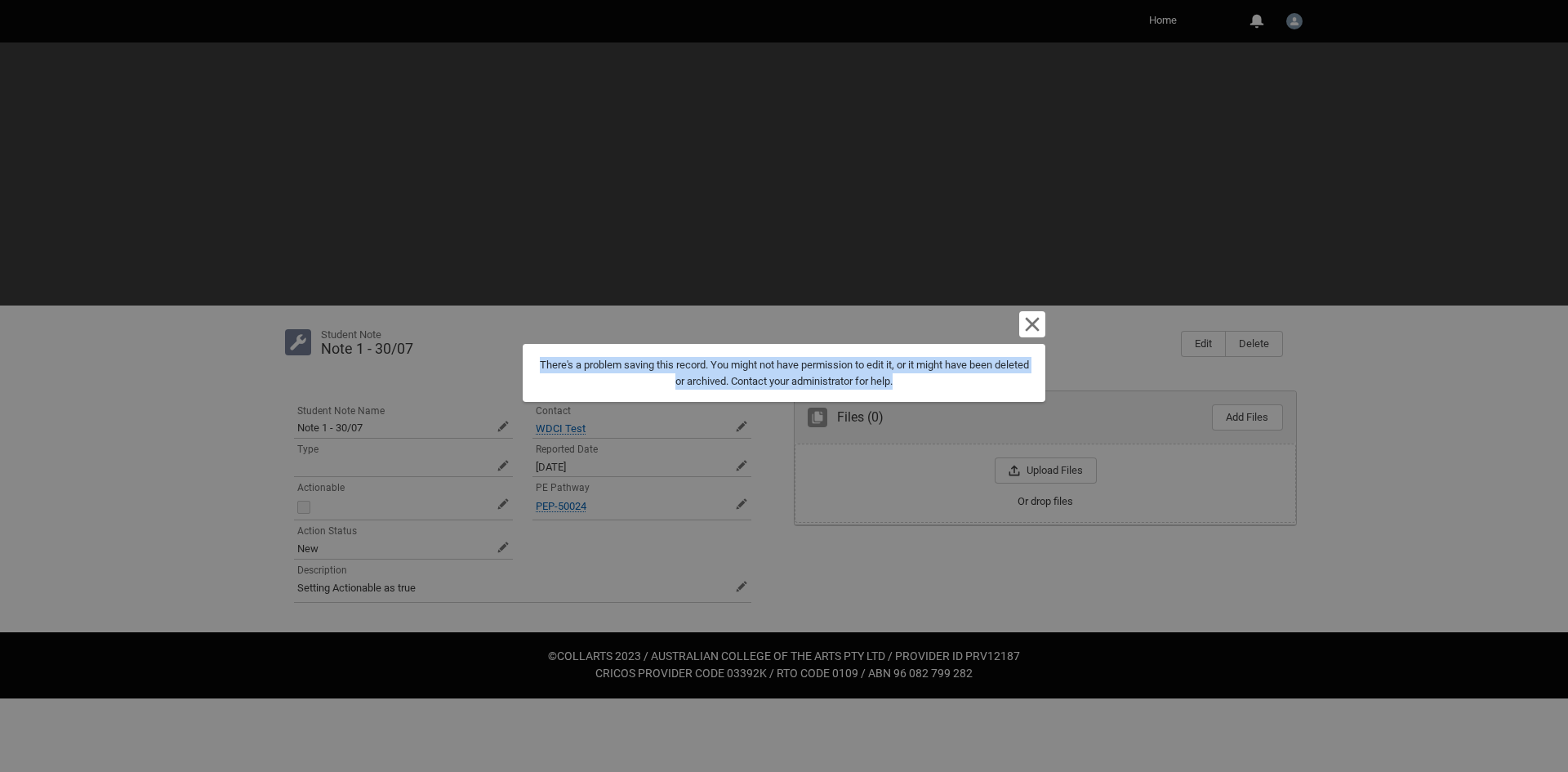
drag, startPoint x: 930, startPoint y: 376, endPoint x: 1046, endPoint y: 305, distance: 136.0
click at [440, 353] on div "Cancel and close There's a problem saving this record. You might not have permi…" at bounding box center [784, 386] width 1568 height 772
click at [1035, 317] on lightning-primitive-icon "button" at bounding box center [1032, 324] width 20 height 20
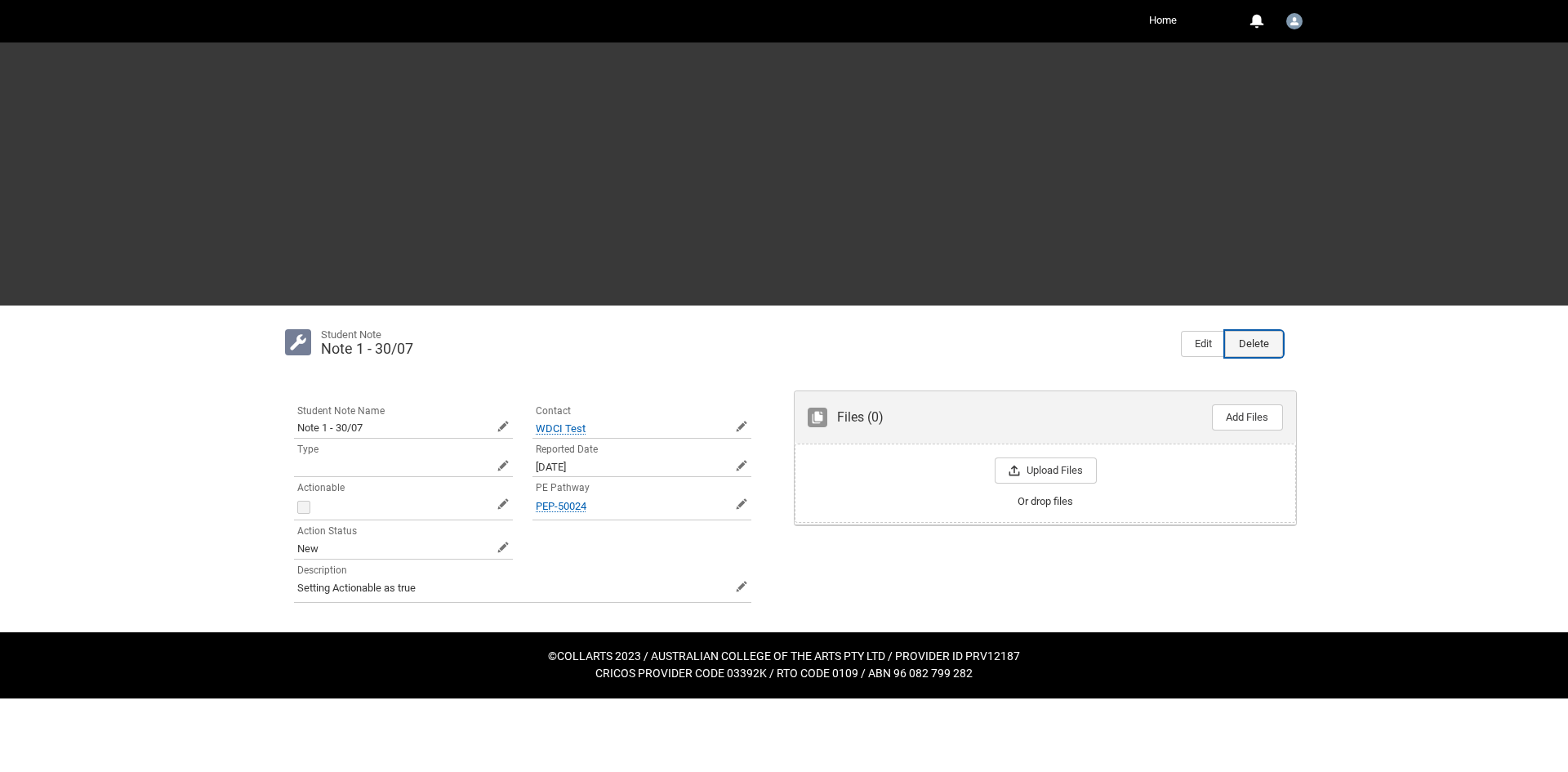
click at [1250, 348] on button "Delete" at bounding box center [1254, 344] width 58 height 26
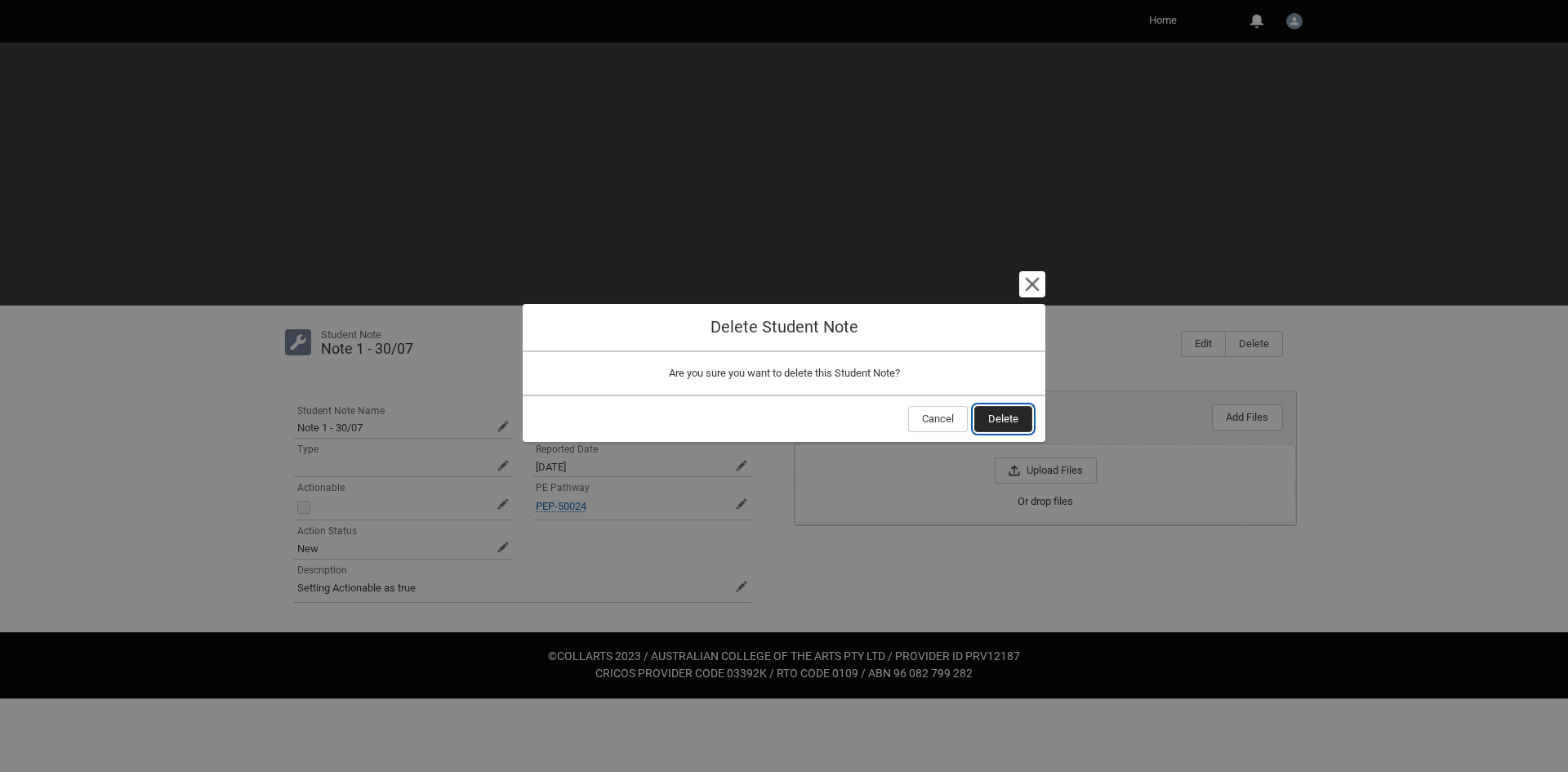
click at [983, 425] on button "Delete" at bounding box center [1004, 419] width 58 height 26
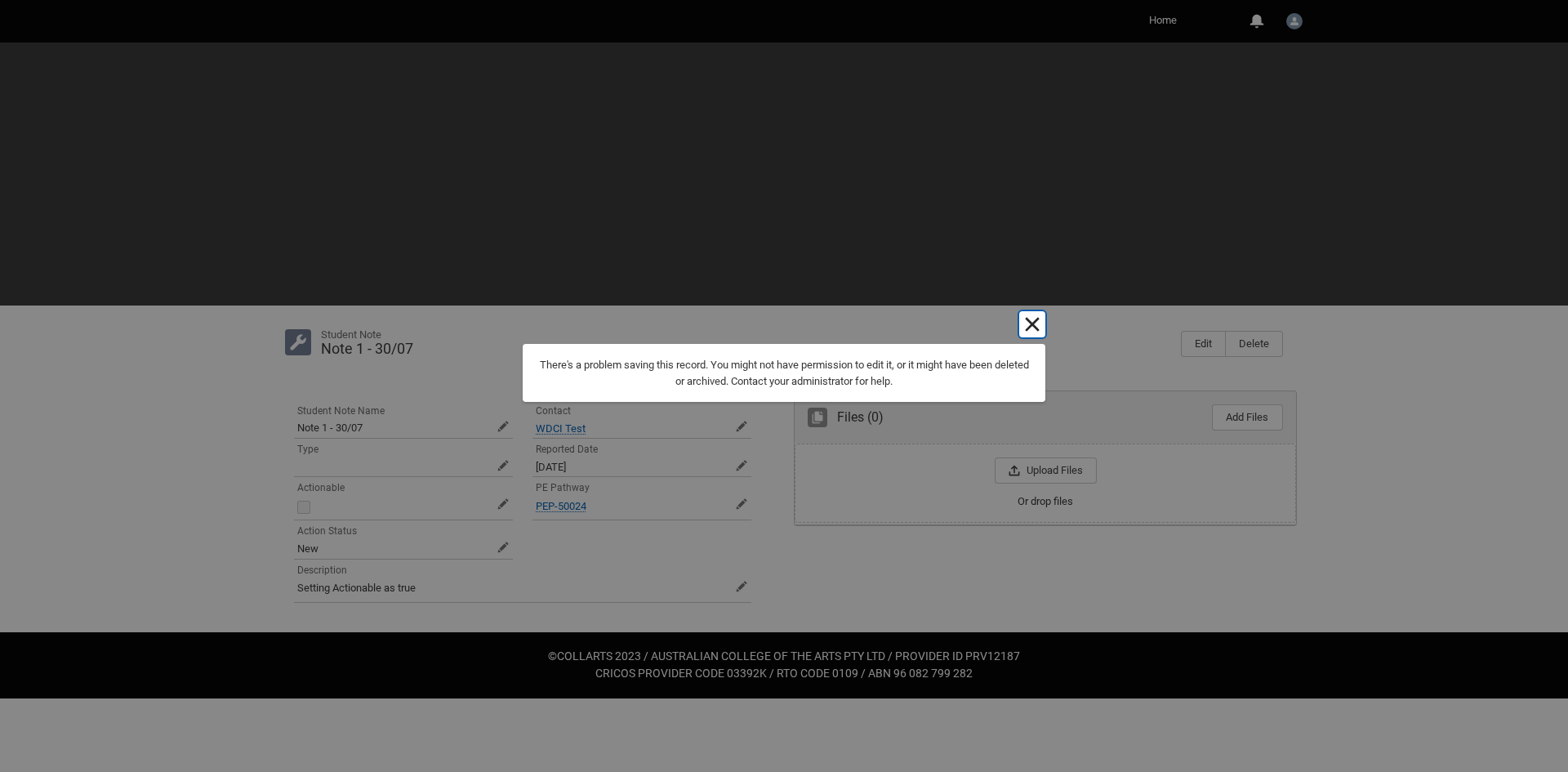
click at [1027, 320] on lightning-primitive-icon "button" at bounding box center [1032, 324] width 20 height 20
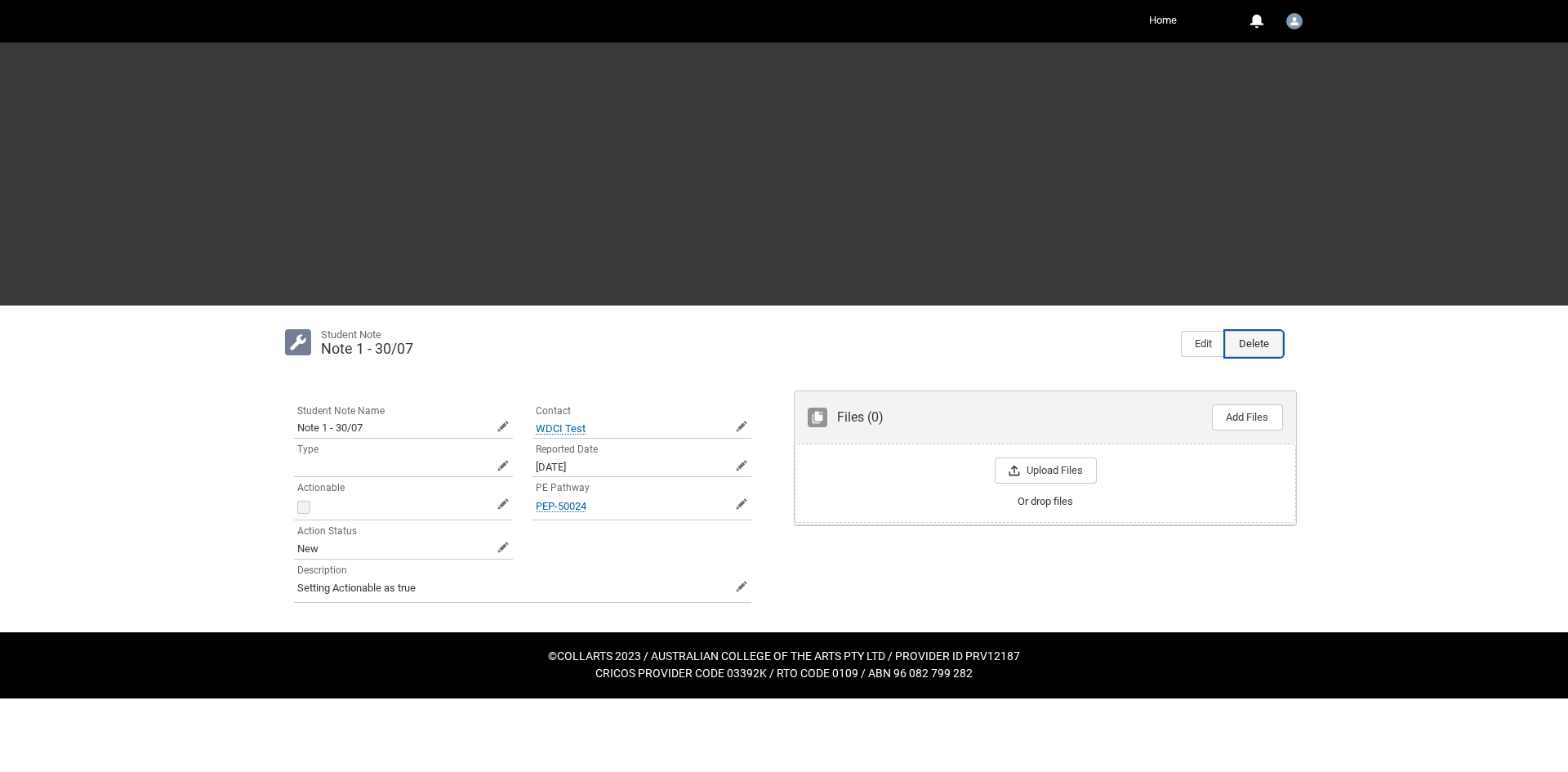
click at [1259, 355] on button "Delete" at bounding box center [1254, 344] width 58 height 26
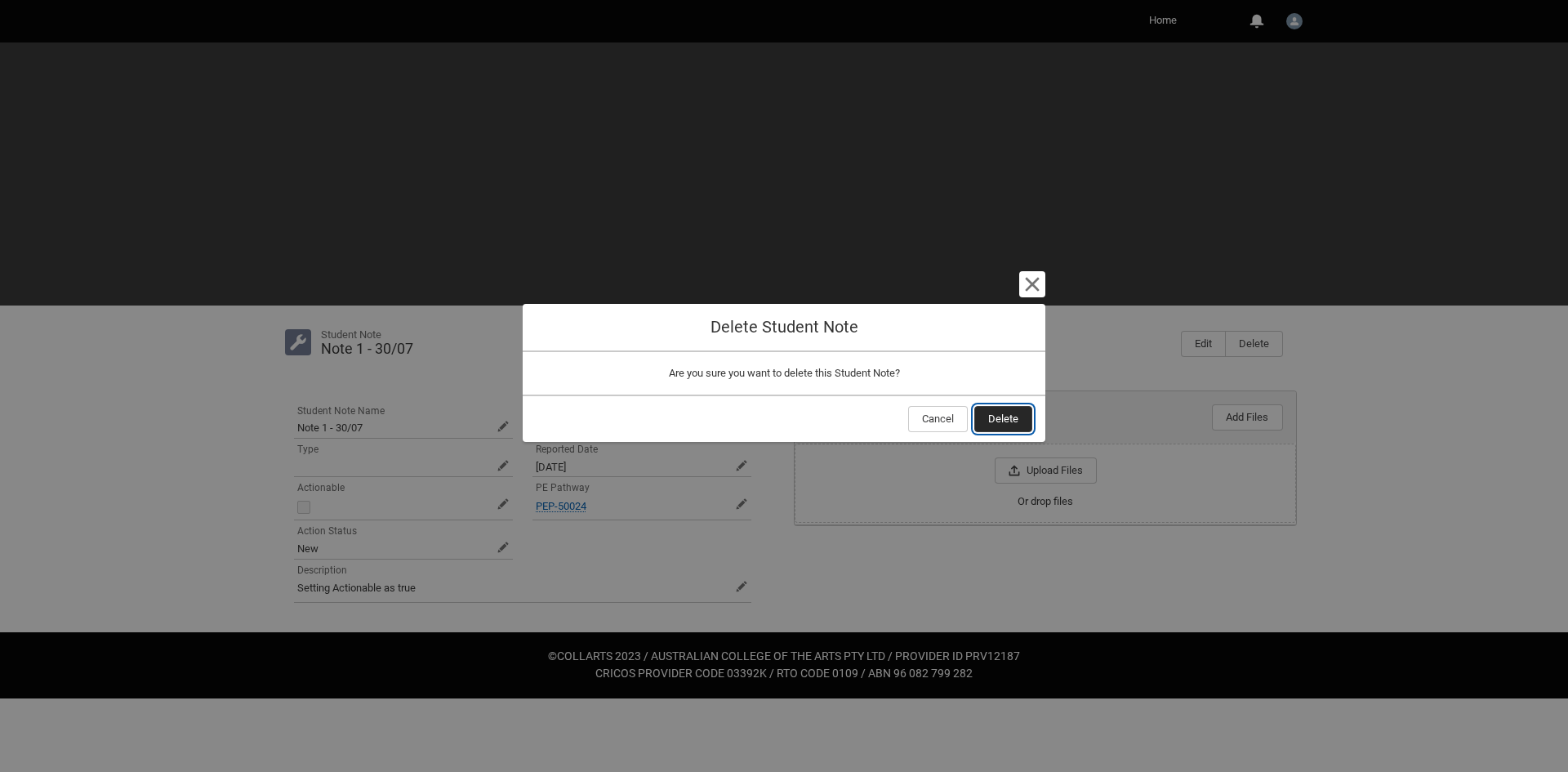
click at [999, 415] on span "Delete" at bounding box center [1004, 419] width 30 height 24
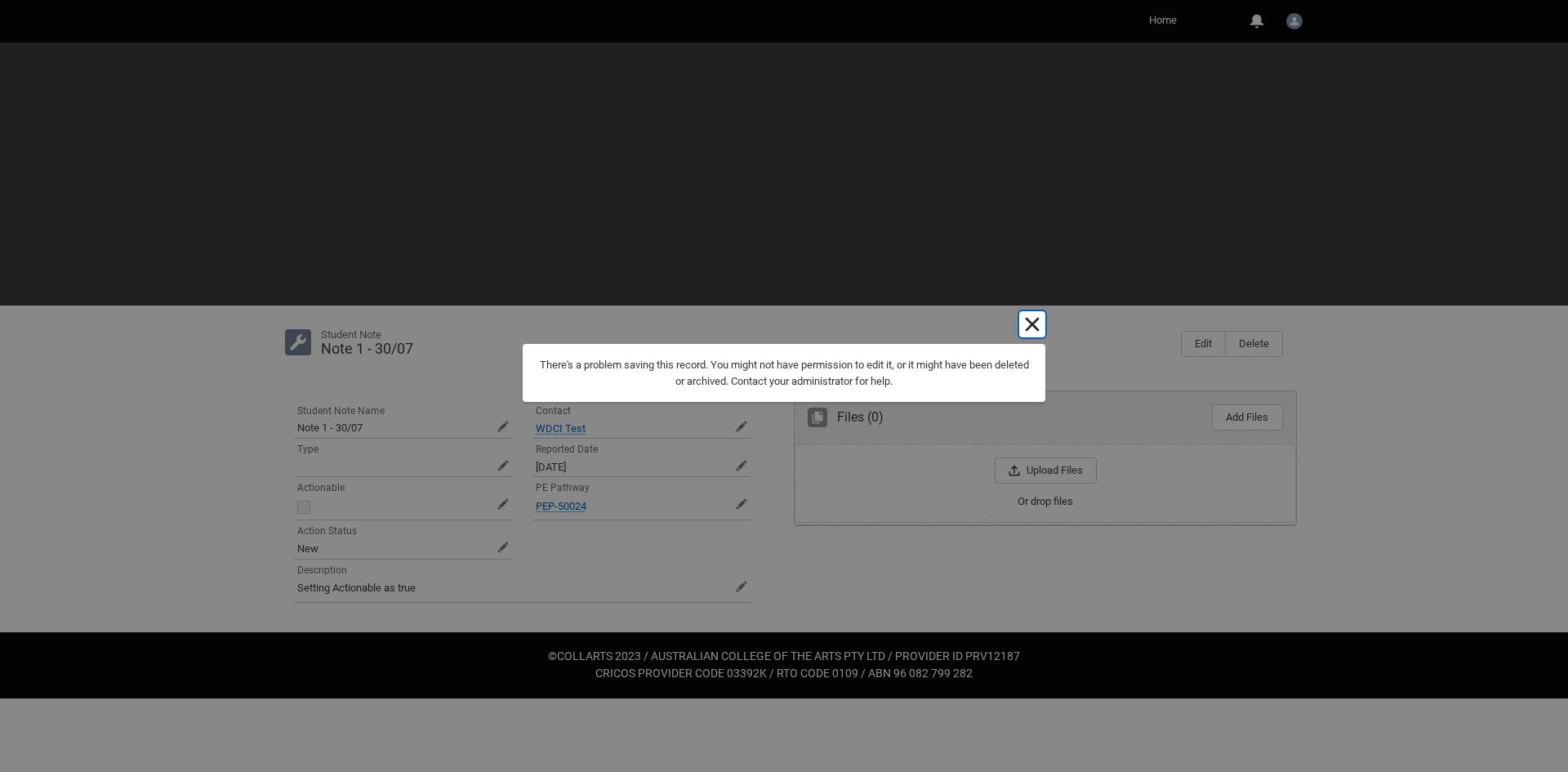
click at [1024, 323] on lightning-primitive-icon "button" at bounding box center [1032, 324] width 20 height 20
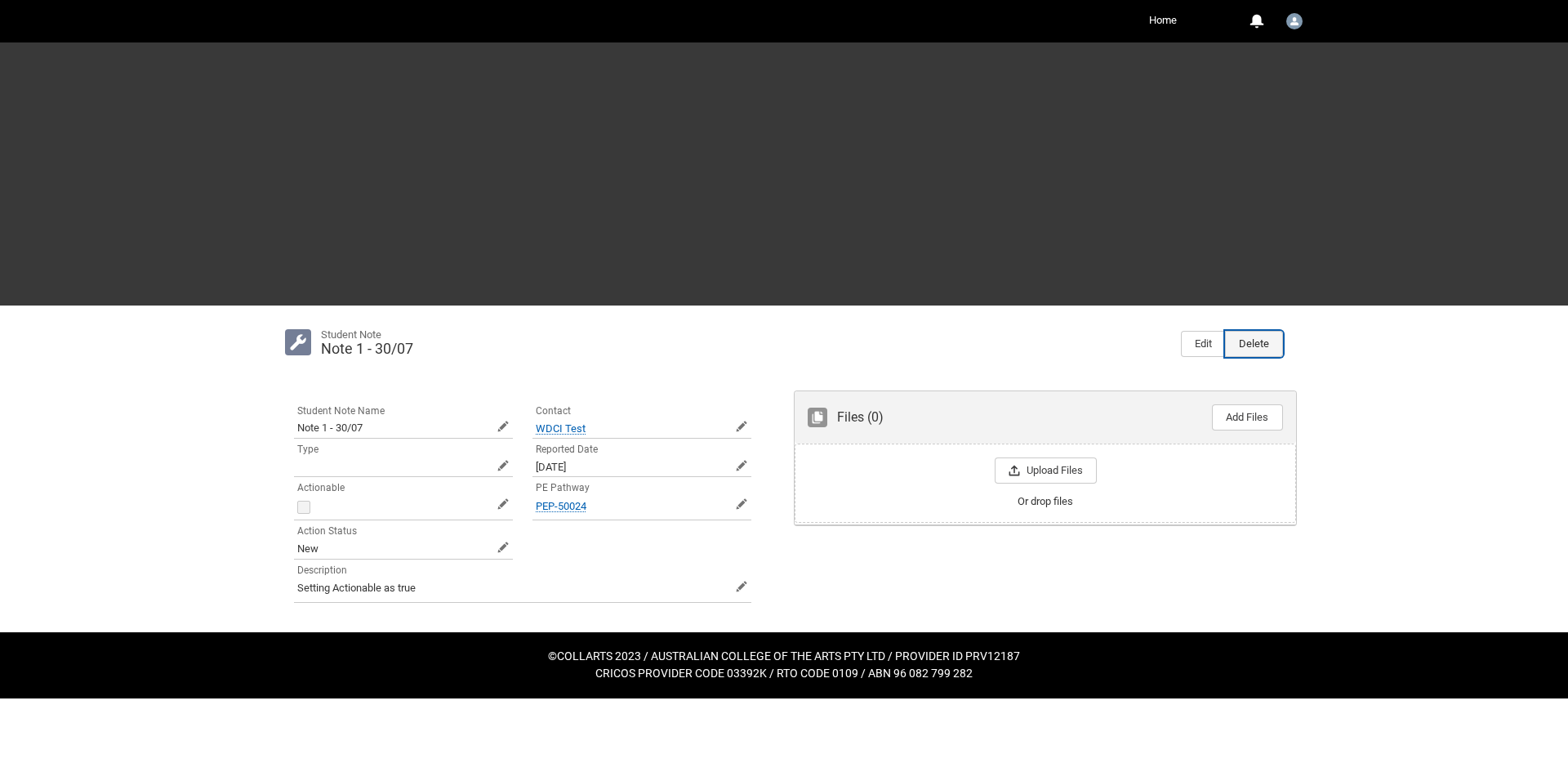
click at [1246, 341] on button "Delete" at bounding box center [1254, 344] width 58 height 26
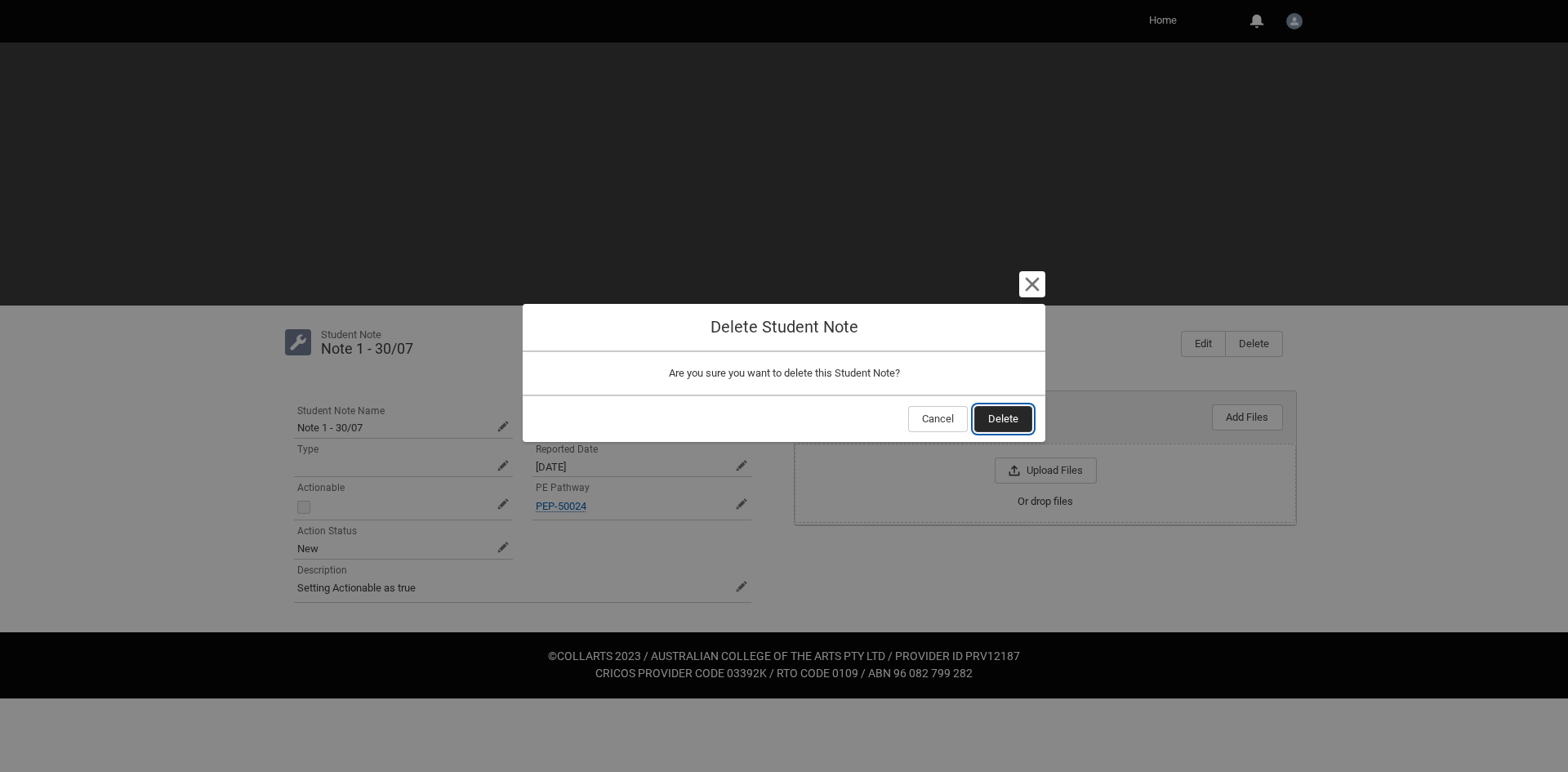
click at [1004, 407] on span "Delete" at bounding box center [1004, 419] width 30 height 24
